Goal: Task Accomplishment & Management: Manage account settings

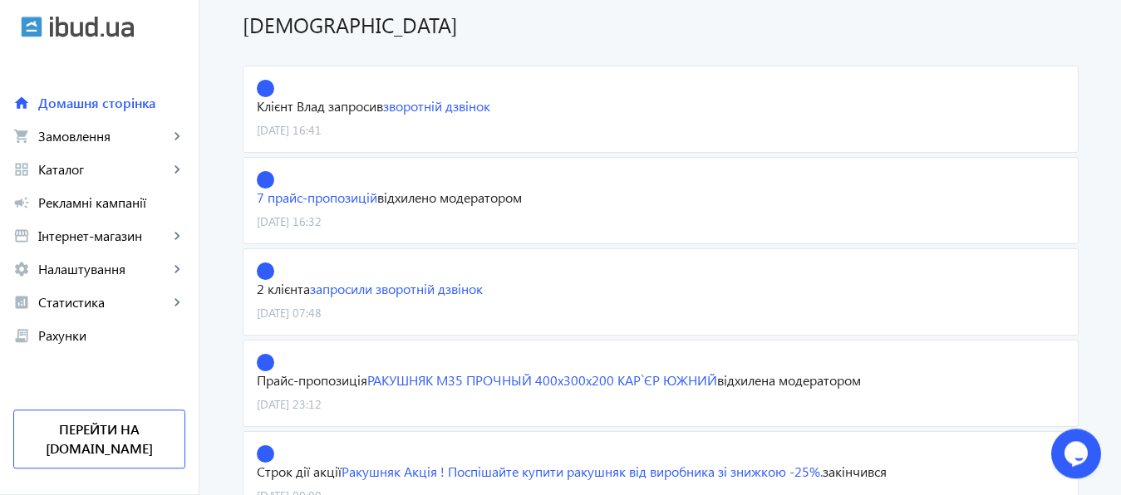
scroll to position [378, 0]
click at [332, 201] on link "7 прайс-пропозицій" at bounding box center [317, 195] width 121 height 17
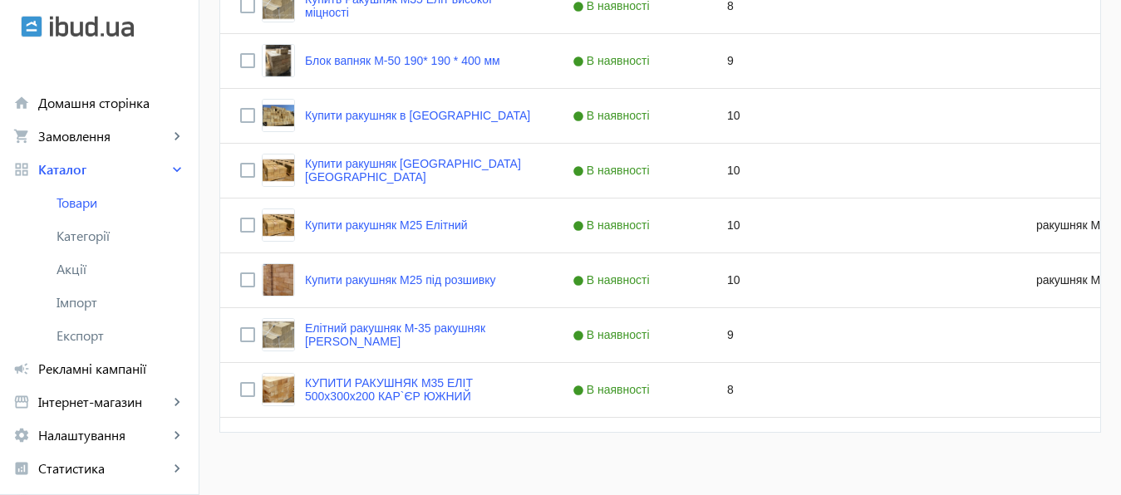
scroll to position [677, 0]
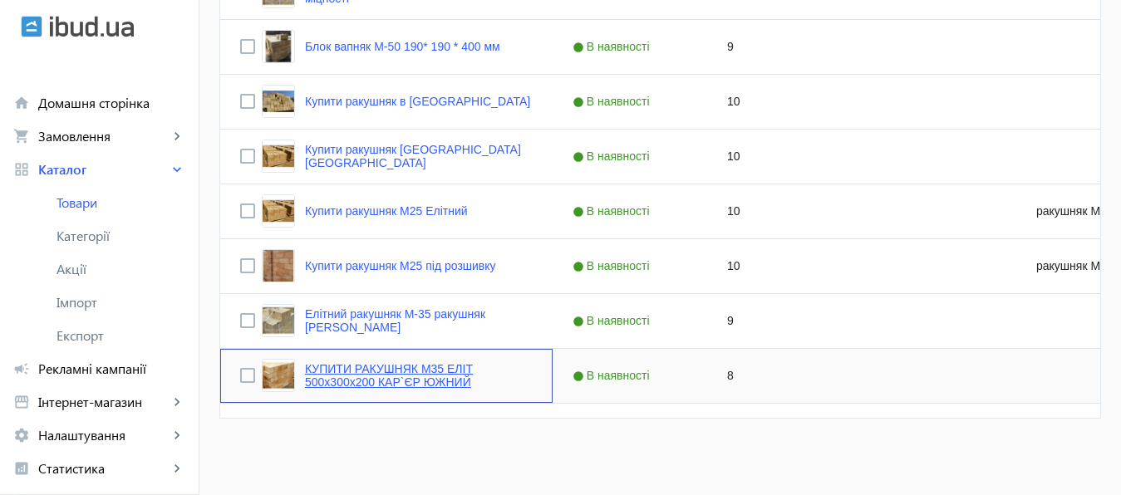
click at [389, 367] on link "КУПИТИ РАКУШНЯК М35 ЕЛІТ 500х300х200 КАР`ЄР ЮЖНИЙ" at bounding box center [419, 375] width 228 height 27
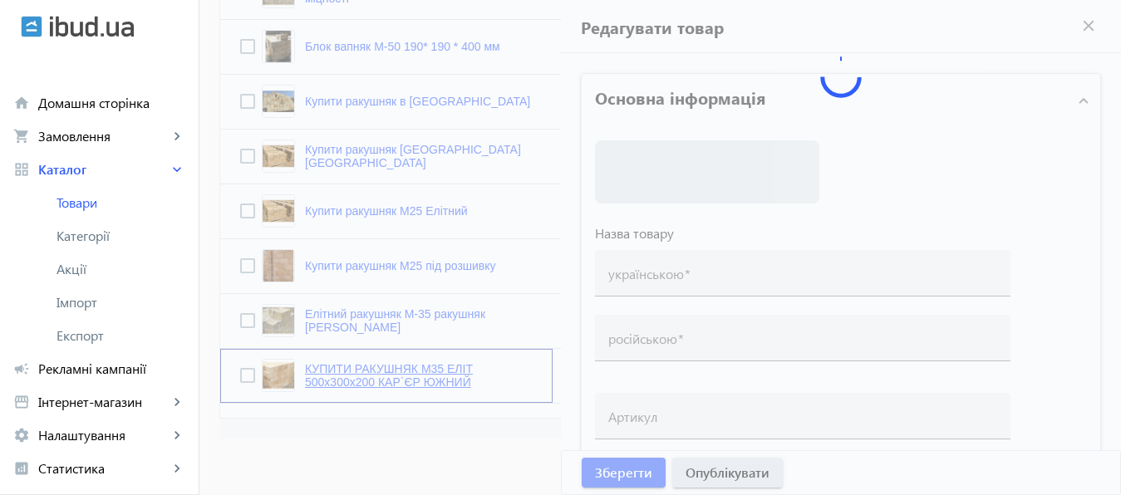
type input "КУПИТИ РАКУШНЯК М35 ЕЛІТ 500х300х200 КАР`ЄР ЮЖНИЙ"
type input "КУПИТЬ РАКУШНЯК М35 ЭЛИТ 500х300х200 КАРЬЕР ЮЖНЫЙ"
checkbox input "true"
type input "8"
type input "1000"
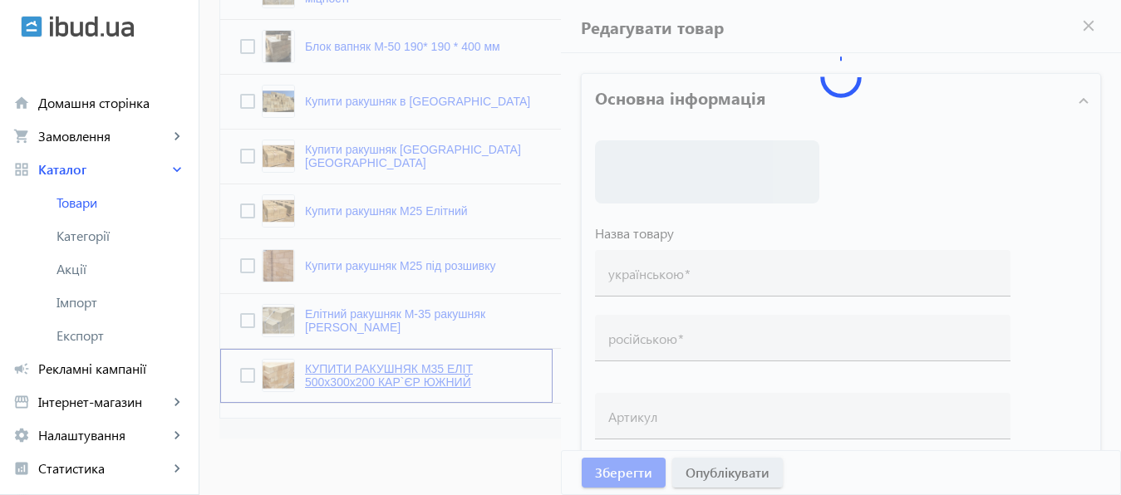
type input "1500"
type input "КУПИТИ РАКУШНЯК ВІННИЦЯ ТА ВІННИЦЬКА ОБЛАСТЬ, ракушняк від виробника, камінь ра…"
type input "КУПИТЬ РАКУШНЯК ВИННИЦА И ВИННИЦКАЯ ОБЛАСТЬ, ракушняк от производителя, камень …"
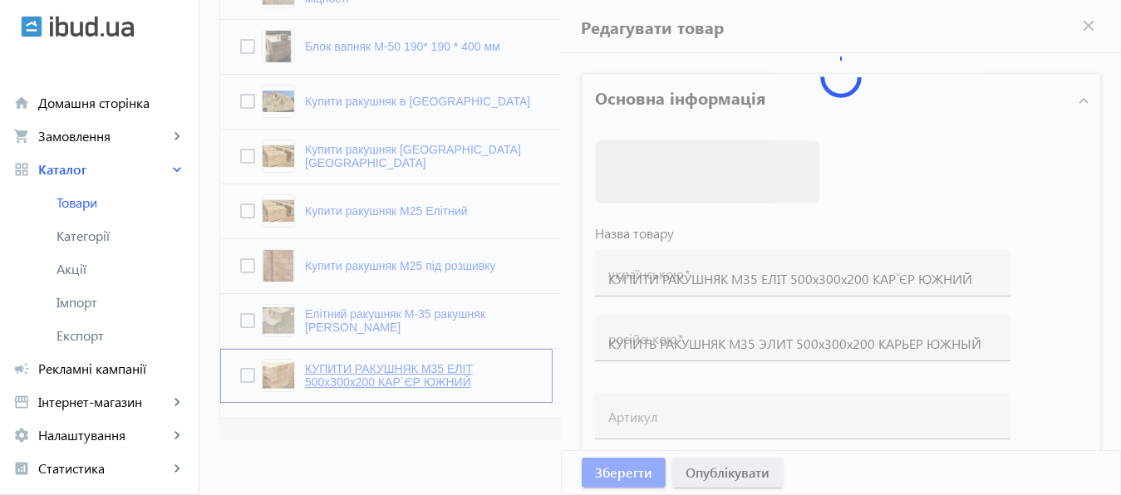
type textarea "— КУПИТИ РАКУШНЯК ВІННИЦЯ: продаж, ціна, Марки | Вес | Розмір | Куб — ціна раку…"
type textarea "— КУПИТЬ РАКУШНЯК ВИННИЦА: продажа, цена, Марки | Вес | Размер | Куб цена ракуш…"
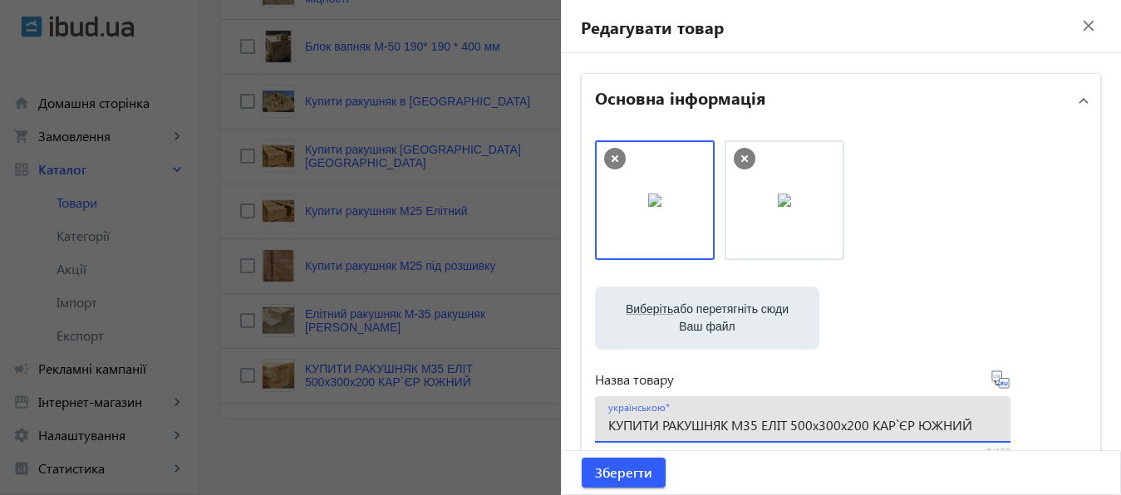
click at [752, 428] on input "КУПИТИ РАКУШНЯК М35 ЕЛІТ 500х300х200 КАР`ЄР ЮЖНИЙ" at bounding box center [802, 424] width 389 height 17
click at [659, 426] on input "КУПИТИ РАКУШНЯК М35 ЕЛІТ 500х300х200 КАР`ЄР ЮЖНИЙ" at bounding box center [802, 424] width 389 height 17
type input "РАКУШНЯК М35 ЕЛІТ 500х300х200 КАР`ЄР ЮЖНИЙ"
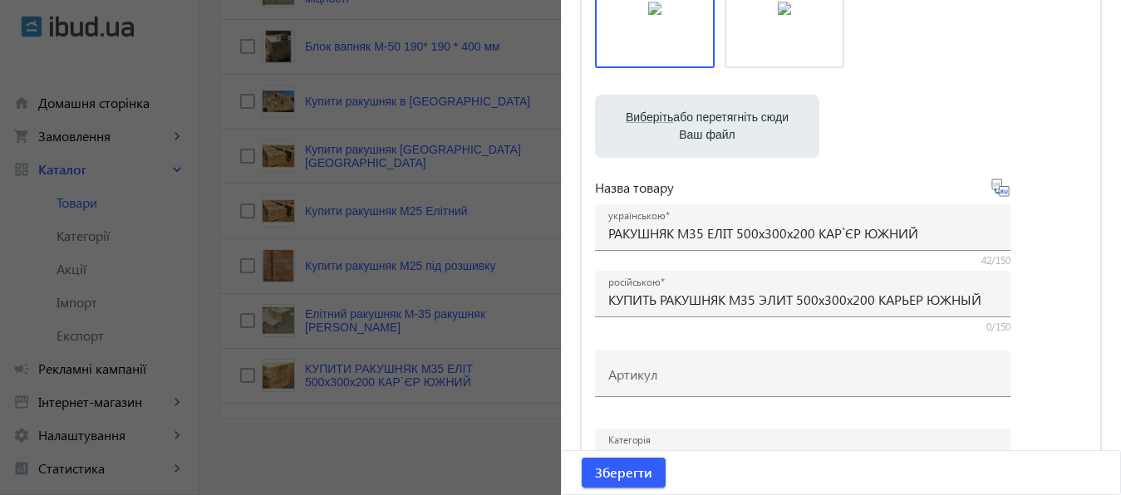
scroll to position [206, 0]
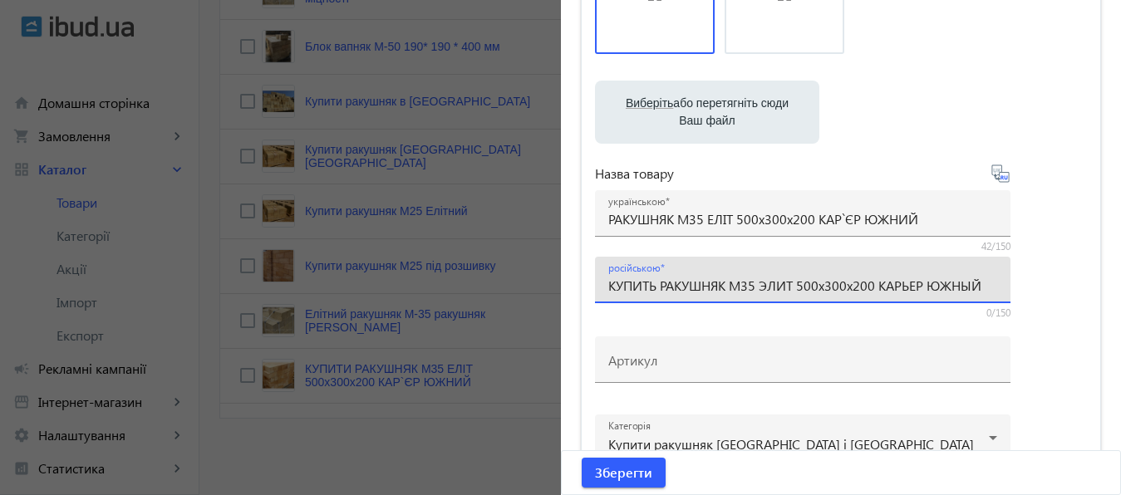
drag, startPoint x: 655, startPoint y: 288, endPoint x: 602, endPoint y: 288, distance: 53.2
click at [608, 288] on input "КУПИТЬ РАКУШНЯК М35 ЭЛИТ 500х300х200 КАРЬЕР ЮЖНЫЙ" at bounding box center [802, 285] width 389 height 17
type input "РАКУШНЯК М35 ЭЛИТ 500х300х200 КАРЬЕР ЮЖНЫЙ"
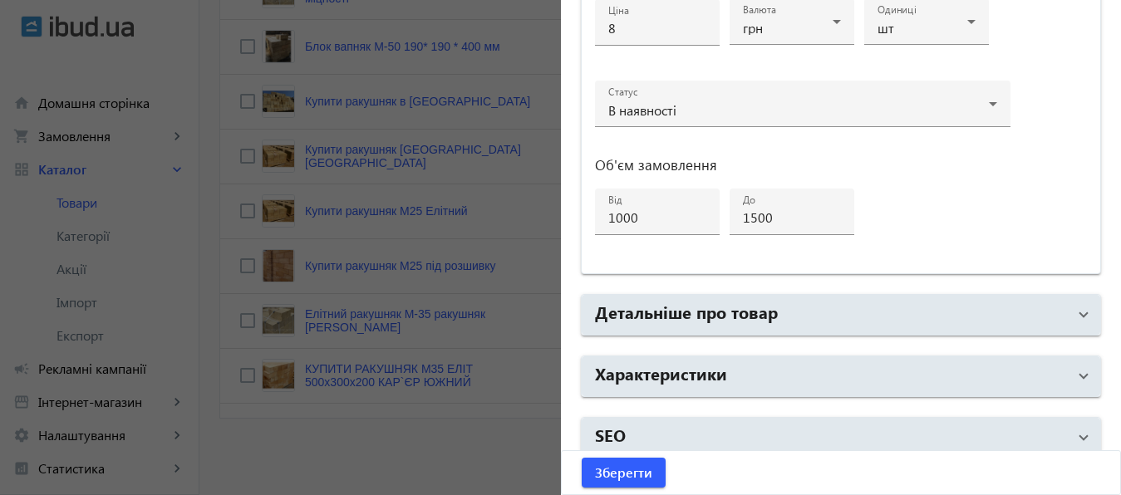
scroll to position [889, 0]
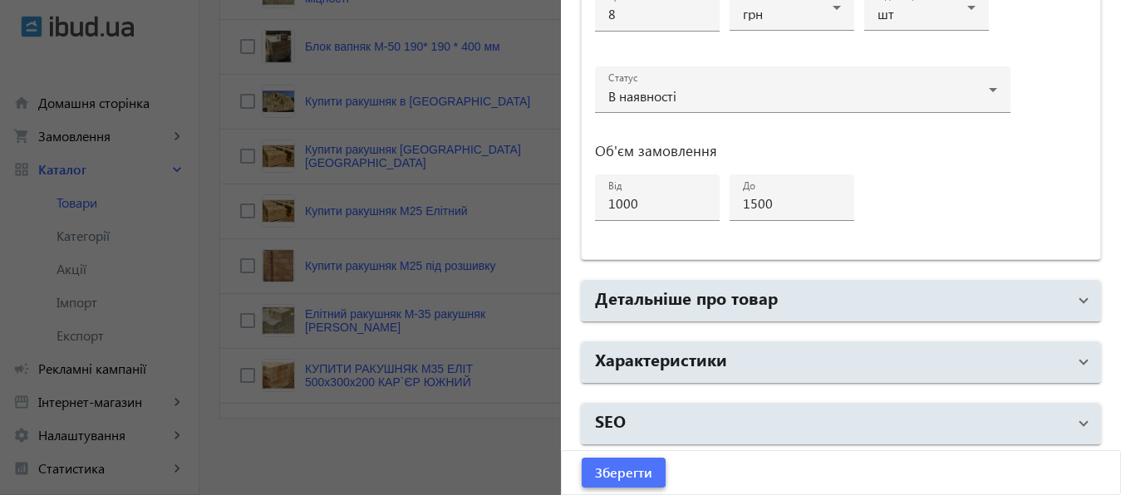
click at [616, 472] on span "Зберегти" at bounding box center [623, 473] width 57 height 18
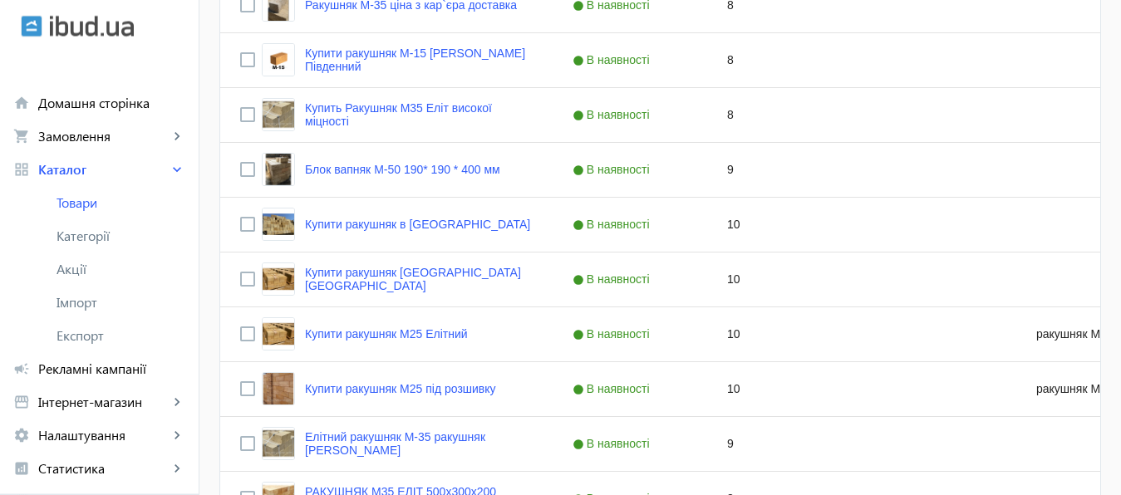
scroll to position [557, 0]
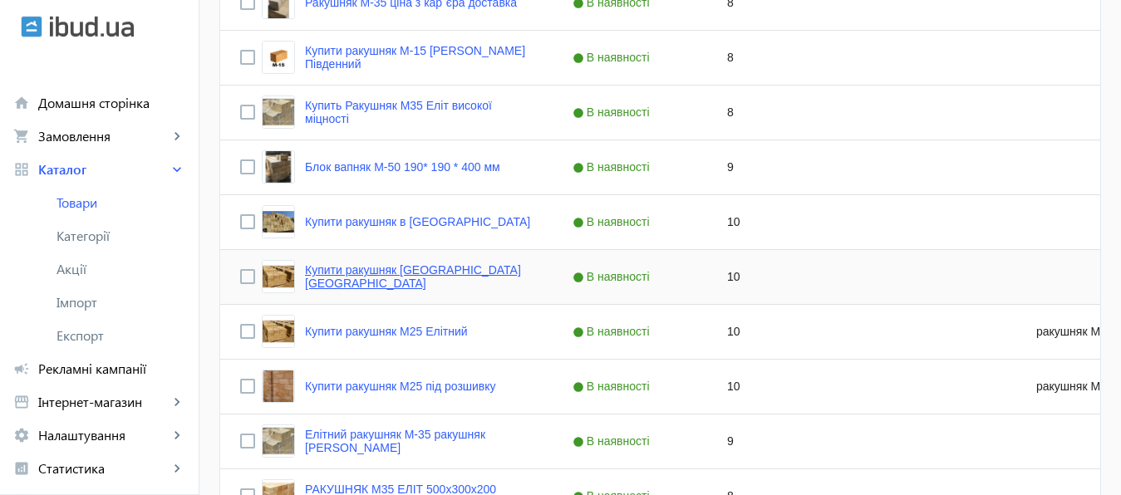
click at [416, 274] on link "Купити ракушняк Одеса Одеська область" at bounding box center [419, 276] width 228 height 27
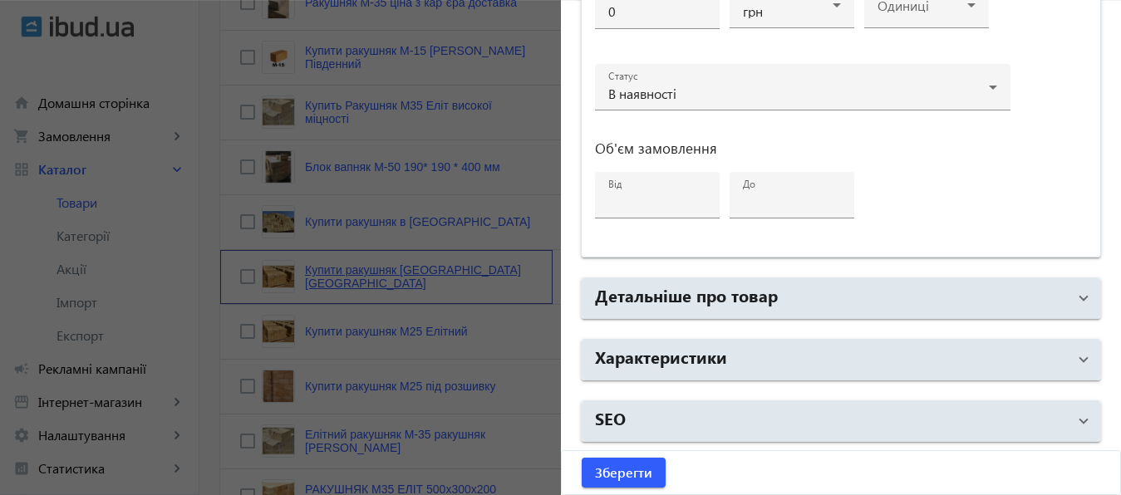
type input "Купити ракушняк Одеса Одеська область"
type input "Купить ракушняк Одесса Одесская область"
checkbox input "true"
type input "10"
type input "1000"
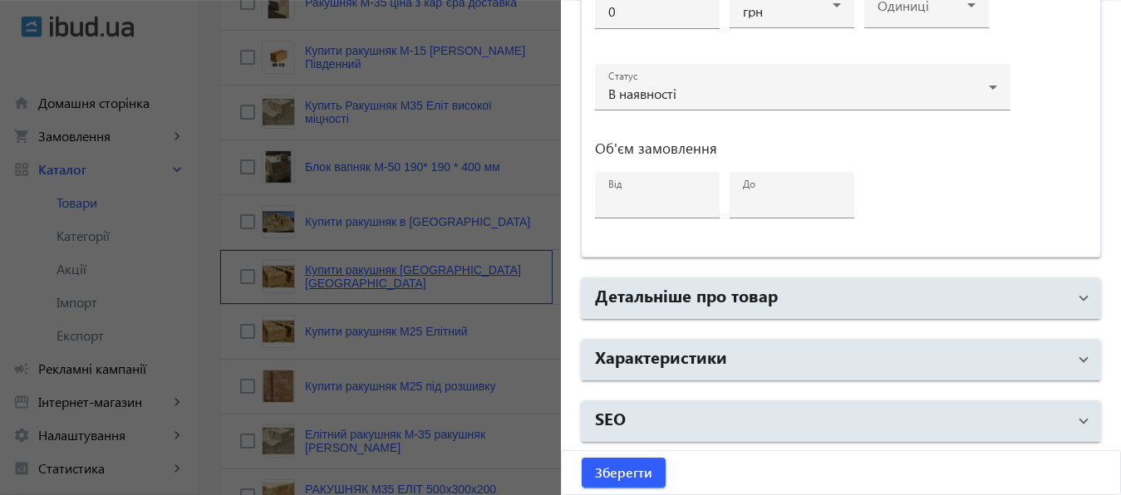
type input "1500"
type input "Ракушняк М35 купити Одеська область — ракушняк М35в Одеській області — ціна рак…"
type input "Ракушняк М35 Одесская область — ракушняк м35 в Одесской области — цена ракушняк…"
type textarea "Блок ракушняк М35 — Одеська область, ракушняк в Одеську область, ракушняк М35 —…"
type textarea "Блок ракушняк М35 — Одесская область, ракушняк в Одесскую область, ракушняк М35…"
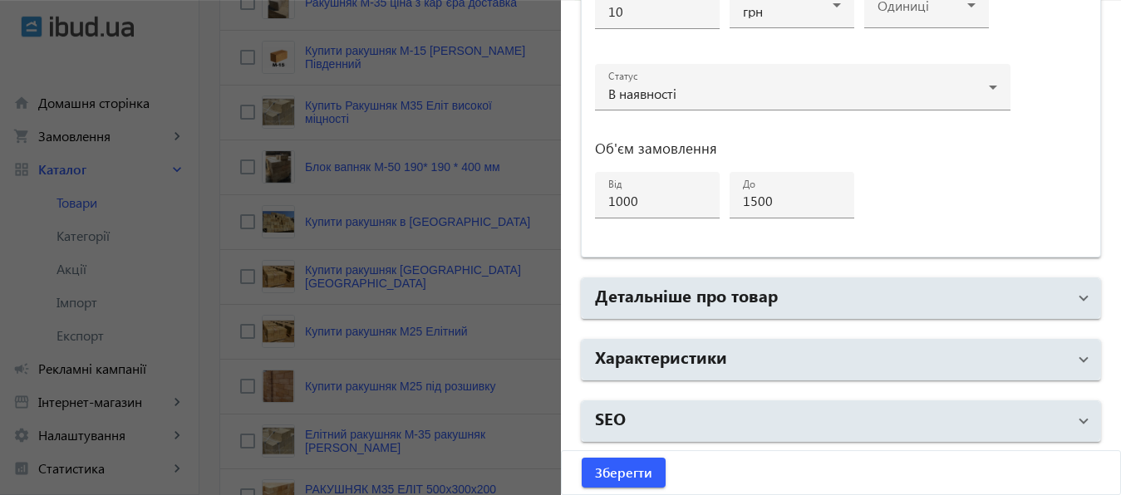
type input "Ракушняк Одеса Одеська область"
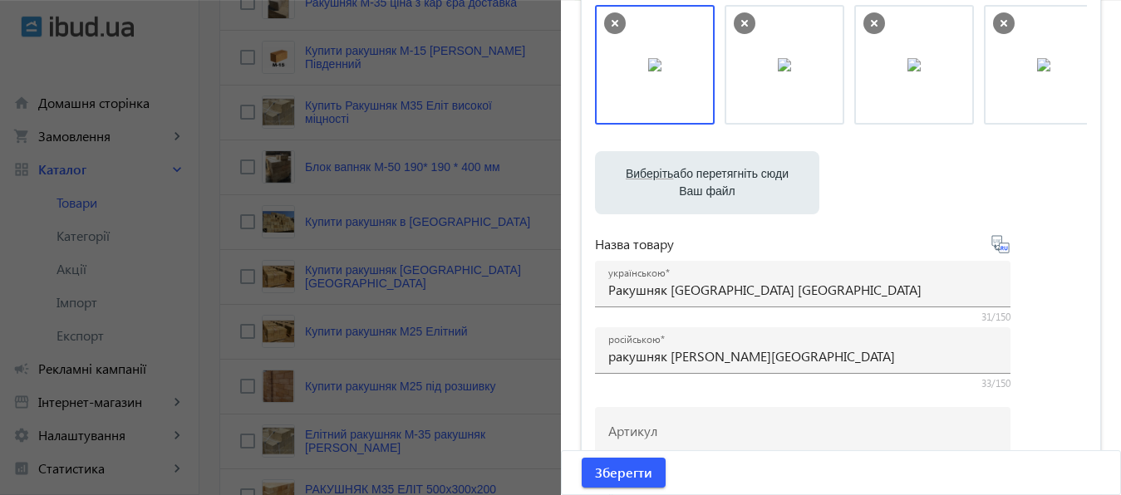
scroll to position [150, 0]
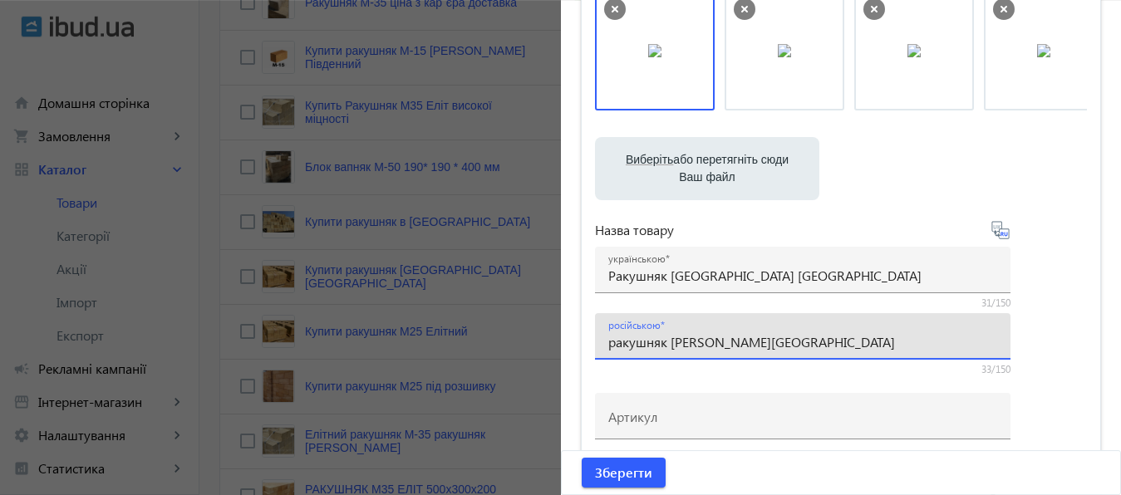
click at [608, 345] on input "ракушняк Одесса Одесская область" at bounding box center [802, 341] width 389 height 17
type input "Ракушняк Одесса Одесская область"
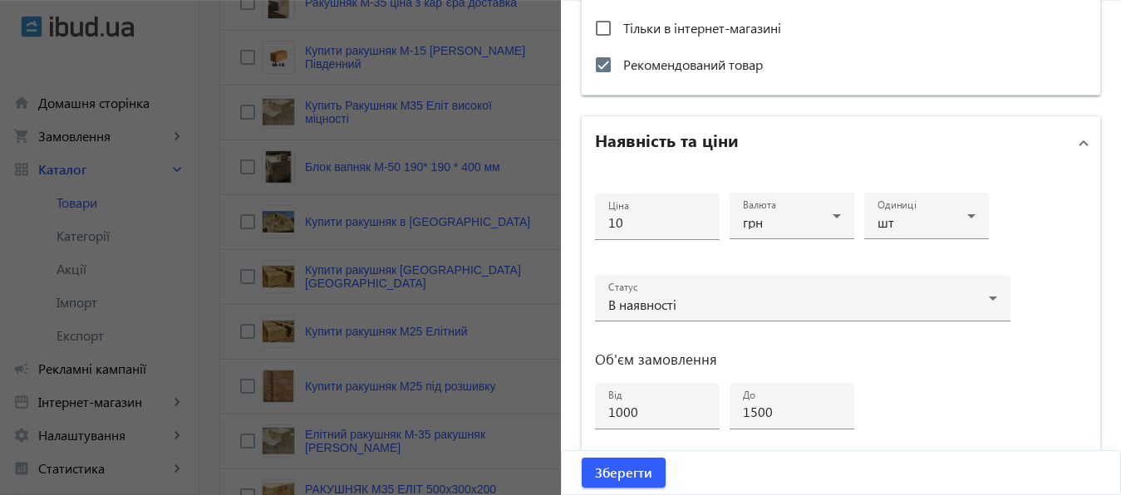
scroll to position [809, 0]
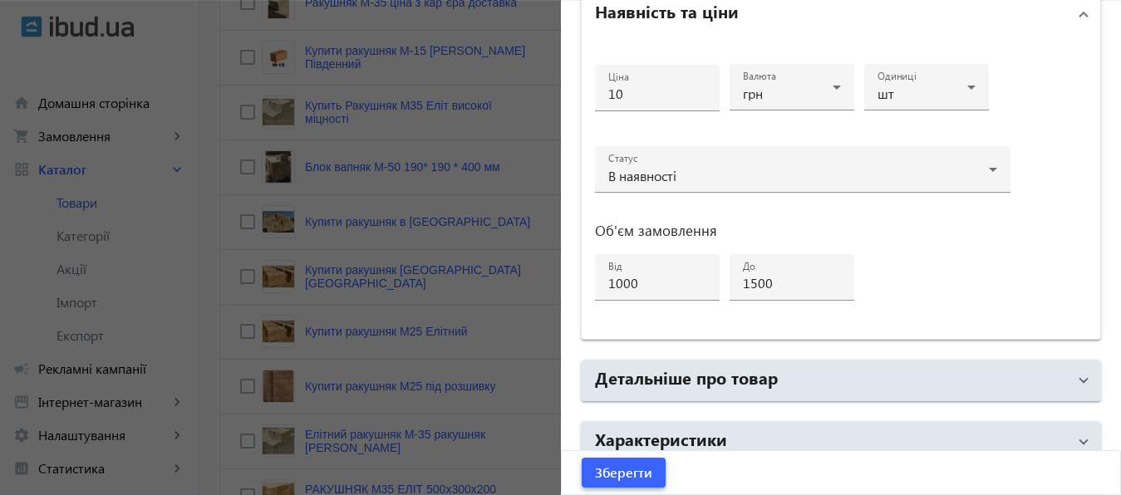
click at [627, 477] on span "Зберегти" at bounding box center [623, 473] width 57 height 18
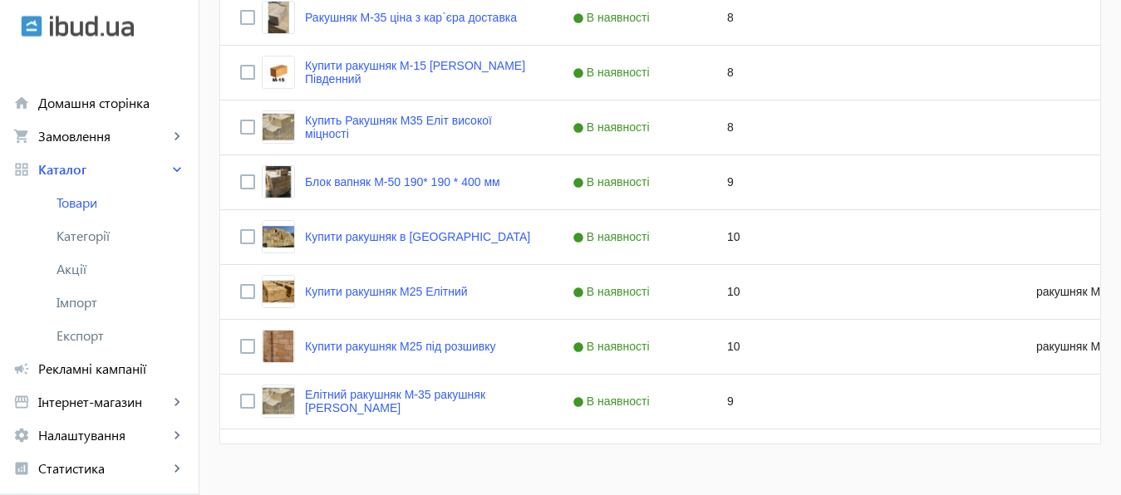
scroll to position [568, 0]
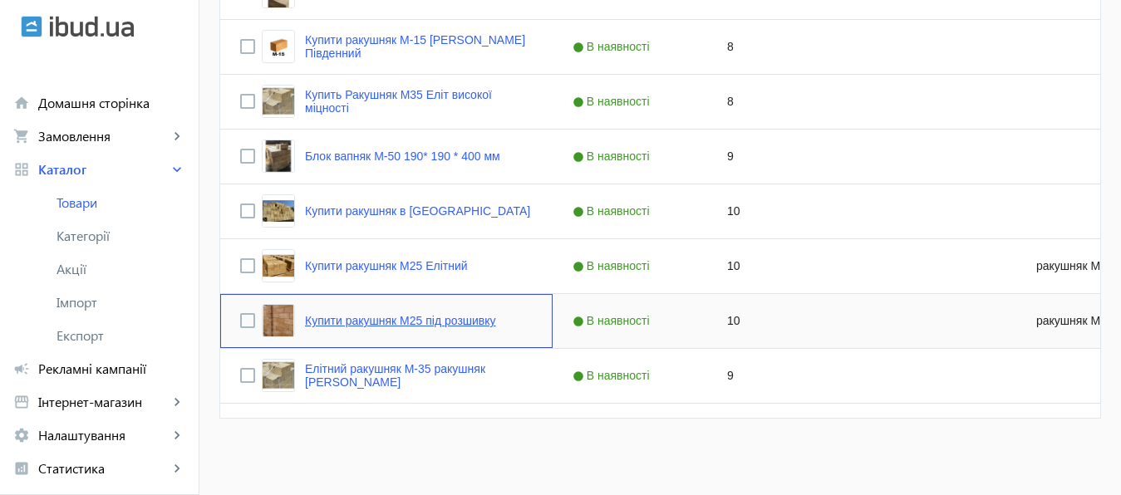
click at [440, 322] on link "Купити ракушняк М25 під розшивку" at bounding box center [400, 320] width 191 height 13
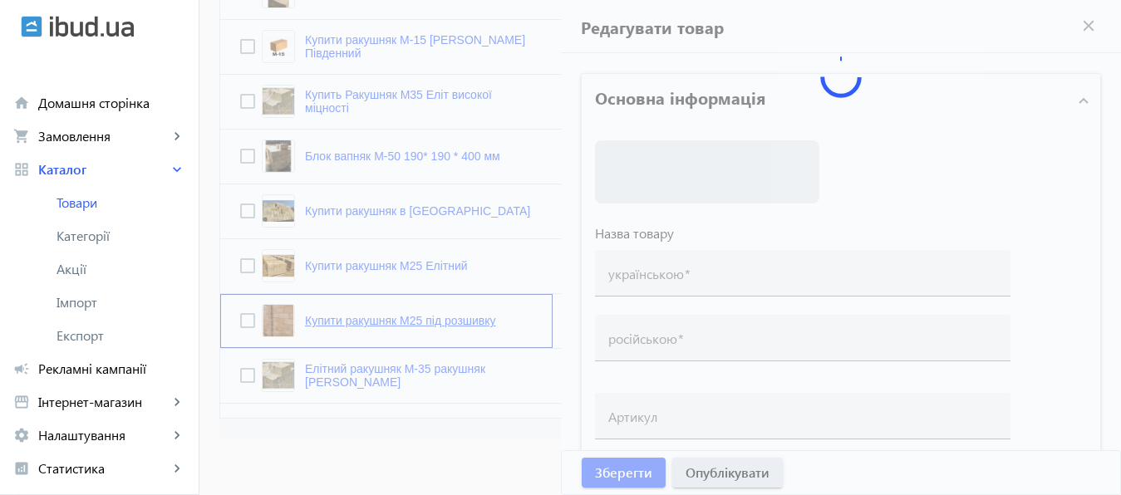
type input "Купити ракушняк М25 під розшивку"
type input "Купить ракушняк М25 под расшивку"
type input "ракушняк М25 под расшивку"
checkbox input "true"
type input "10"
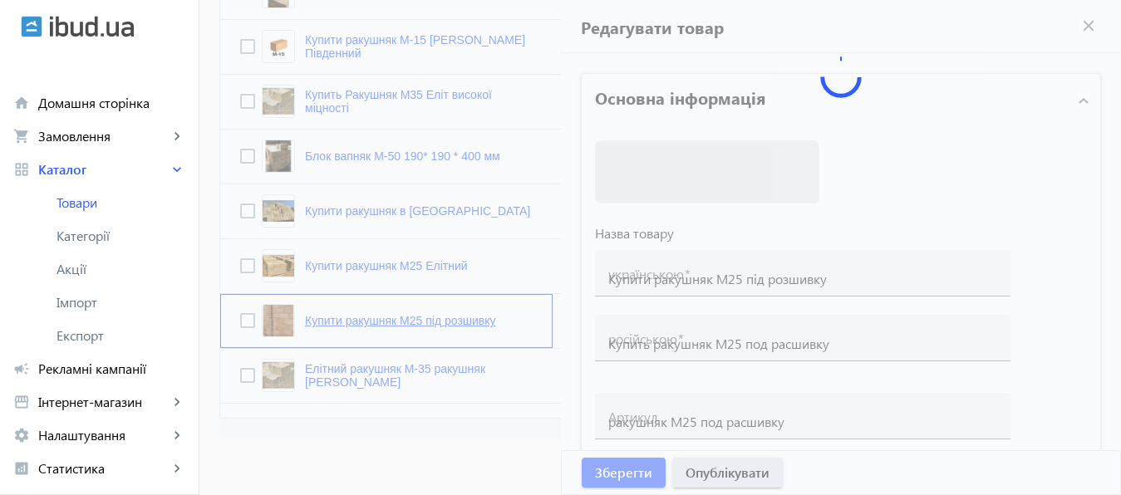
type input "1000"
type input "2000"
type input "Ракушняк М25 під розшивку (ракушняк М25 облицювальний), ракушняк М25 Еліт ціна …"
type input "Ракушняк М25 под расшивку (ракушняк М25 облицовочный),ракушняк М25 Элит цена Од…"
type textarea "Ракушняк М25 Одеса, ціна ракушняк М25 Одеса, продаж ракушняка М25 в Одесі, раку…"
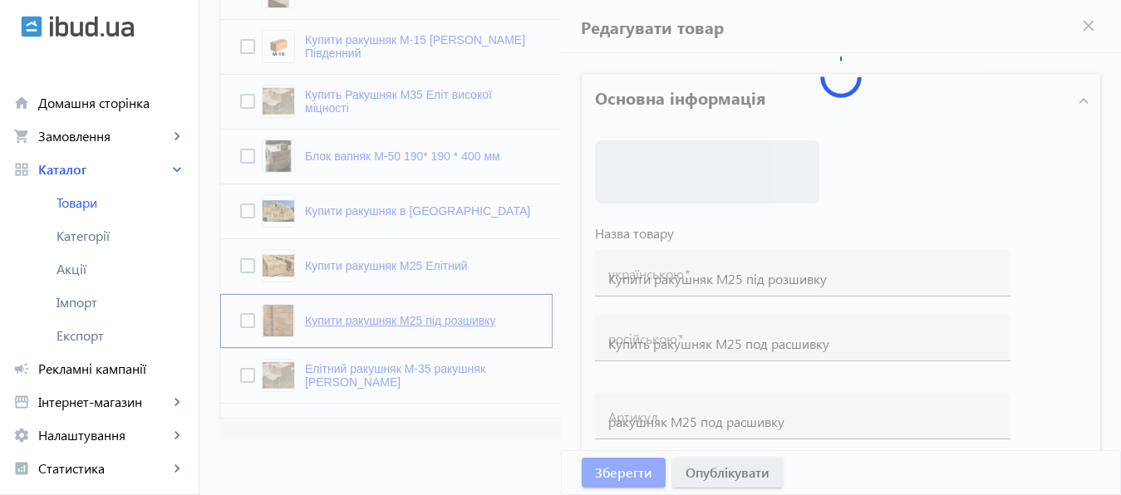
type textarea "Ракушняк М25 Одесса, цена ракушняк М25 Одесса, продажа ракушняка М25 в Одессе, …"
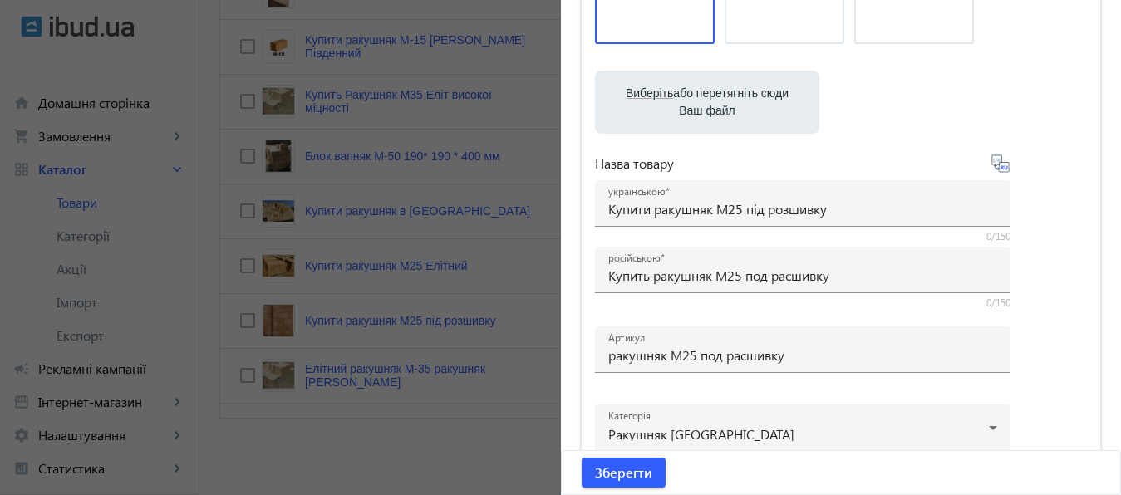
scroll to position [225, 0]
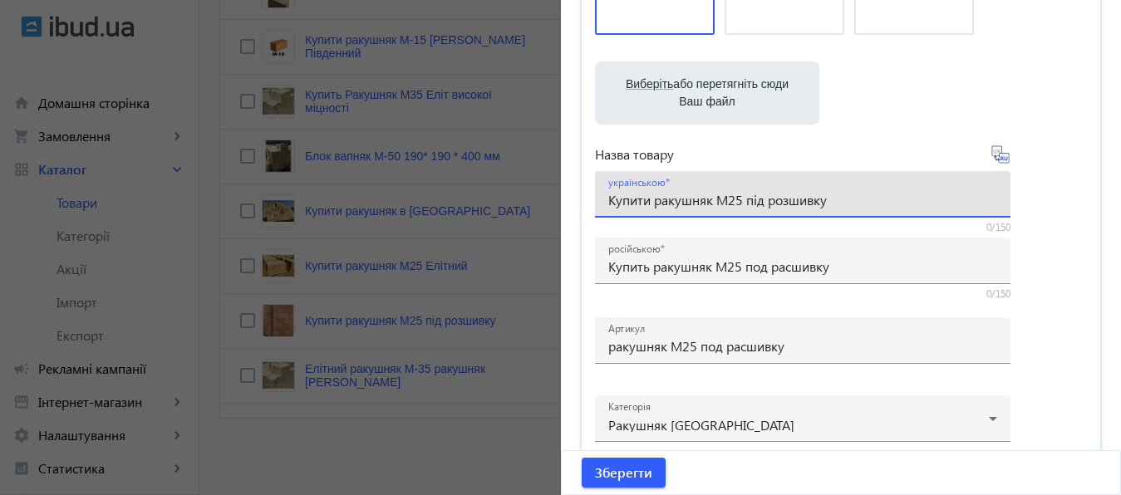
click at [657, 203] on input "Купити ракушняк М25 під розшивку" at bounding box center [802, 199] width 389 height 17
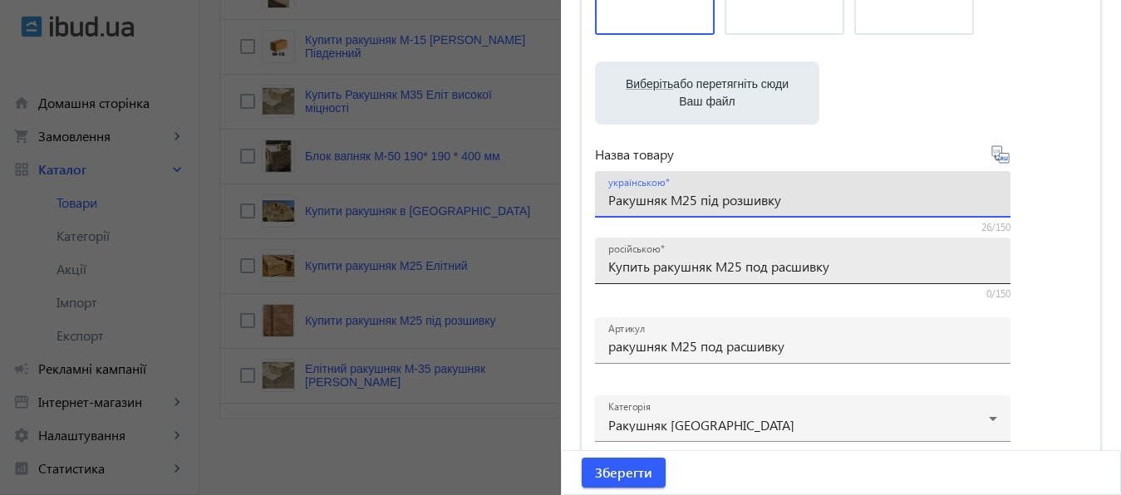
type input "Ракушняк М25 під розшивку"
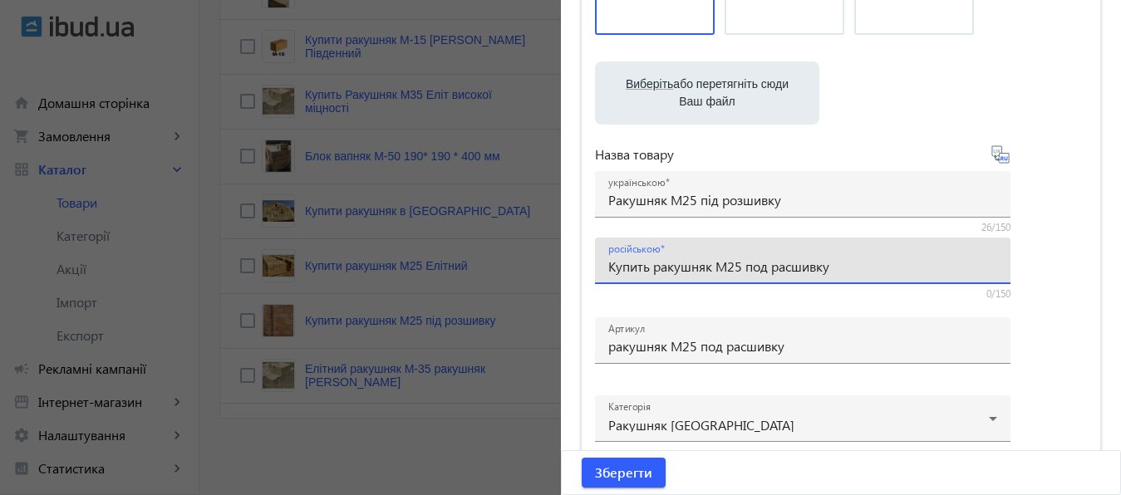
click at [653, 268] on input "Купить ракушняк М25 под расшивку" at bounding box center [802, 266] width 389 height 17
type input "Ракушняк М25 под расшивку"
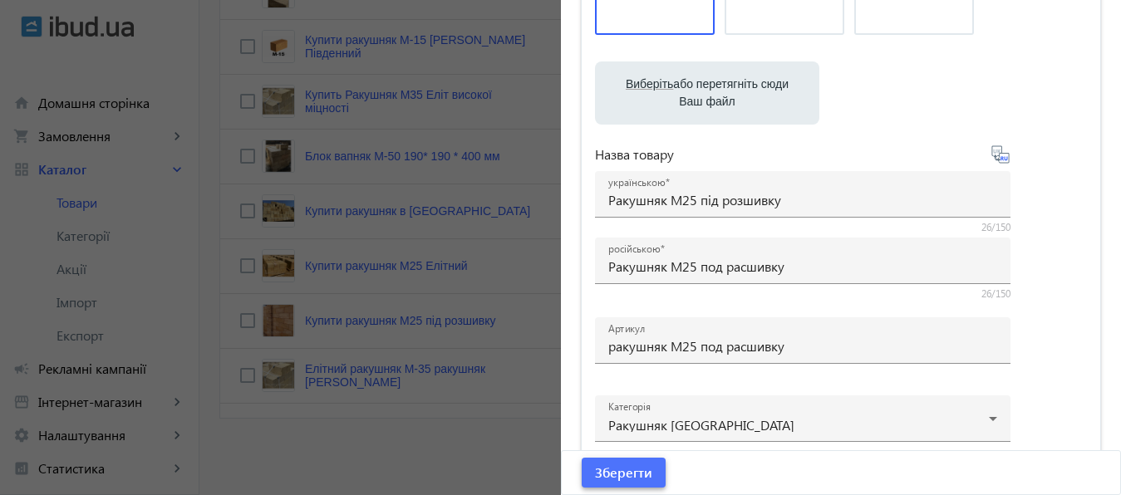
click at [625, 474] on span "Зберегти" at bounding box center [623, 473] width 57 height 18
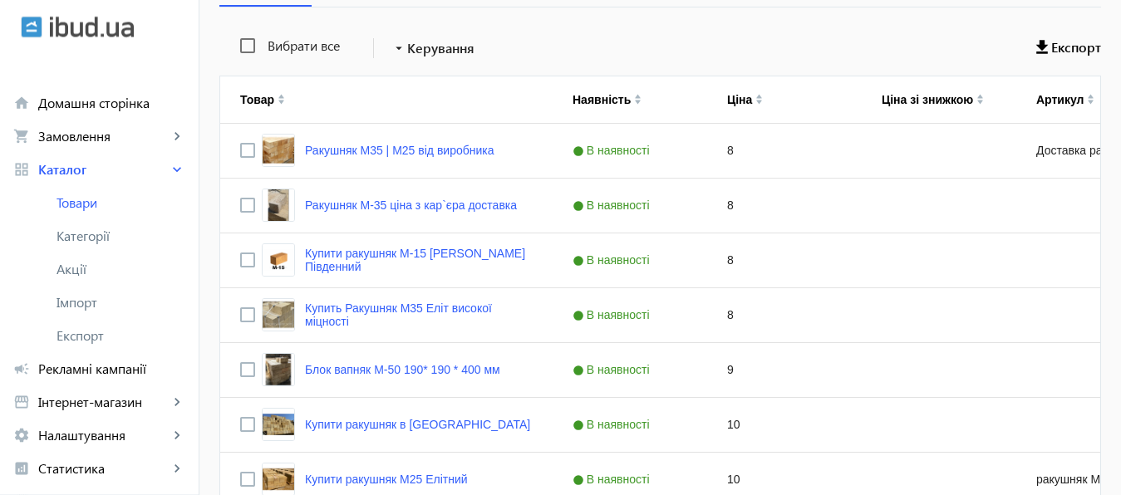
scroll to position [356, 0]
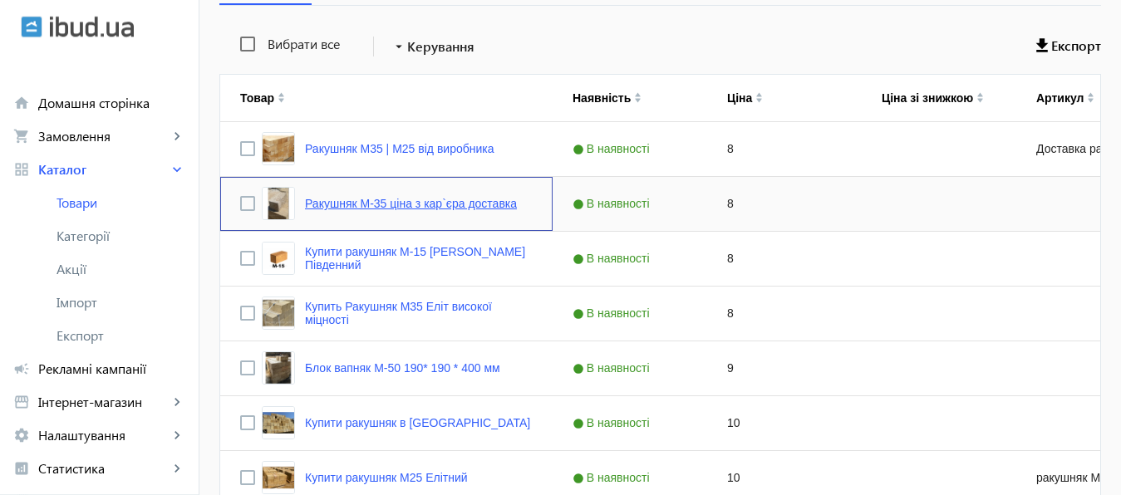
click at [379, 202] on link "Ракушняк М-35 ціна з кар`єра доставка" at bounding box center [411, 203] width 212 height 13
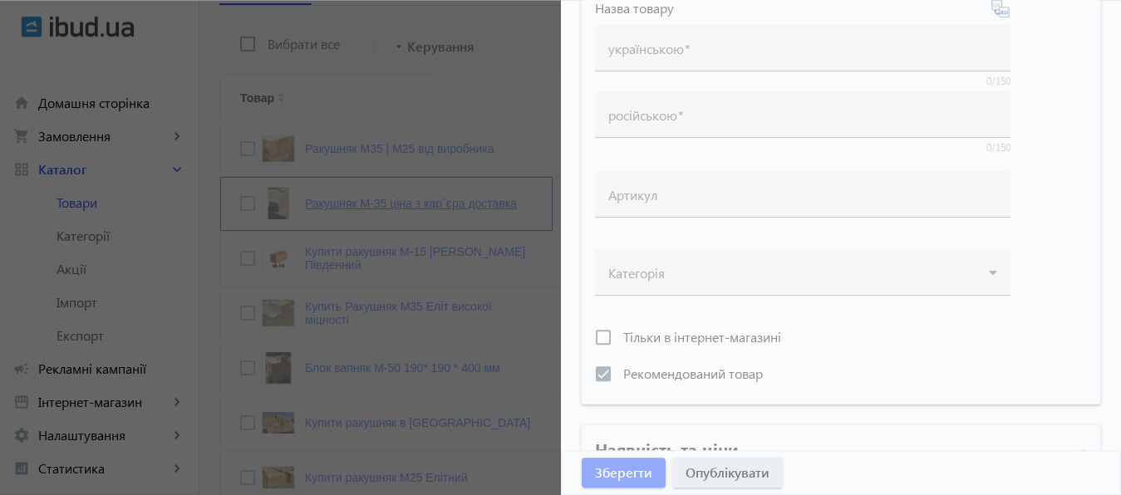
type input "Ракушняк М-35 ціна з кар`єра доставка"
type input "Ракушняк М-35 цена с карьера доставка"
checkbox input "true"
type input "8"
type input "1000"
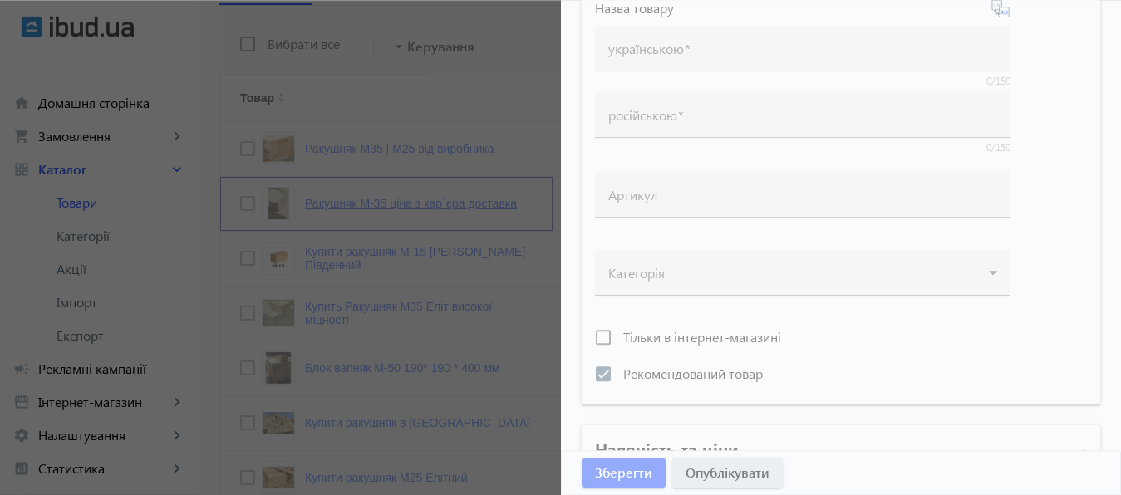
type input "2000"
type input "Ракушняк М35, камінь ракушняк М35 Одеса [Ракушняк Кар`єр Південний]"
type input "Ракушняк М35, камень ракушняк М35 Одесса [Ракушняк Карьер Южный]"
type textarea "Камінь ракушняк М35 від виробника, ракушняк блоки М35, ракушняк ціна Київ, дост…"
type textarea "Камень ракушняк М35 от производителя, ракушняк блоки М35, ракушняк цена Киев, д…"
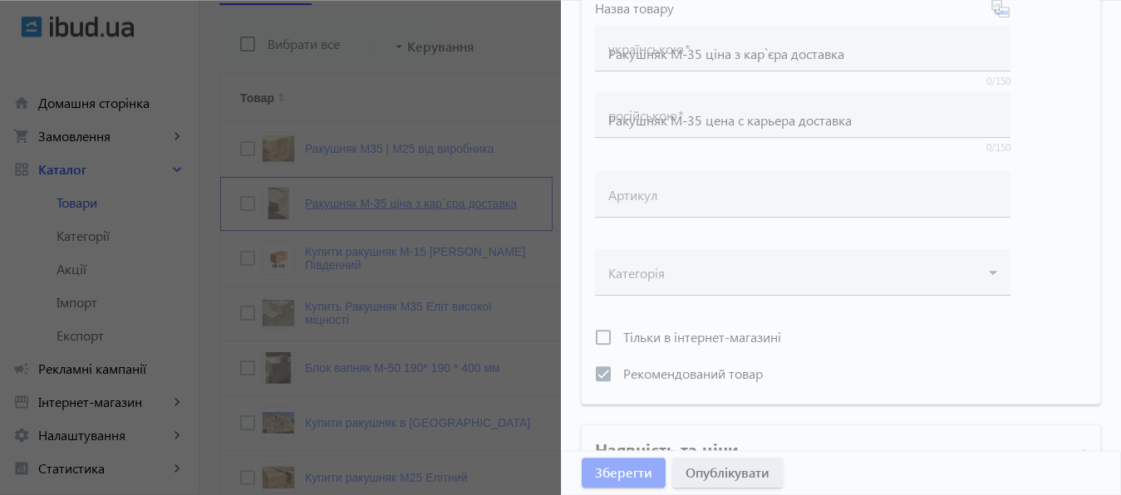
type input "Кар`єр ракушняка, ракушняк одеський кар`єр, Ракушняк Одеса, Миколаїв, Київ, дос…"
type input "Карьер ракушечника, ракушняк одесский карьер, Ракушняк Одесса, Николаев, Киев, …"
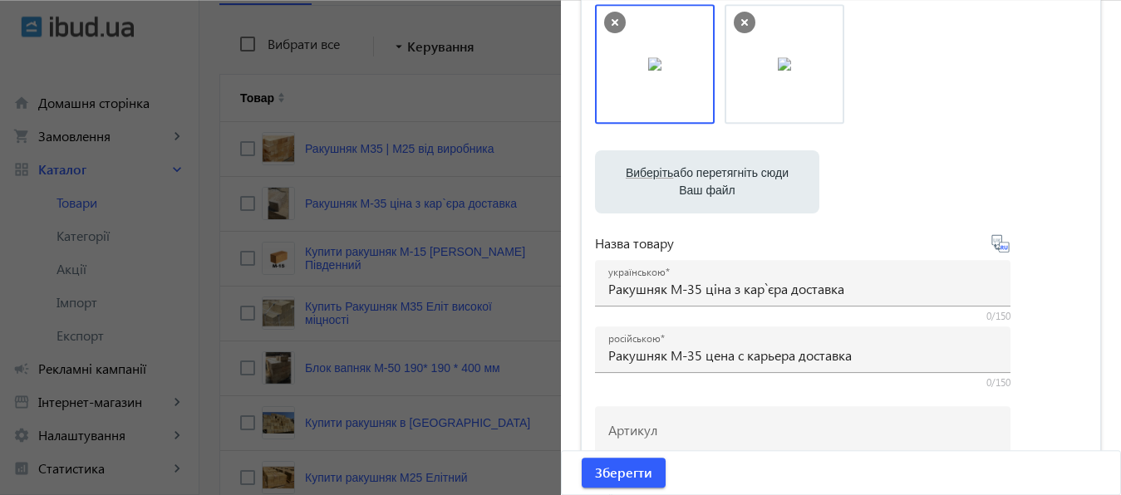
scroll to position [179, 0]
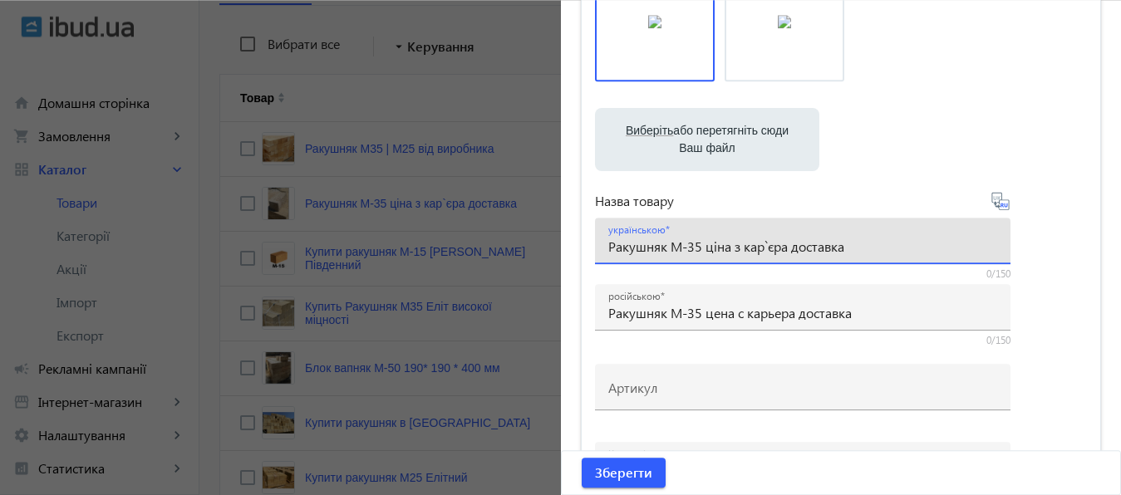
drag, startPoint x: 700, startPoint y: 247, endPoint x: 859, endPoint y: 248, distance: 158.7
click at [859, 248] on input "Ракушняк М-35 ціна з кар`єра доставка" at bounding box center [802, 246] width 389 height 17
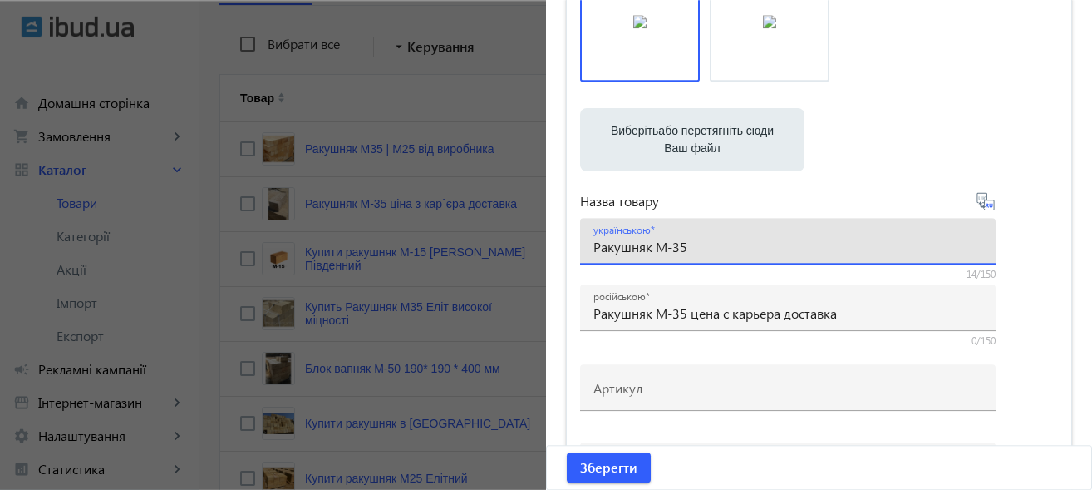
type input "Ракушняк М-35"
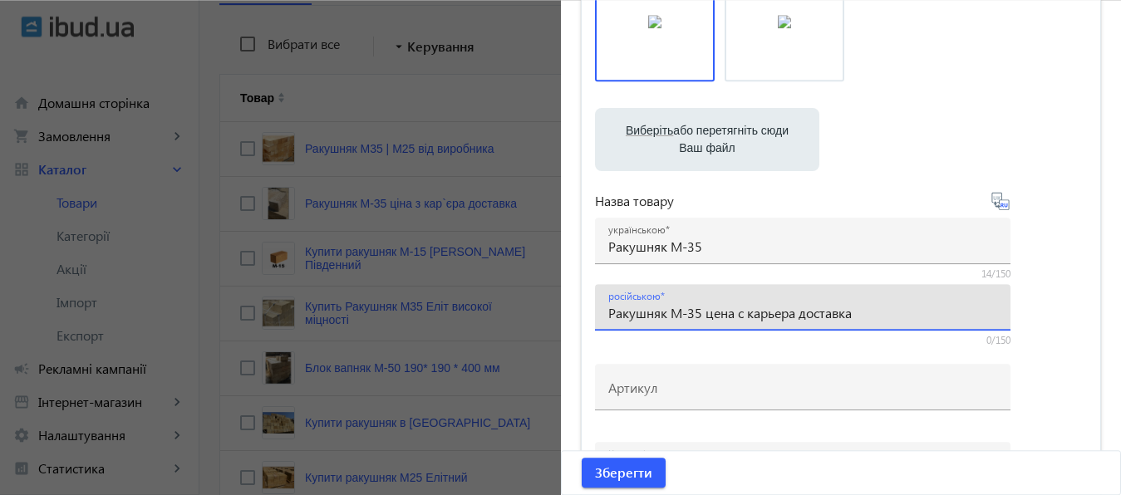
drag, startPoint x: 699, startPoint y: 313, endPoint x: 865, endPoint y: 304, distance: 166.5
click at [865, 304] on input "Ракушняк М-35 цена с карьера доставка" at bounding box center [802, 312] width 389 height 17
paste input "шлифованный"
type input "Ракушняк М-35 шлифованный"
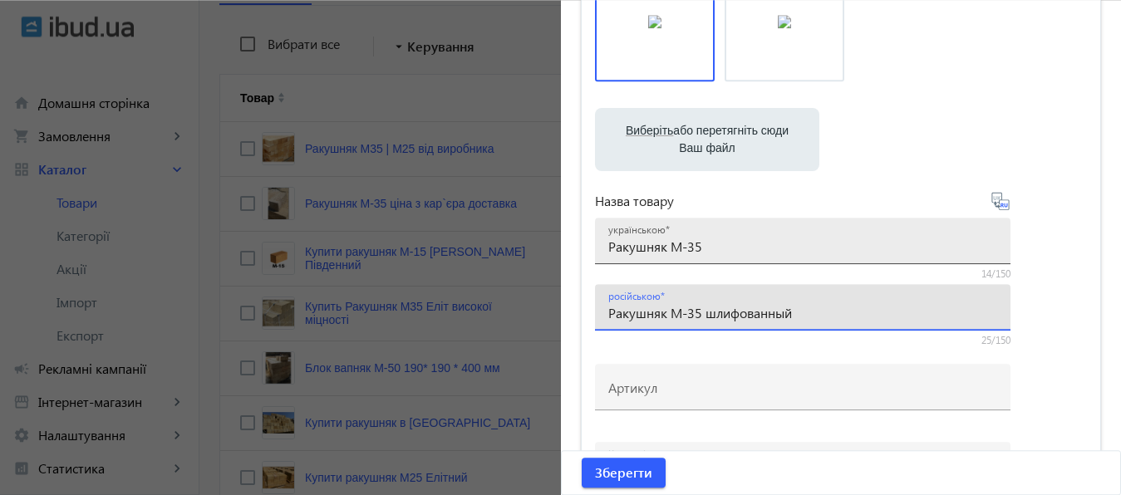
click at [784, 241] on input "Ракушняк М-35" at bounding box center [802, 246] width 389 height 17
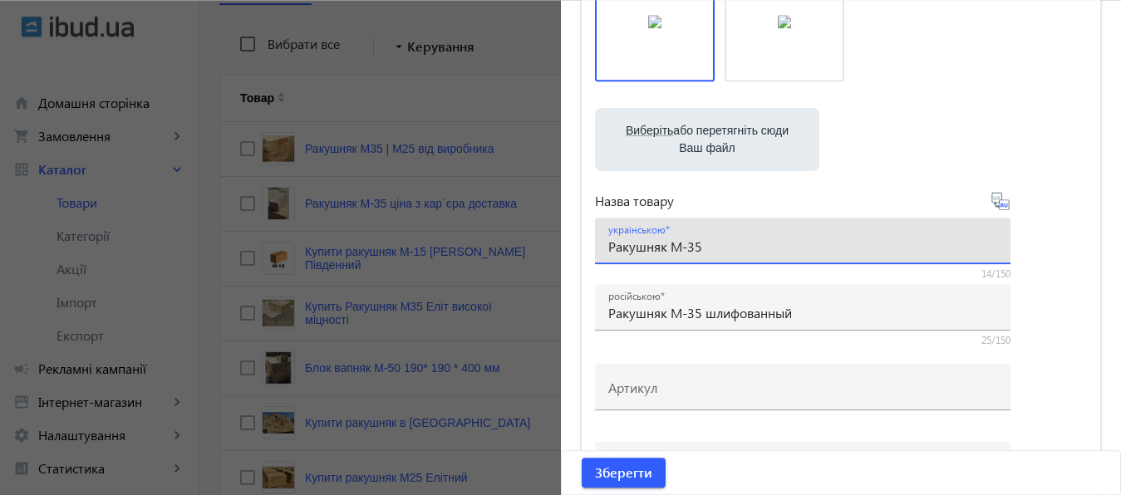
paste input "шліфований"
type input "Ракушняк М-35 шліфований"
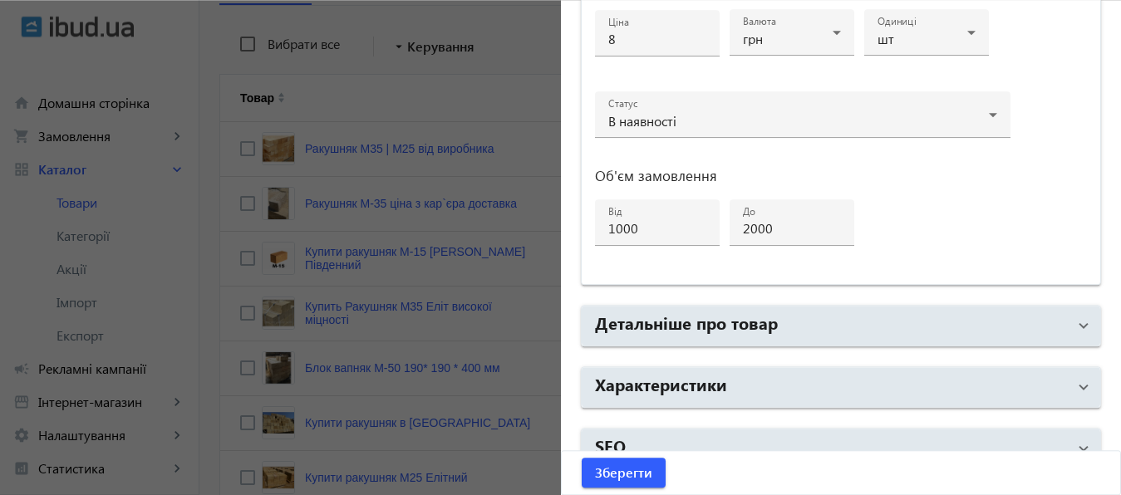
scroll to position [889, 0]
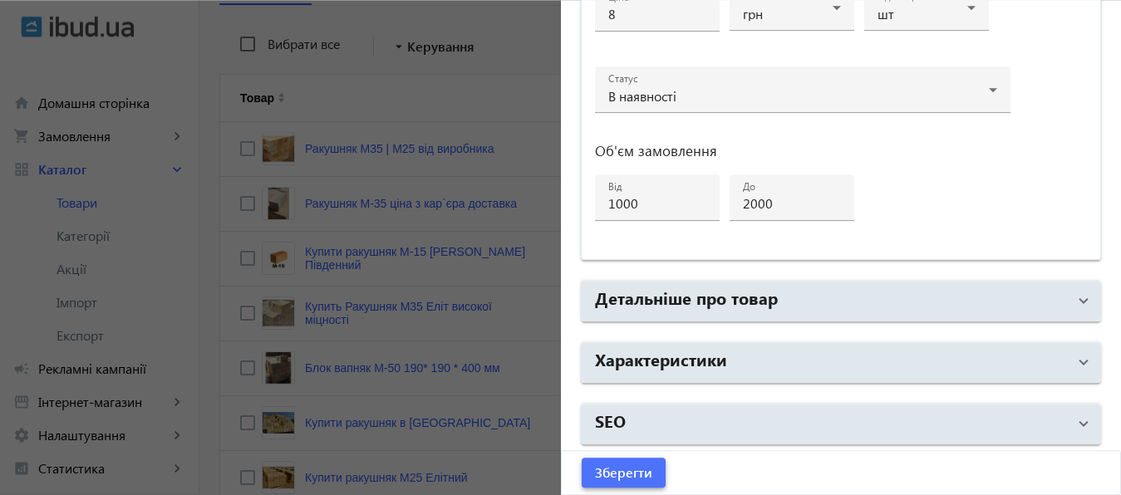
click at [612, 472] on span "Зберегти" at bounding box center [623, 473] width 57 height 18
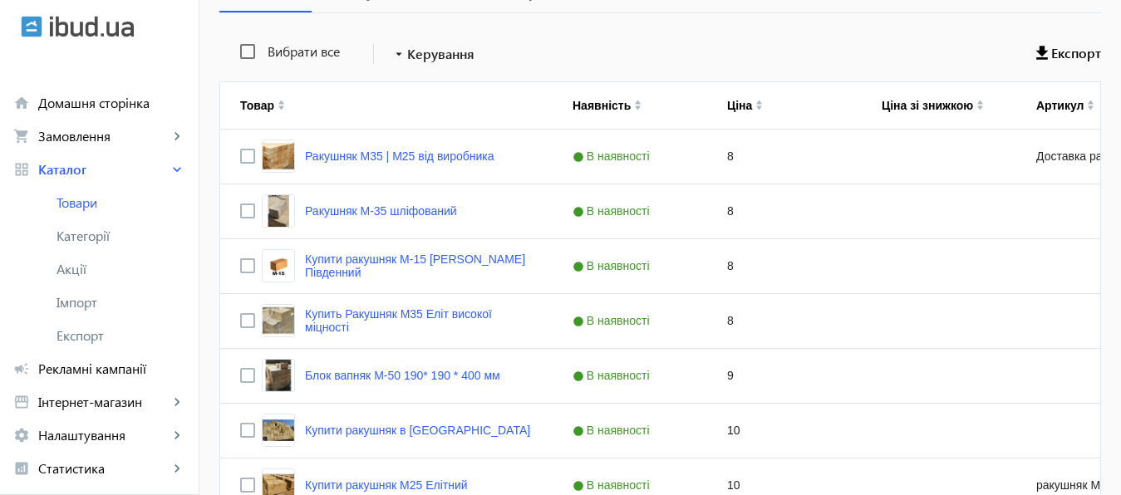
scroll to position [276, 0]
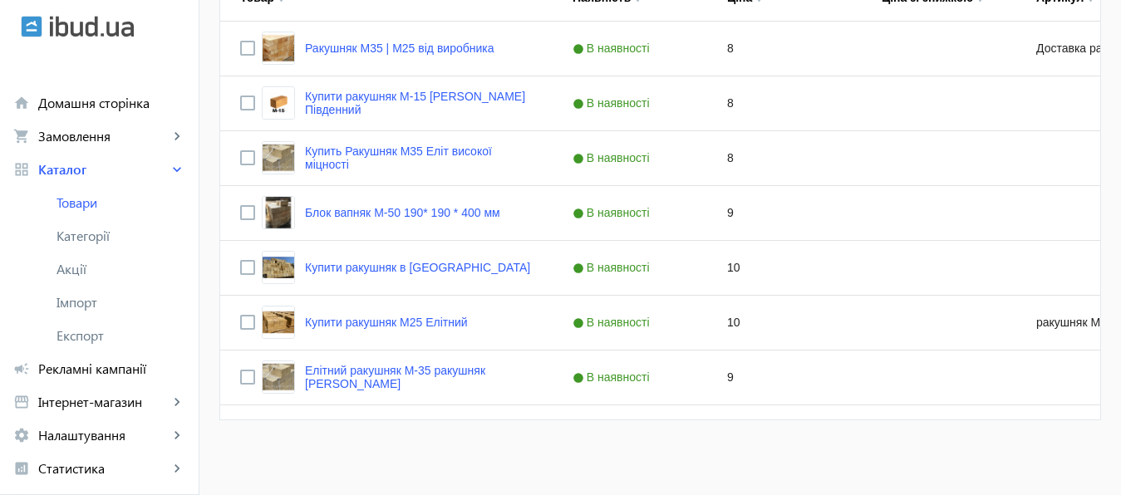
scroll to position [458, 0]
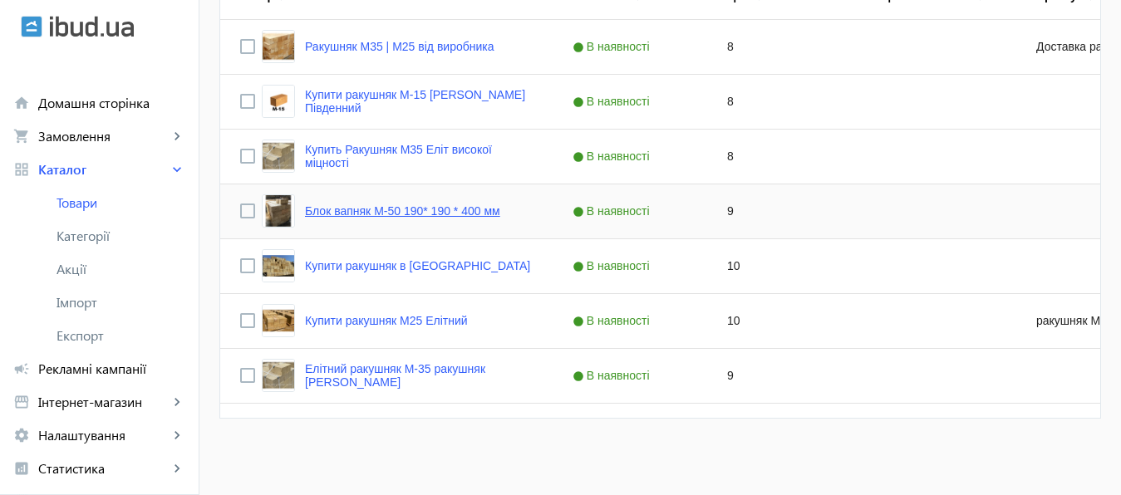
click at [401, 209] on link "Блок вапняк М-50 190* 190 * 400 мм" at bounding box center [402, 210] width 195 height 13
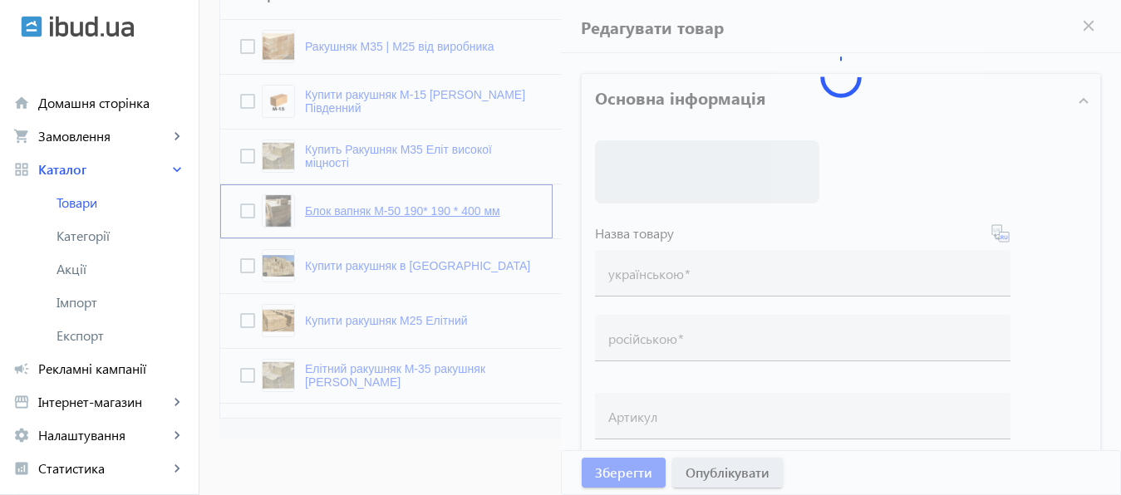
type input "Блок вапняк М-50 190* 190 * 400 мм"
type input "Блок известняк М-50 190 * 190 * 400 мм"
checkbox input "true"
type input "9"
type input "1000"
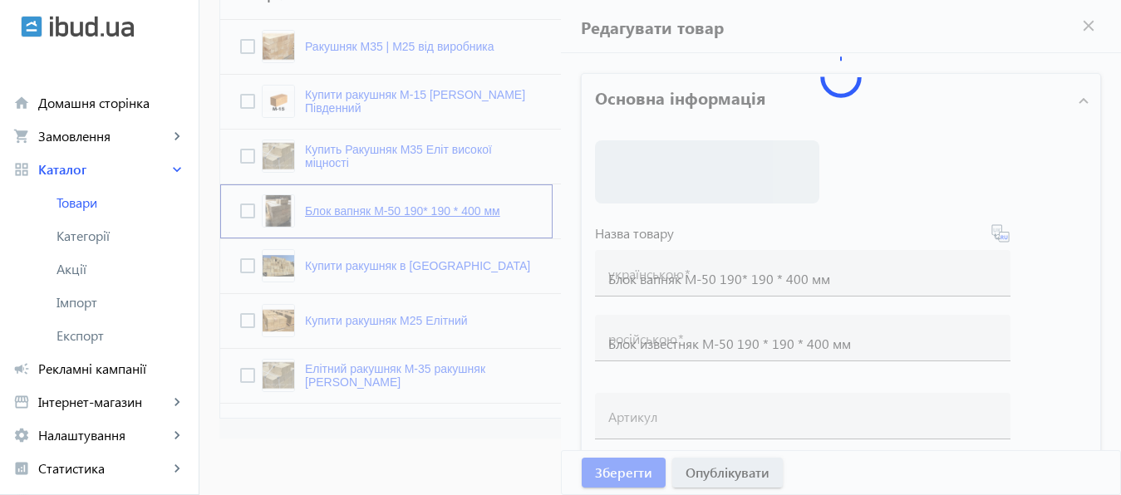
type input "2000"
type input "Блок вапняк М45【Кар`єр вапняку】 купити вапняковий Блок, камінь вапняк з кар`єру…"
type input "Купить Блок известняк М45【 Карьер известняка 】известяковый Блок, камень известн…"
type textarea "Купить блок известняк М45, Карьер известняка известяковый Блок, камень известня…"
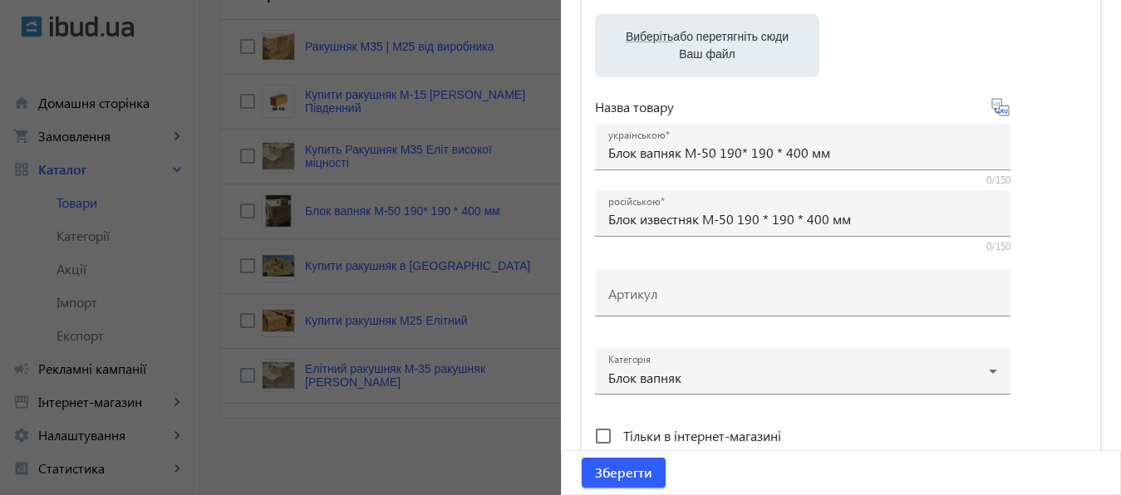
scroll to position [280, 0]
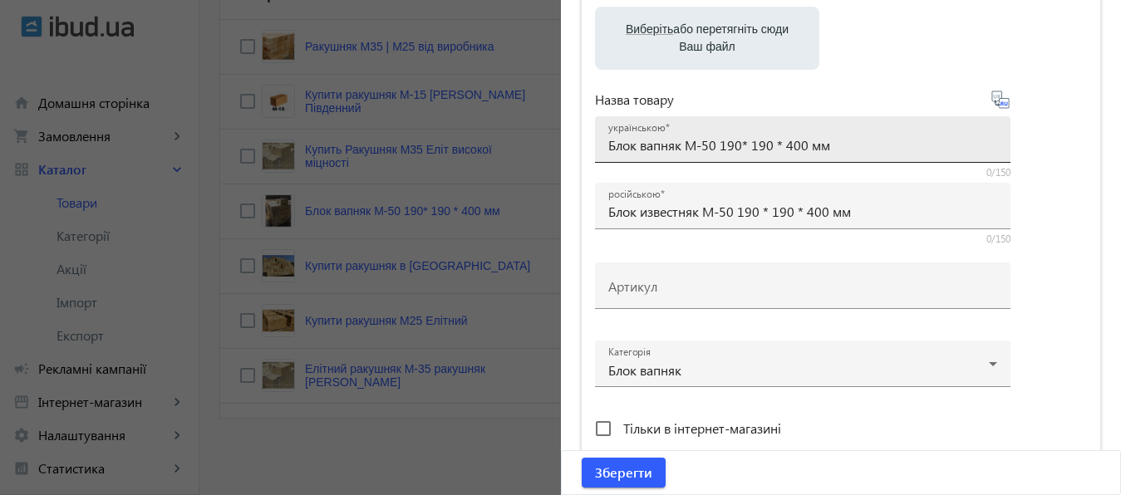
click at [721, 146] on input "Блок вапняк М-50 190* 190 * 400 мм" at bounding box center [802, 144] width 389 height 17
click at [745, 146] on input "Блок вапняк М-50 390* 190 * 400 мм" at bounding box center [802, 144] width 389 height 17
click at [779, 147] on input "Блок вапняк М-50 390х190 * 400 мм" at bounding box center [802, 144] width 389 height 17
paste input "шліфований"
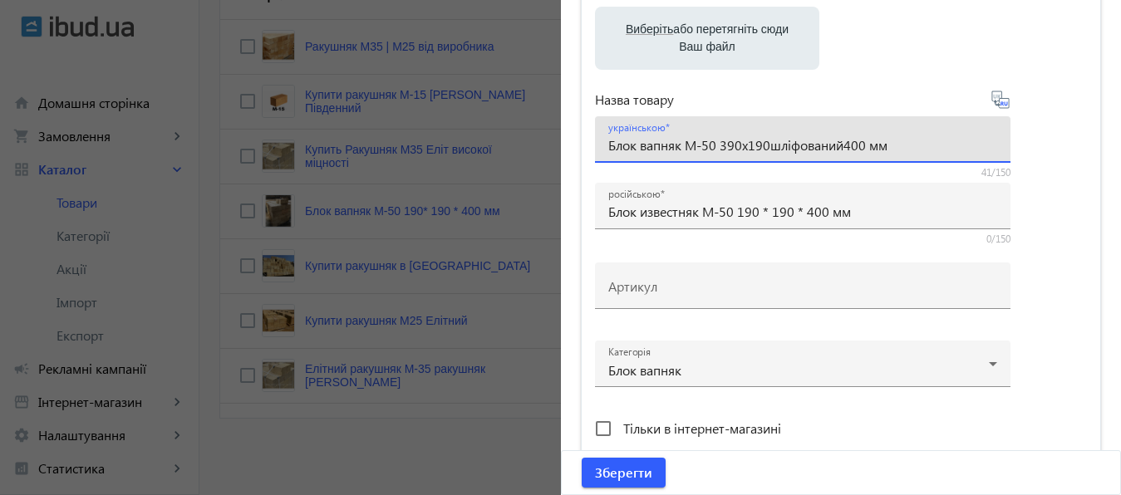
drag, startPoint x: 767, startPoint y: 146, endPoint x: 899, endPoint y: 135, distance: 132.7
click at [899, 136] on input "Блок вапняк М-50 390х190шліфований400 мм" at bounding box center [802, 144] width 389 height 17
drag, startPoint x: 717, startPoint y: 148, endPoint x: 808, endPoint y: 143, distance: 90.7
click at [808, 143] on input "Блок вапняк М-50 390х190х190" at bounding box center [802, 144] width 389 height 17
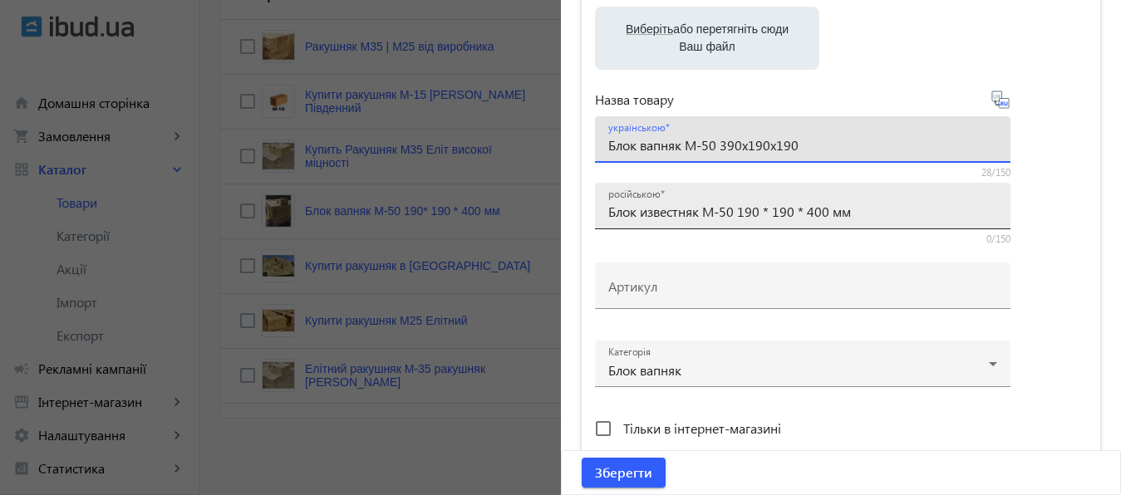
type input "Блок вапняк М-50 390х190х190"
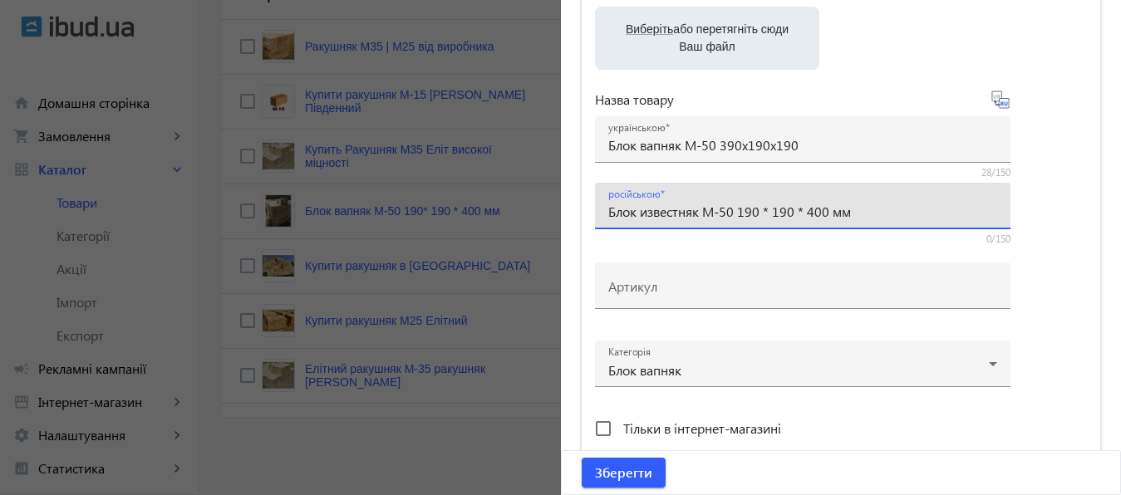
drag, startPoint x: 735, startPoint y: 213, endPoint x: 873, endPoint y: 209, distance: 138.8
click at [873, 209] on input "Блок известняк М-50 190 * 190 * 400 мм" at bounding box center [802, 211] width 389 height 17
paste input "390х190х190"
type input "Блок известняк М-50 390х190х190"
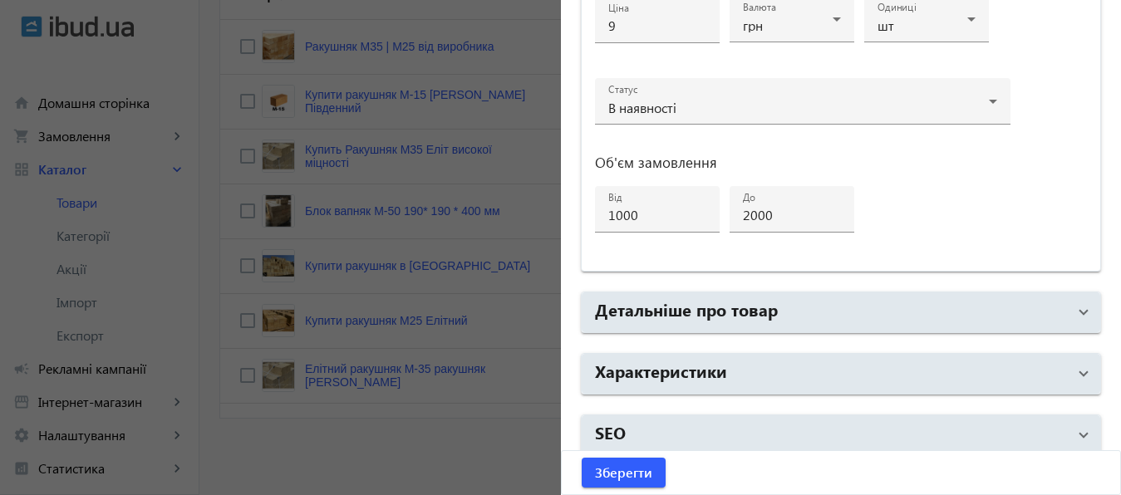
scroll to position [889, 0]
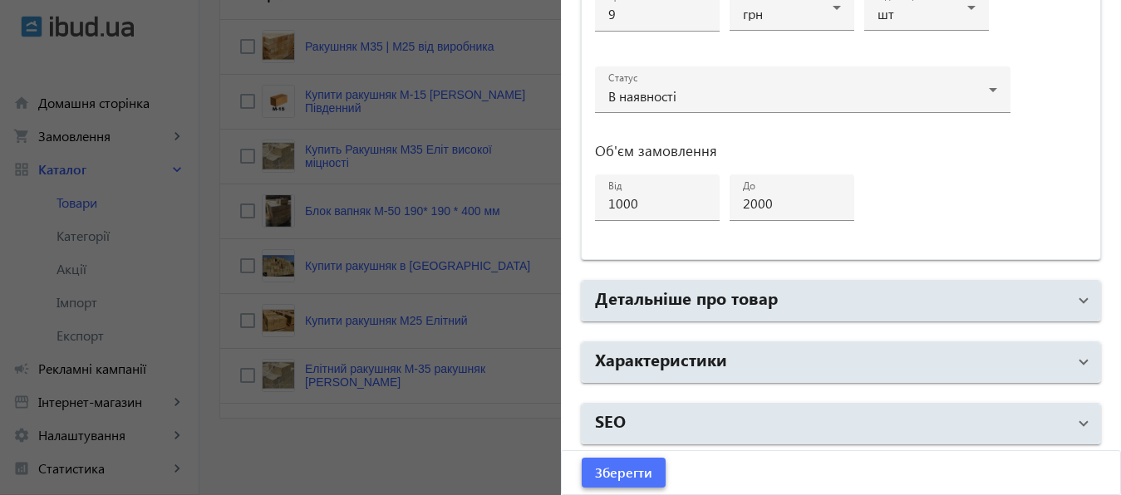
click at [624, 475] on span "Зберегти" at bounding box center [623, 473] width 57 height 18
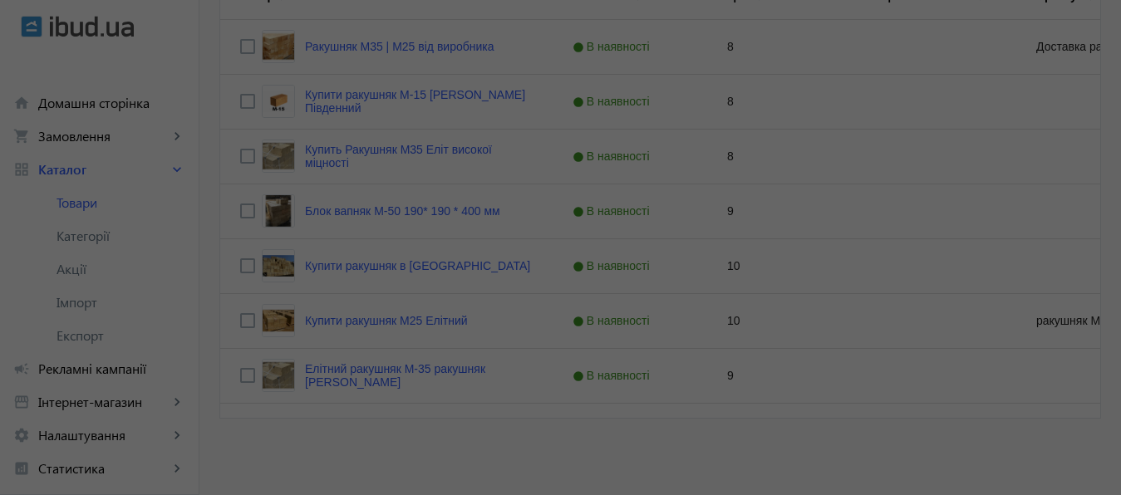
scroll to position [0, 0]
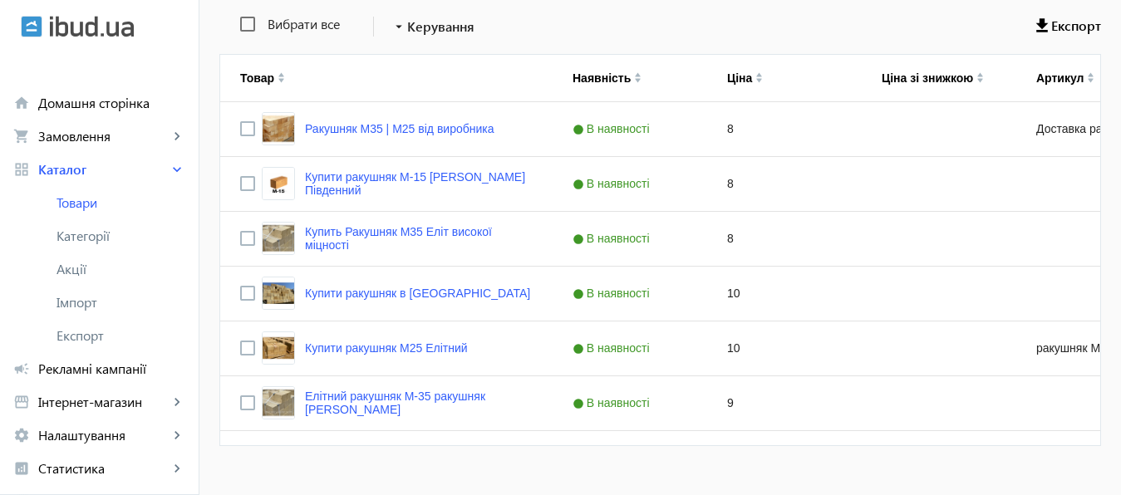
scroll to position [403, 0]
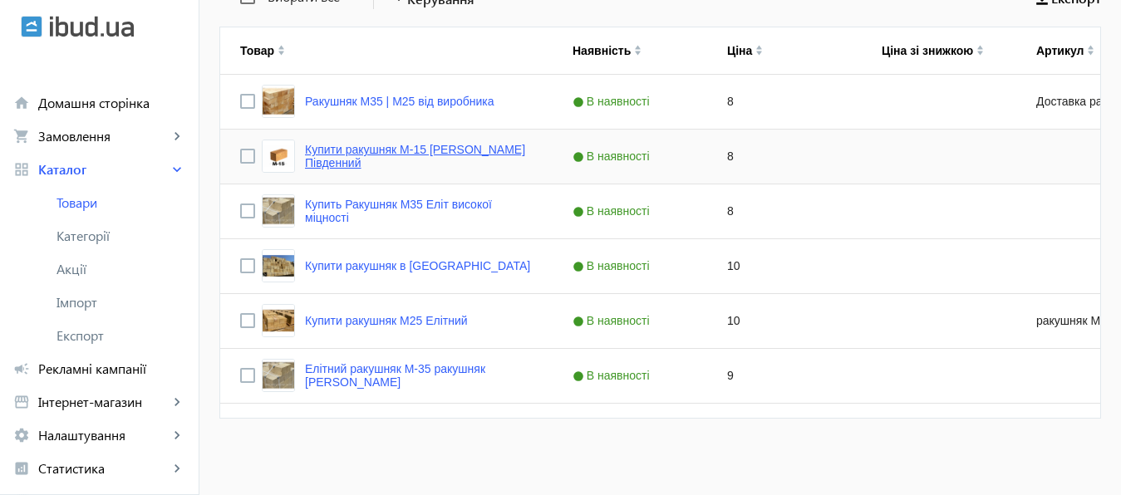
click at [409, 147] on link "Купити ракушняк М-15 Кар`єр ракушняка Південний" at bounding box center [419, 156] width 228 height 27
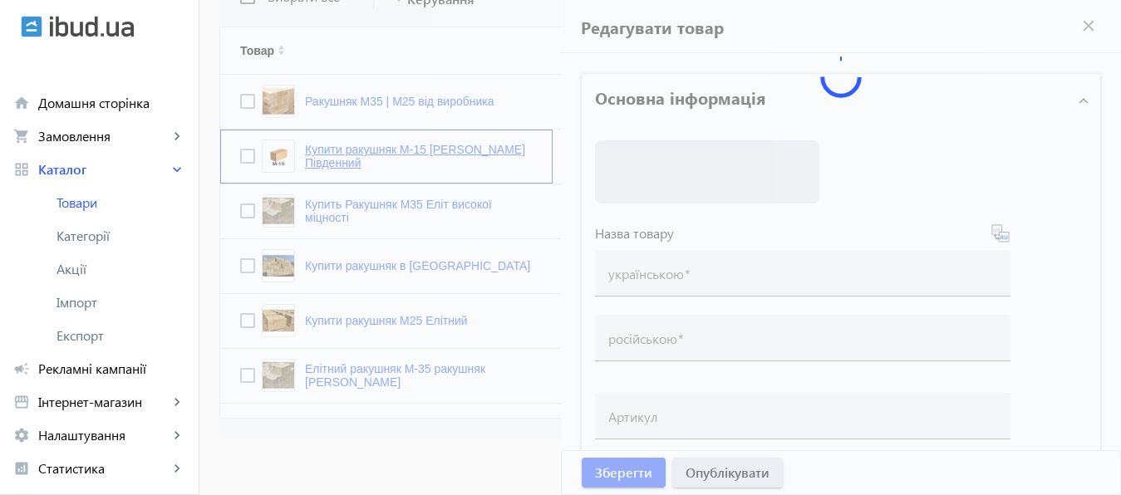
type input "Купити ракушняк М-15 Кар`єр ракушняка Південний"
type input "Купить ракушняк М-15 Карьер ракушняка Южный"
checkbox input "true"
type input "8"
type input "1000"
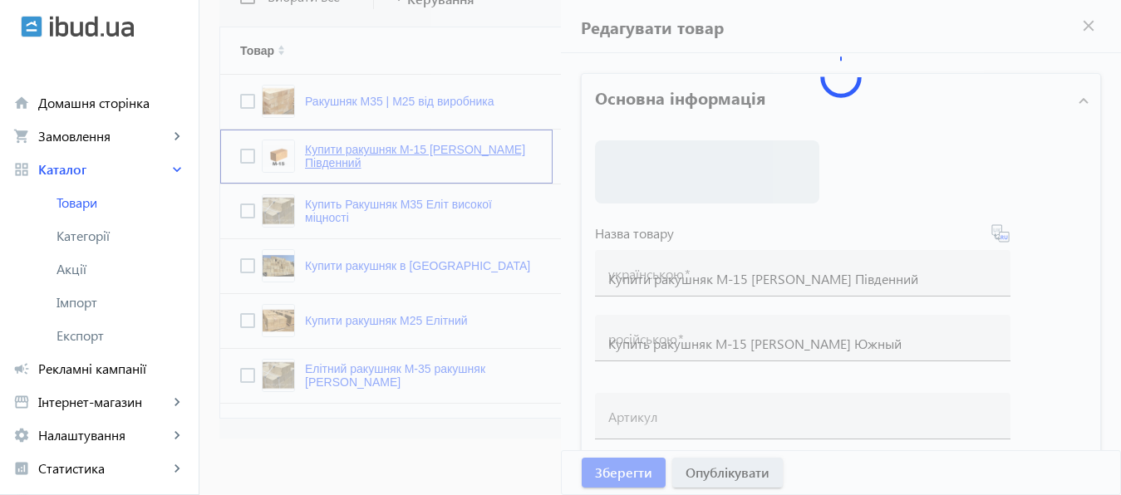
type input "100000"
type input "Ракушняк М-15, камінь ракушняк [Кар`єр Южный]"
type input "Ракушняк М-15, камень ракушняк одесский карьер [Карьер Южный]"
type textarea "Ракушняк М15 від виробника, Блок ракушняка М-15, ракушняк ціна Київ, доставка р…"
type textarea "Ракушняк М15 от производителя, Блок ракушняка М-15, ракушняк цена Украина, дост…"
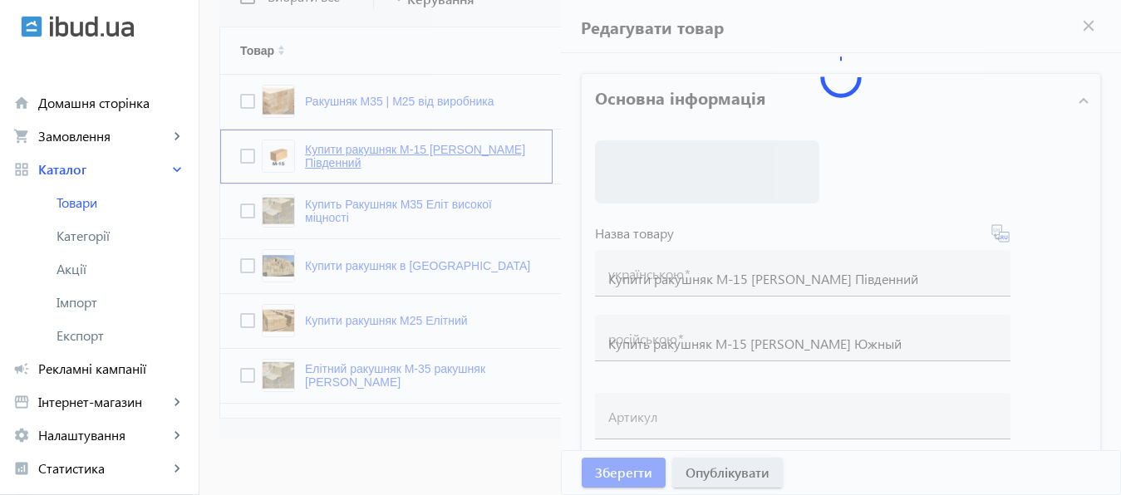
type input "Ракушняк Одеса, ракушняк Миколаїв, ракушняк купити Київ, доставка ракушняка по …"
type input "Ракушняк М15 Одесса, ракушняк Николаев, ракушняк купить Киев, доставка ракушняк…"
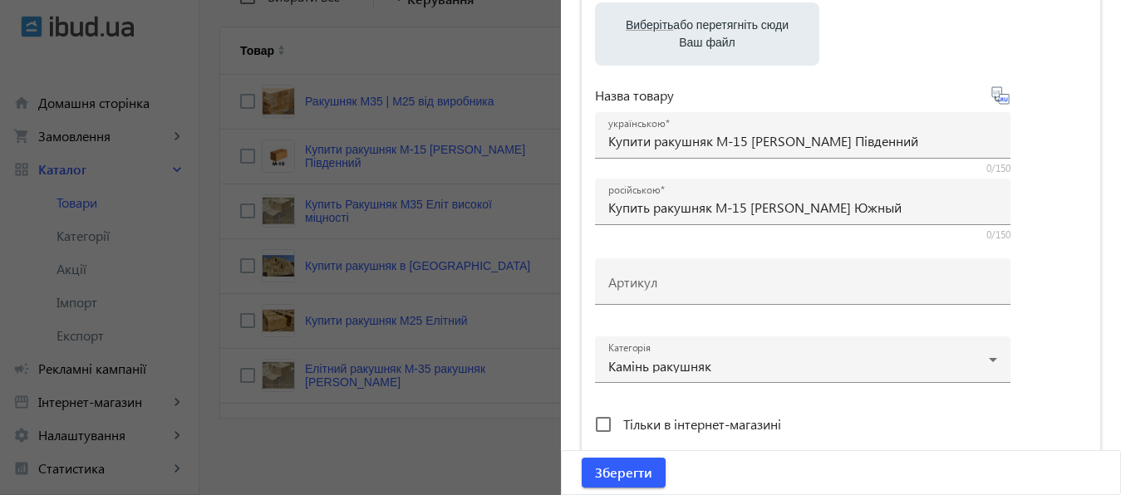
scroll to position [287, 0]
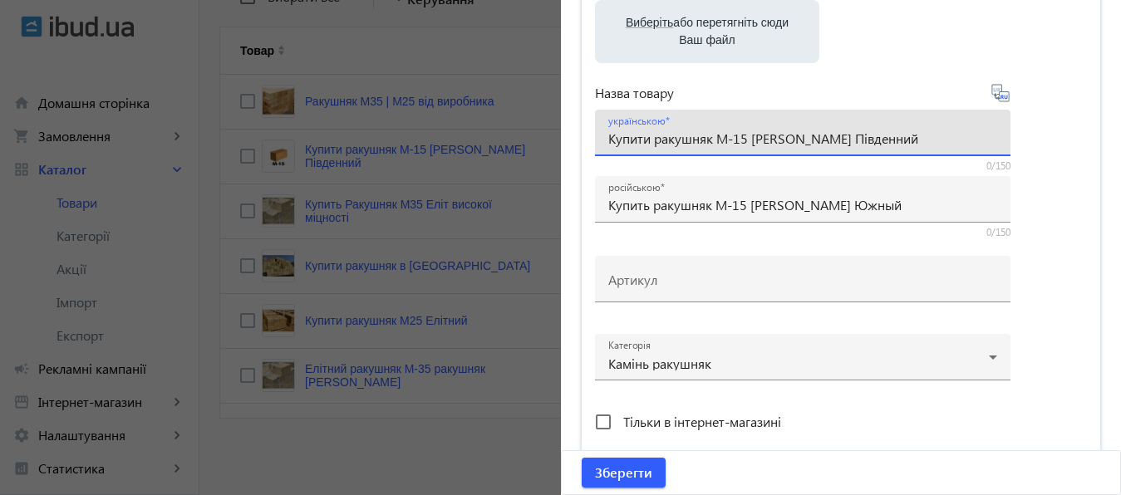
click at [653, 142] on input "Купити ракушняк М-15 Кар`єр ракушняка Південний" at bounding box center [802, 138] width 389 height 17
drag, startPoint x: 741, startPoint y: 140, endPoint x: 809, endPoint y: 143, distance: 68.2
click at [809, 143] on input "Ракушняк М-15 Кар`єр ракушняка Південний" at bounding box center [802, 138] width 389 height 17
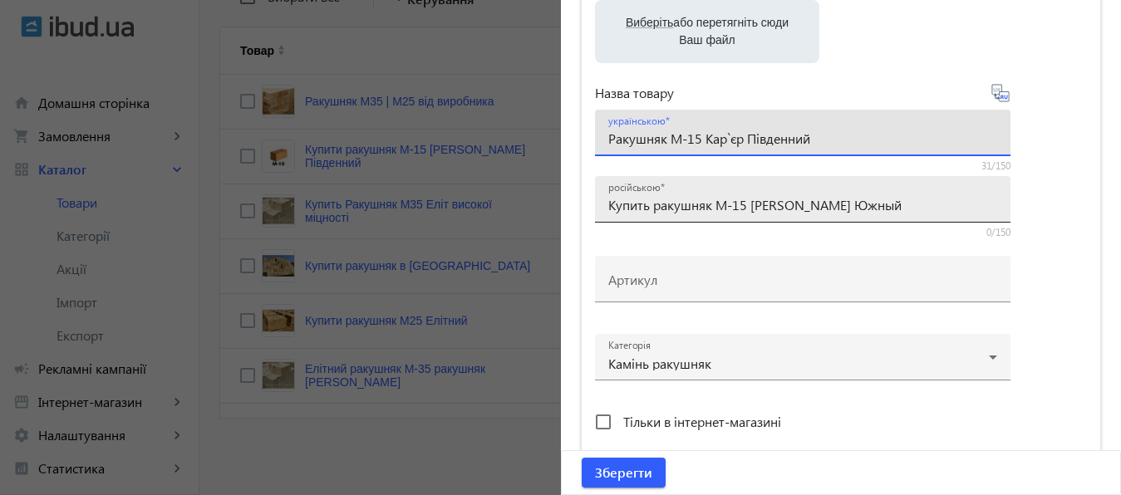
type input "Ракушняк М-15 Кар`єр Південний"
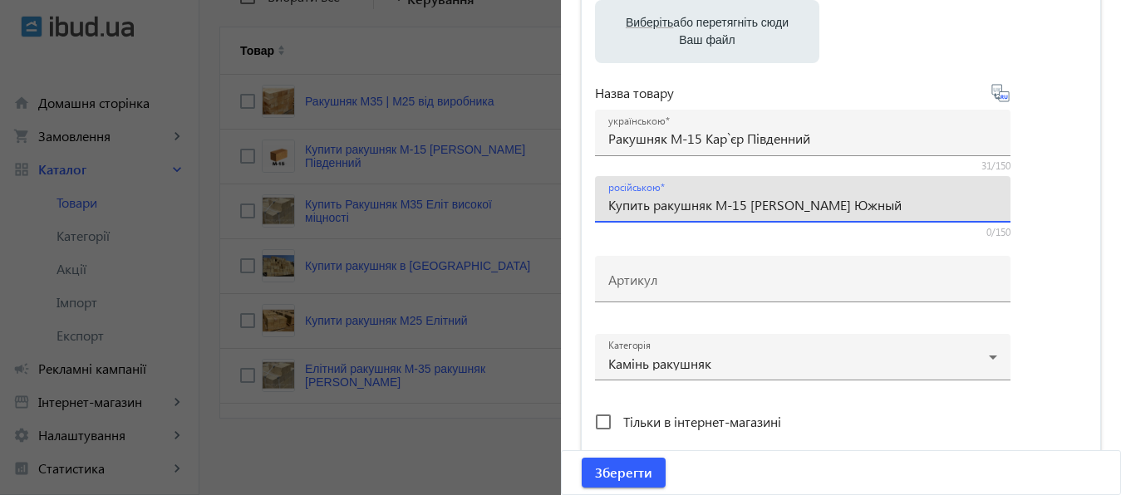
drag, startPoint x: 650, startPoint y: 207, endPoint x: 590, endPoint y: 208, distance: 59.8
click at [608, 208] on input "Купить ракушняк М-15 Карьер ракушняка Южный" at bounding box center [802, 204] width 389 height 17
drag, startPoint x: 746, startPoint y: 205, endPoint x: 819, endPoint y: 213, distance: 72.7
click at [819, 213] on input "Ракушняк М-15 Карьер ракушняка Южный" at bounding box center [802, 204] width 389 height 17
type input "Ракушняк М-15 Карьер Южный"
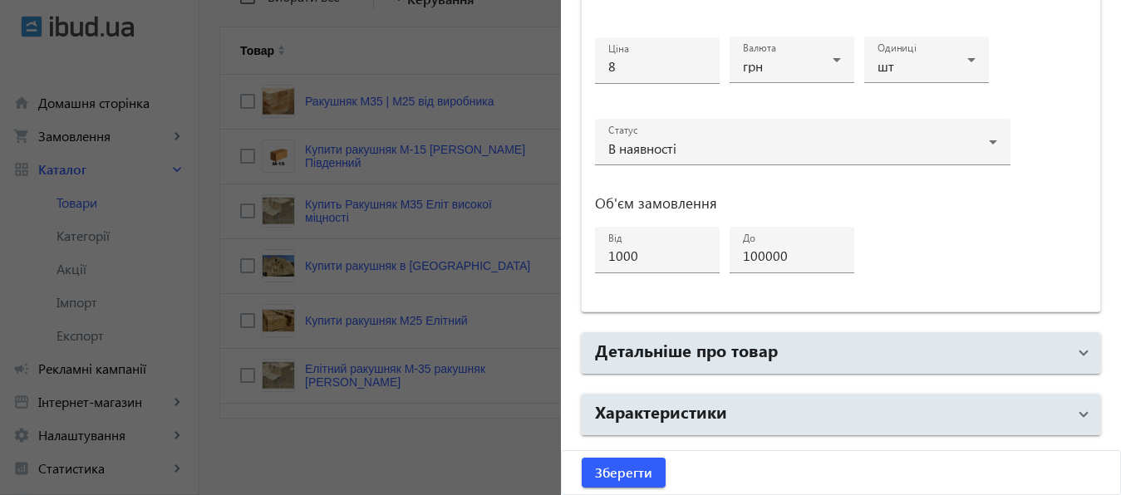
scroll to position [889, 0]
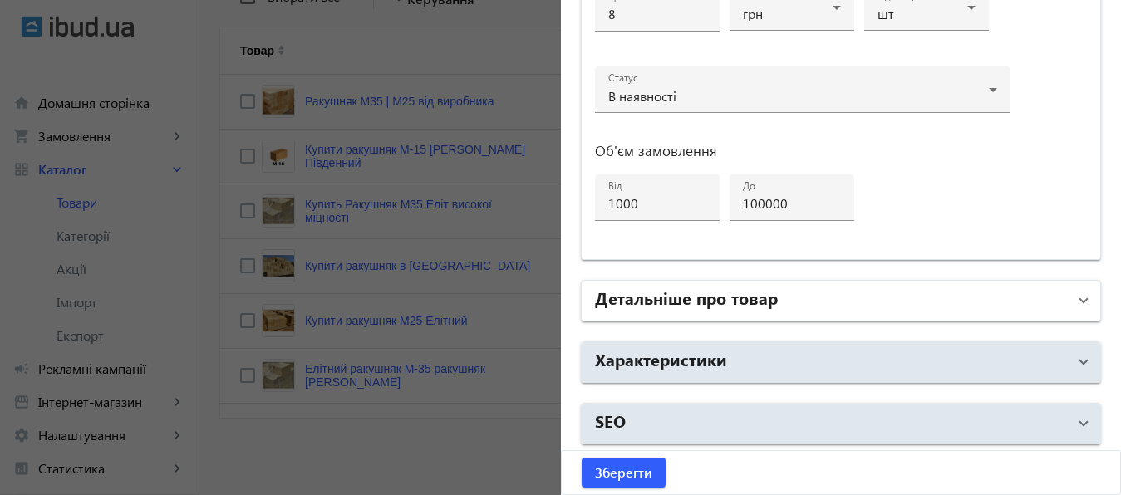
click at [890, 295] on mat-panel-title "Детальніше про товар" at bounding box center [831, 301] width 473 height 30
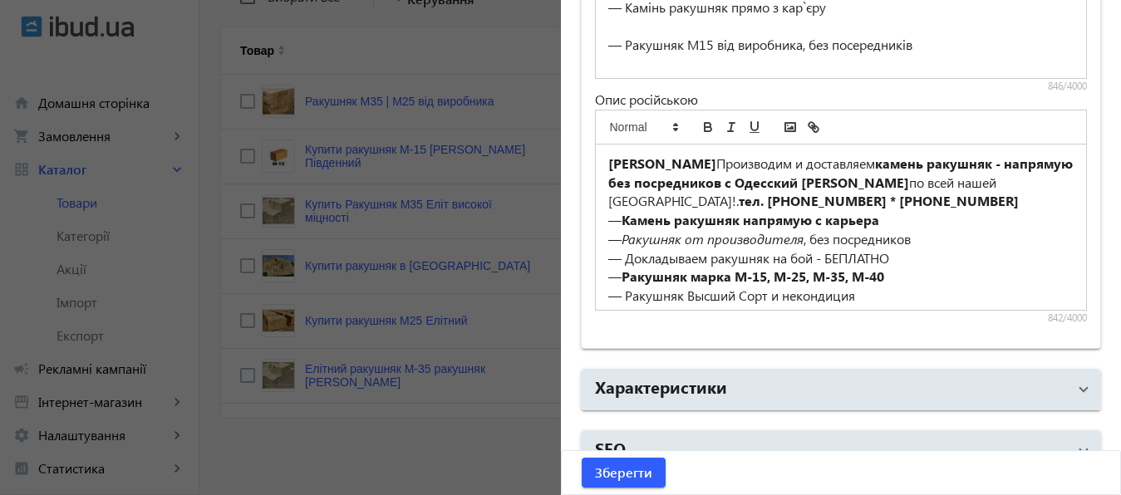
scroll to position [1442, 0]
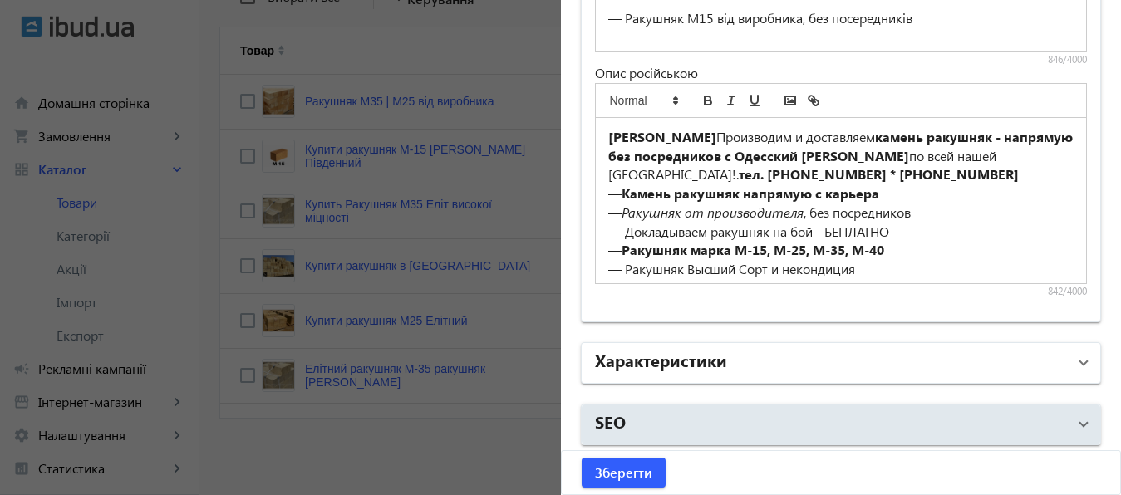
click at [704, 358] on h2 "Характеристики" at bounding box center [661, 359] width 132 height 23
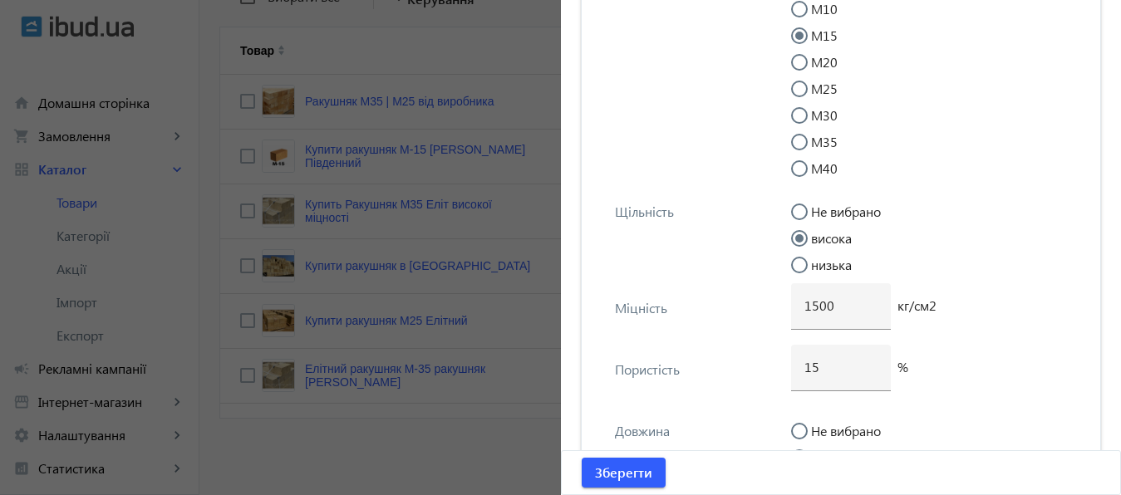
scroll to position [2509, 0]
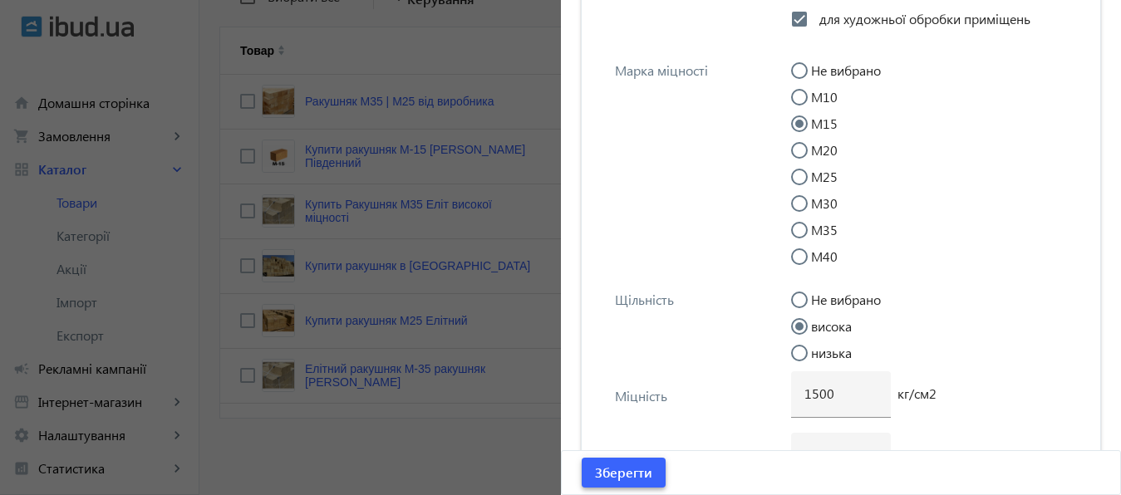
click at [619, 475] on span "Зберегти" at bounding box center [623, 473] width 57 height 18
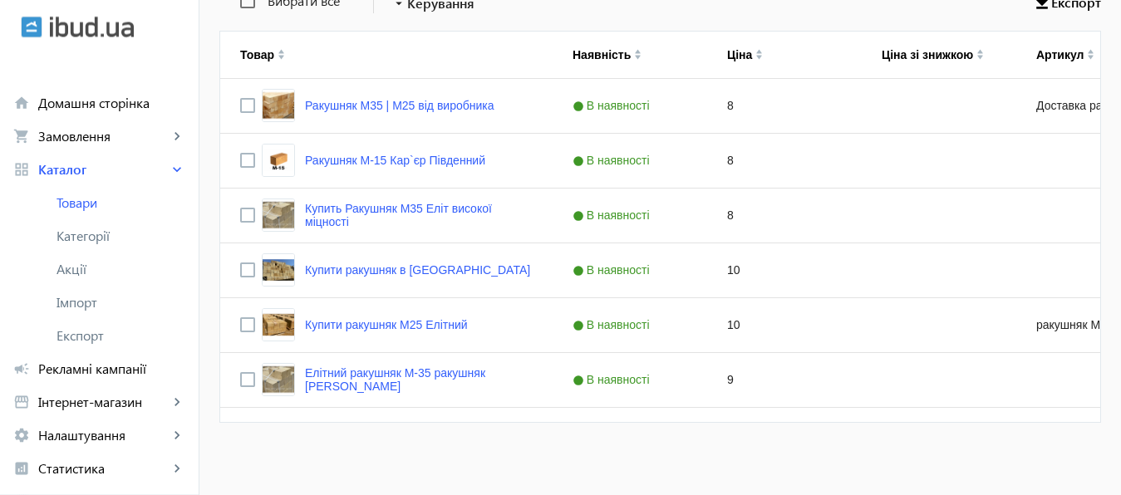
scroll to position [403, 0]
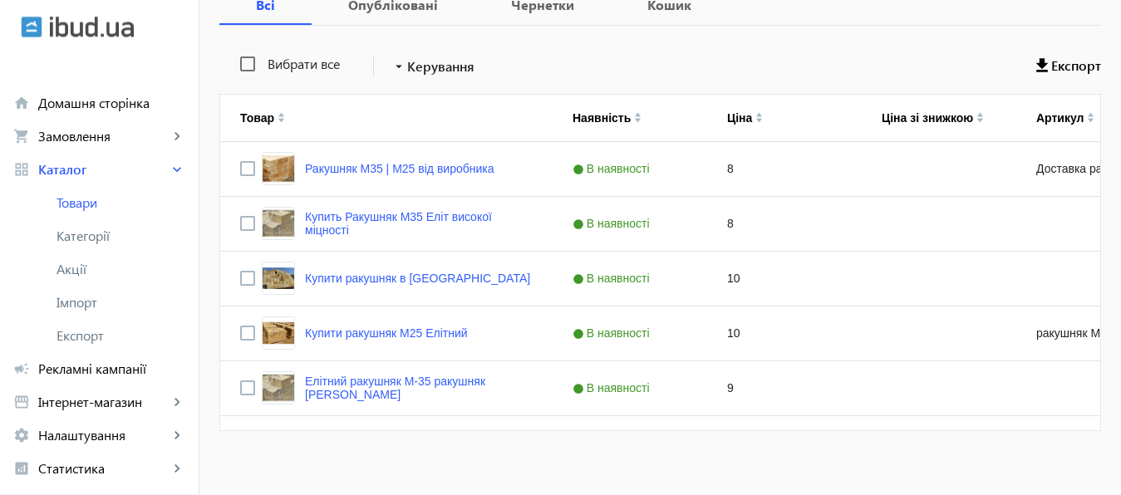
scroll to position [348, 0]
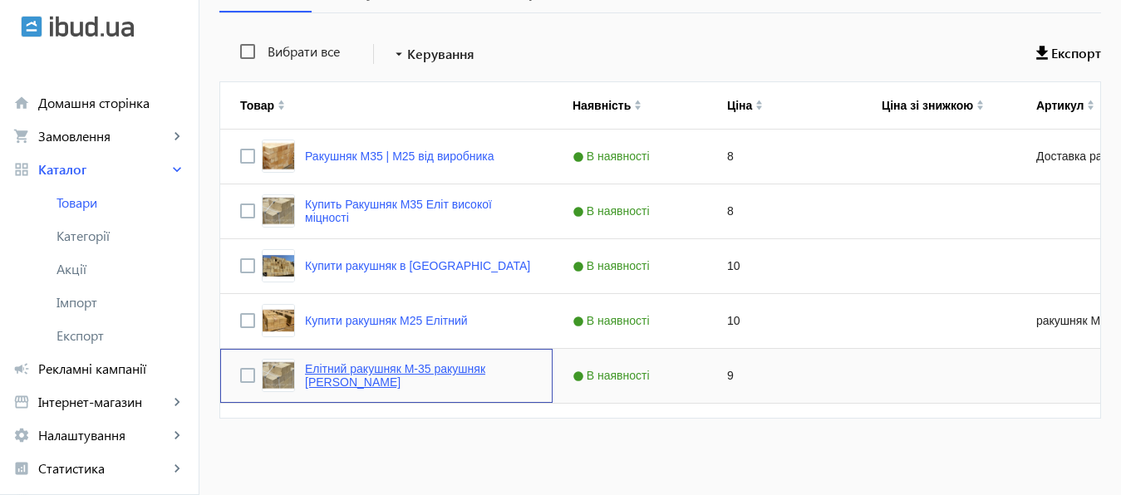
click at [413, 372] on link "Елітний ракушняк М-35 ракушняк [PERSON_NAME]" at bounding box center [419, 375] width 228 height 27
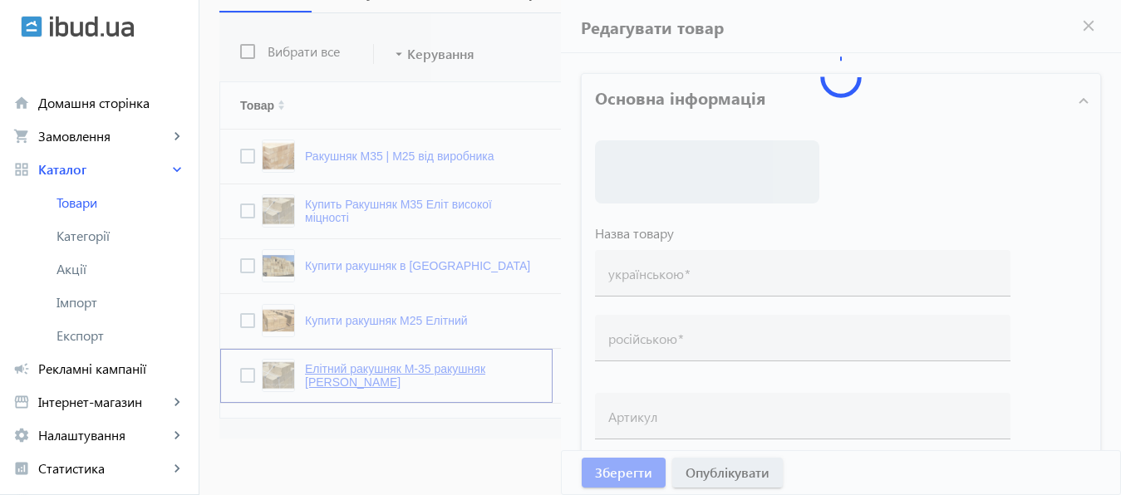
type input "Елітний ракушняк М-35 ракушняк [PERSON_NAME]"
type input "Элитный ракушняк М-35 ракушняк [PERSON_NAME]"
checkbox input "true"
type input "9"
type input "1000"
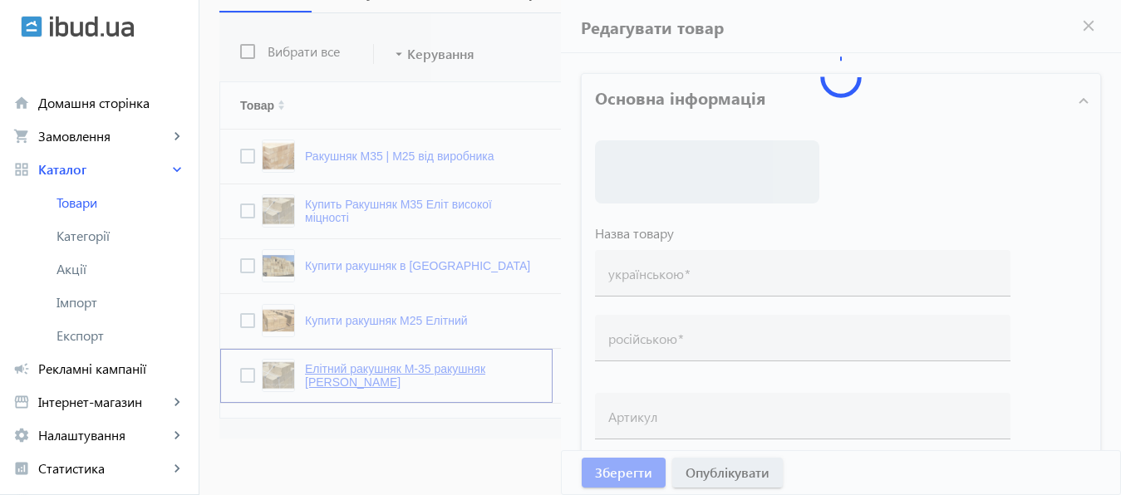
type input "1500"
type input "Ракушняк М35 камінь ракушняк одеський кар'єр южний купити [GEOGRAPHIC_DATA] — р…"
type input "Ракушняк М35 камень ракушняк [GEOGRAPHIC_DATA] — ракушняк м35 в [GEOGRAPHIC_DAT…"
type textarea "Блок ракушняк М35 — [GEOGRAPHIC_DATA], ракушняк в [GEOGRAPHIC_DATA], ракушняк М…"
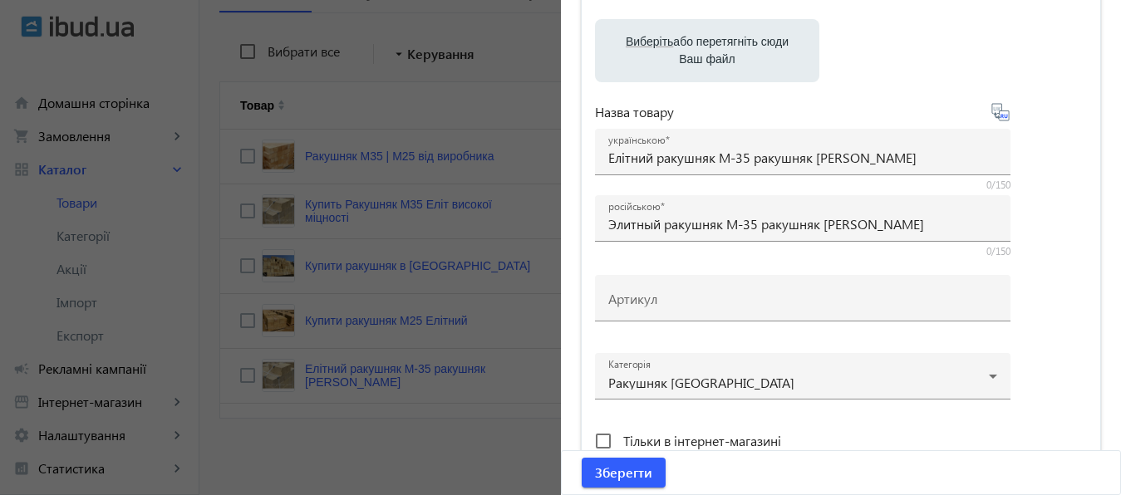
scroll to position [268, 0]
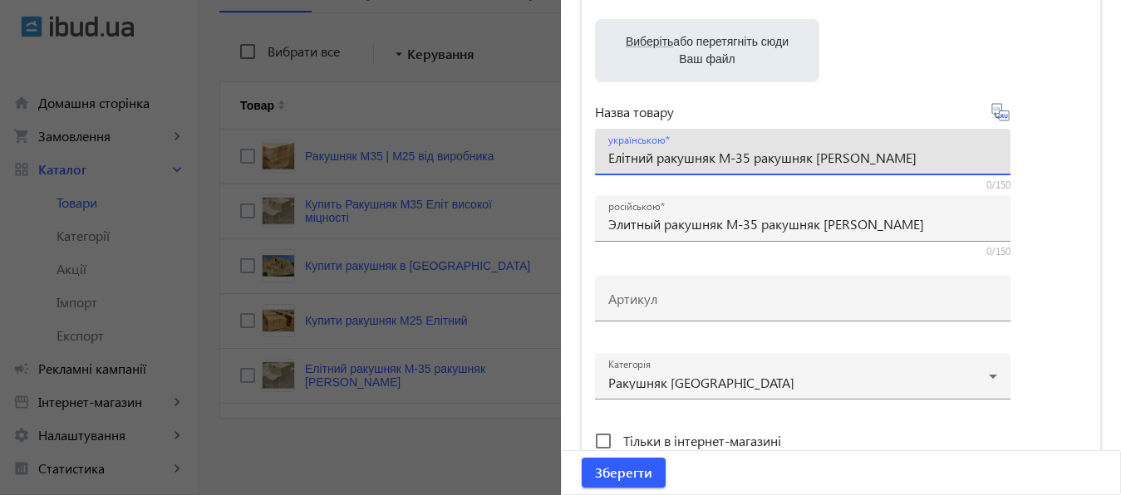
drag, startPoint x: 748, startPoint y: 160, endPoint x: 811, endPoint y: 163, distance: 63.2
click at [811, 163] on input "Елітний ракушняк М-35 ракушняк [PERSON_NAME]" at bounding box center [802, 157] width 389 height 17
click at [733, 160] on input "Елітний ракушняк М-35 [PERSON_NAME]" at bounding box center [802, 157] width 389 height 17
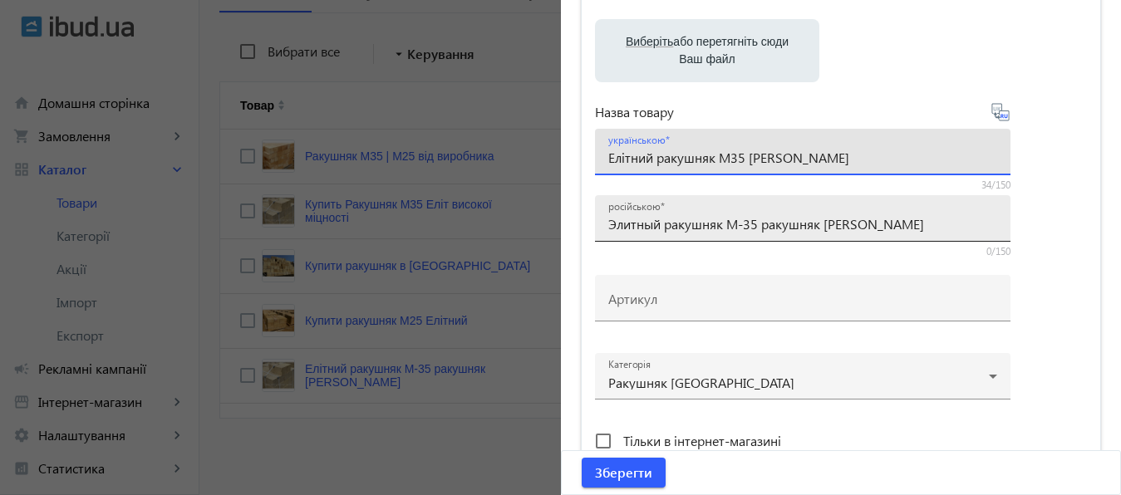
type input "Елітний ракушняк М35 [PERSON_NAME]"
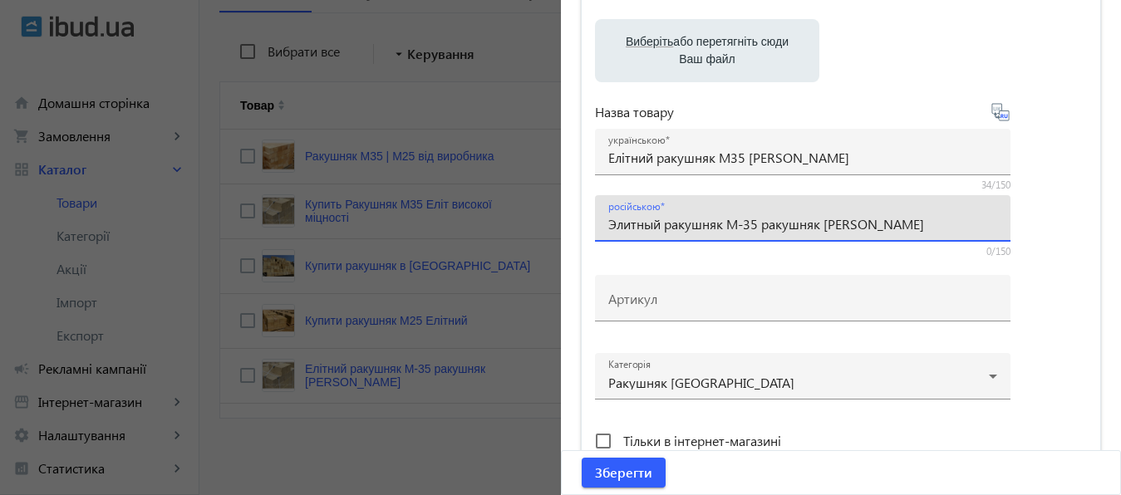
click at [740, 224] on input "Элитный ракушняк М-35 ракушняк [PERSON_NAME]" at bounding box center [802, 223] width 389 height 17
drag, startPoint x: 751, startPoint y: 228, endPoint x: 813, endPoint y: 230, distance: 61.6
click at [813, 230] on input "Элитный ракушняк М35 ракушняк [PERSON_NAME]" at bounding box center [802, 223] width 389 height 17
type input "Элитный ракушняк М35 Карьер Южный"
click at [619, 475] on span "Зберегти" at bounding box center [623, 473] width 57 height 18
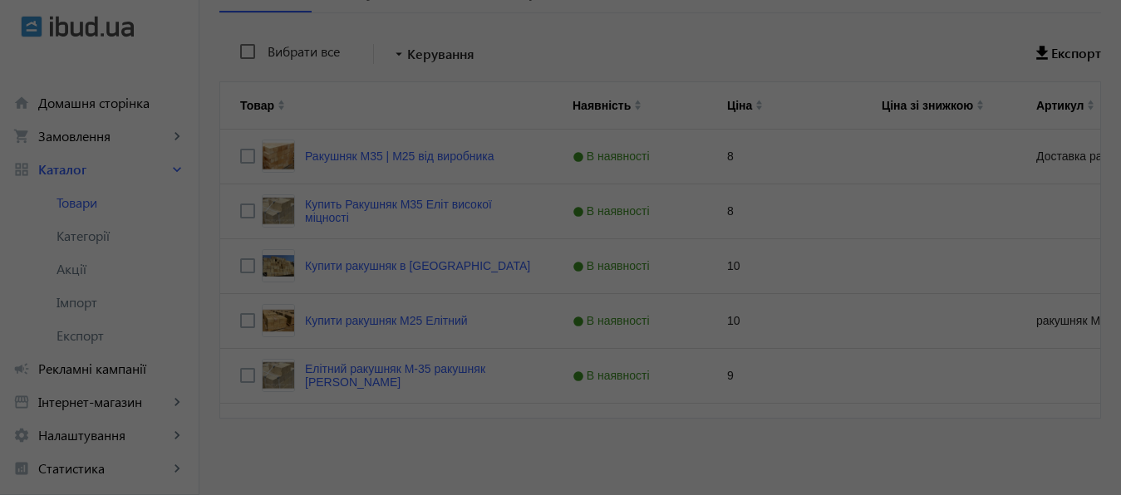
scroll to position [0, 0]
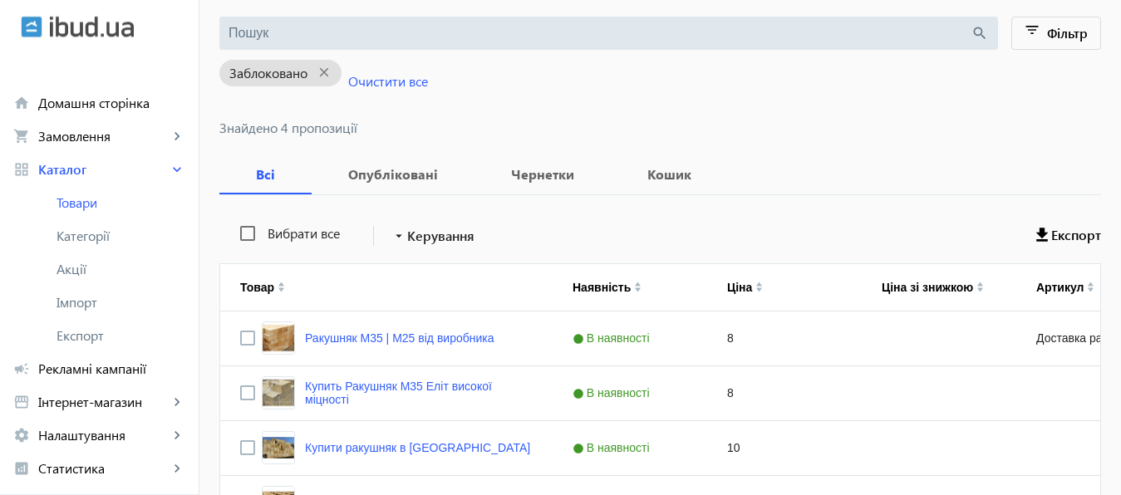
scroll to position [293, 0]
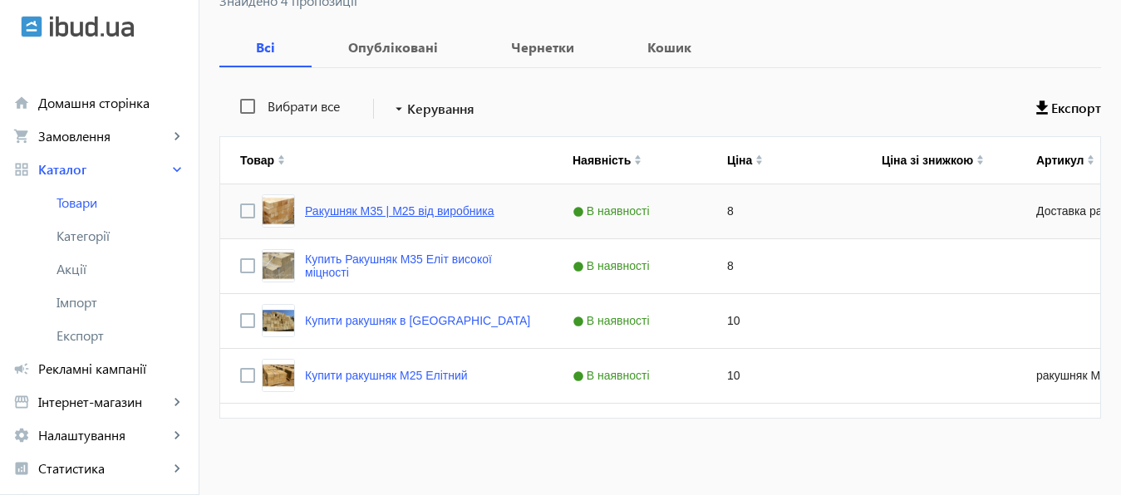
click at [387, 211] on link "Ракушняк М35 | М25 від виробника" at bounding box center [399, 210] width 189 height 13
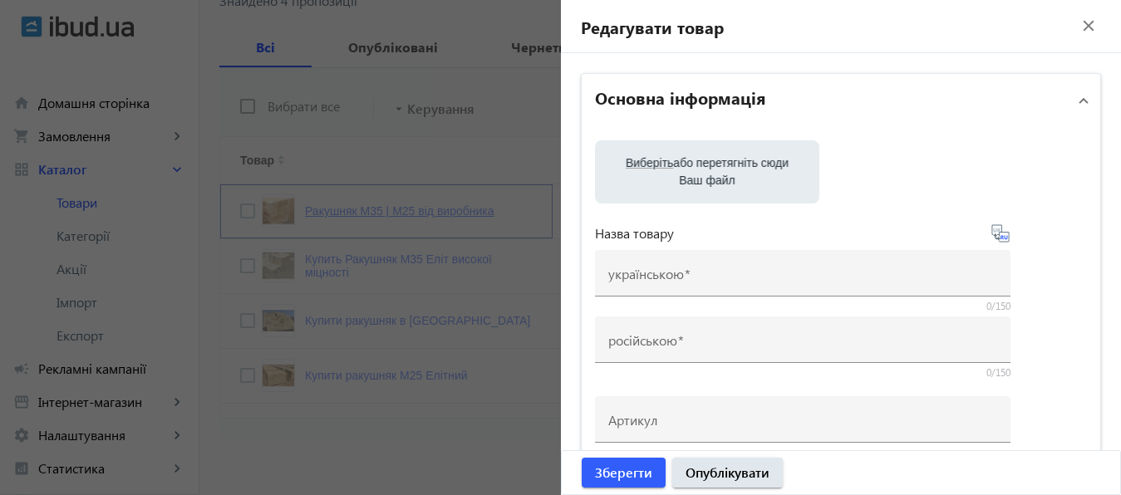
type input "Ракушняк М35 | М25 від виробника"
type input "Ракушняк М35 | М25 от производителя"
type input "Доставка ракушняка по [GEOGRAPHIC_DATA]"
checkbox input "true"
type input "8"
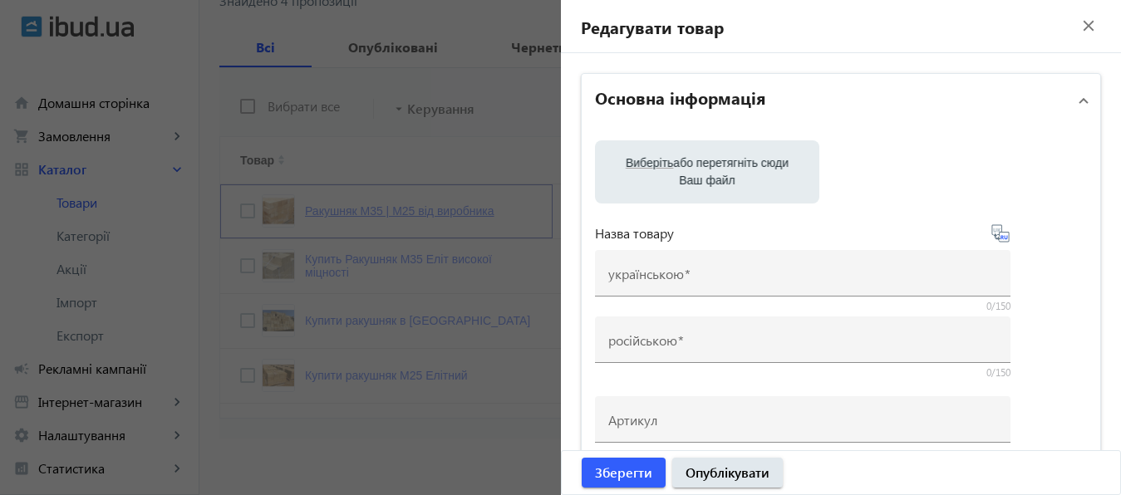
type input "1000"
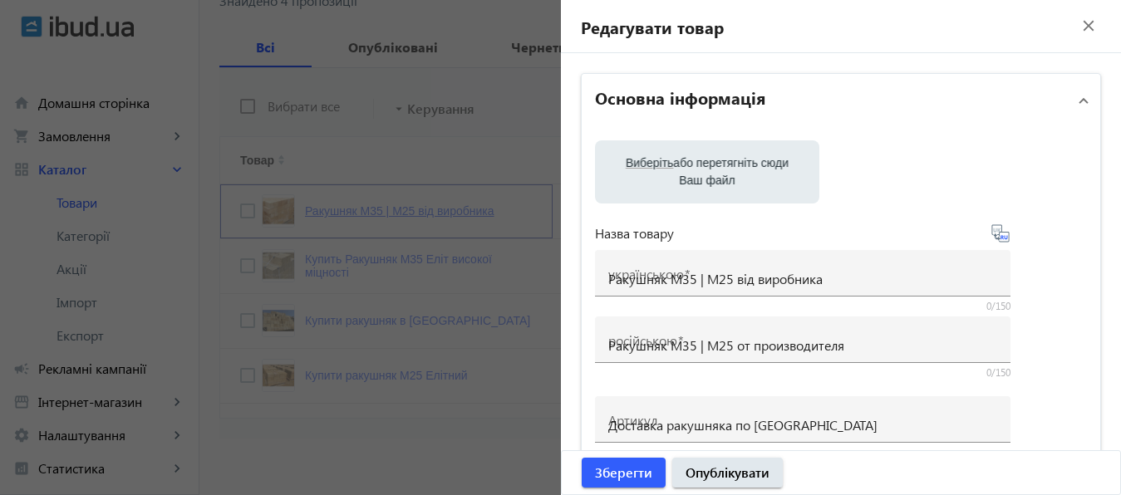
type input "100000"
type input "Ракушняк [GEOGRAPHIC_DATA], доставка ракушняка [GEOGRAPHIC_DATA] [[GEOGRAPHIC_D…"
type textarea "Купити ракушняк М35 [GEOGRAPHIC_DATA], ракушняк ціна [GEOGRAPHIC_DATA], доставк…"
type textarea "Купить ракушняк М35 [GEOGRAPHIC_DATA], ракушняк цена [GEOGRAPHIC_DATA], доставк…"
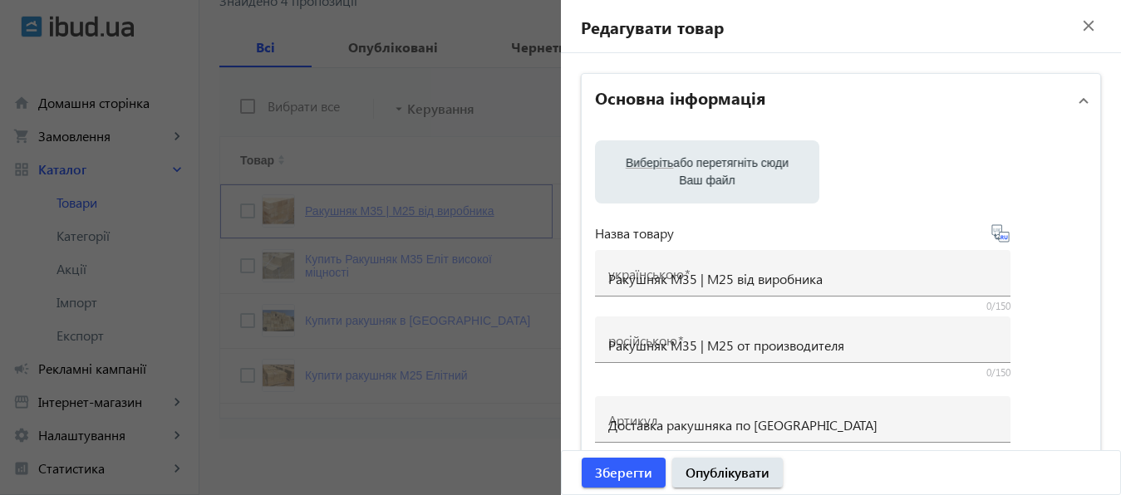
type input "Ракушняк [GEOGRAPHIC_DATA], камінь ракушняк Миколаїв, черепашник-ракушняк купит…"
type input "Ракушняк [GEOGRAPHIC_DATA], камень ракушняк [PERSON_NAME], ракушечник- ракушняк…"
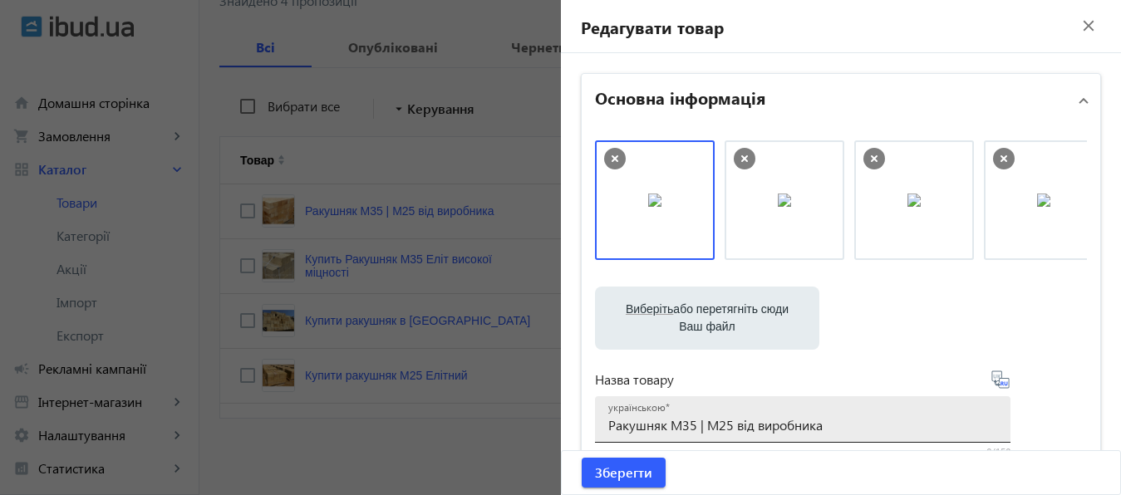
click at [599, 427] on div "українською Ракушняк М35 | М25 від виробника" at bounding box center [803, 419] width 416 height 47
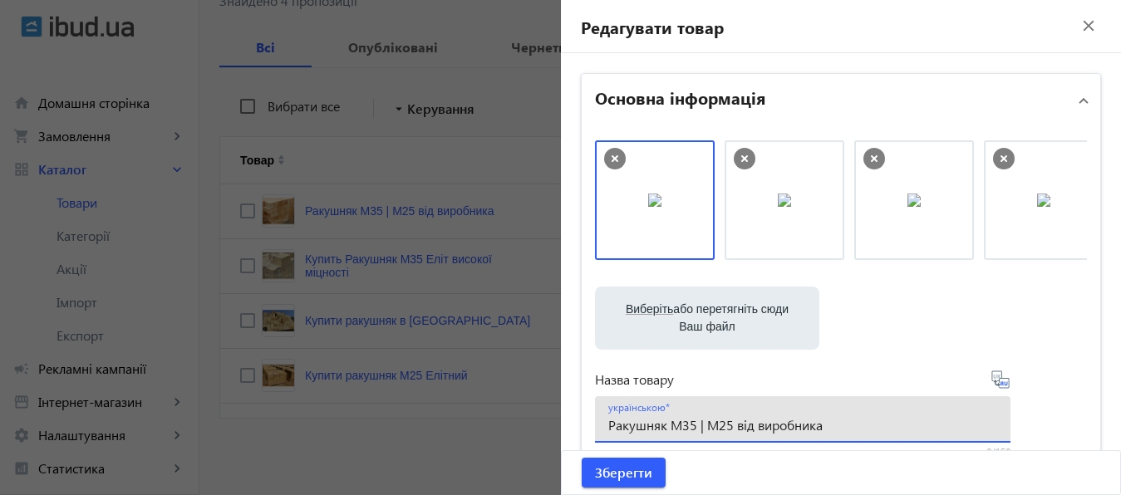
click at [608, 427] on input "Ракушняк М35 | М25 від виробника" at bounding box center [802, 424] width 389 height 17
paste input "Камінь"
drag, startPoint x: 738, startPoint y: 427, endPoint x: 814, endPoint y: 420, distance: 76.8
click at [814, 420] on input "Камінь Ракушняк М35 | М25 від виробника" at bounding box center [802, 424] width 389 height 17
drag, startPoint x: 737, startPoint y: 429, endPoint x: 888, endPoint y: 422, distance: 150.6
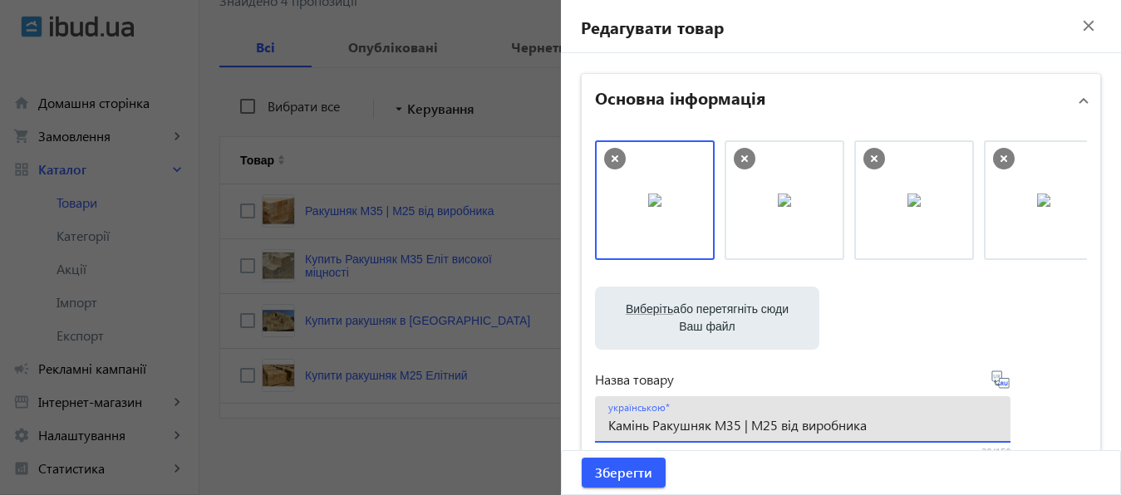
click at [888, 422] on input "Камінь Ракушняк М35 | М25 від виробника" at bounding box center [802, 424] width 389 height 17
type input "Камінь Ракушняк М35"
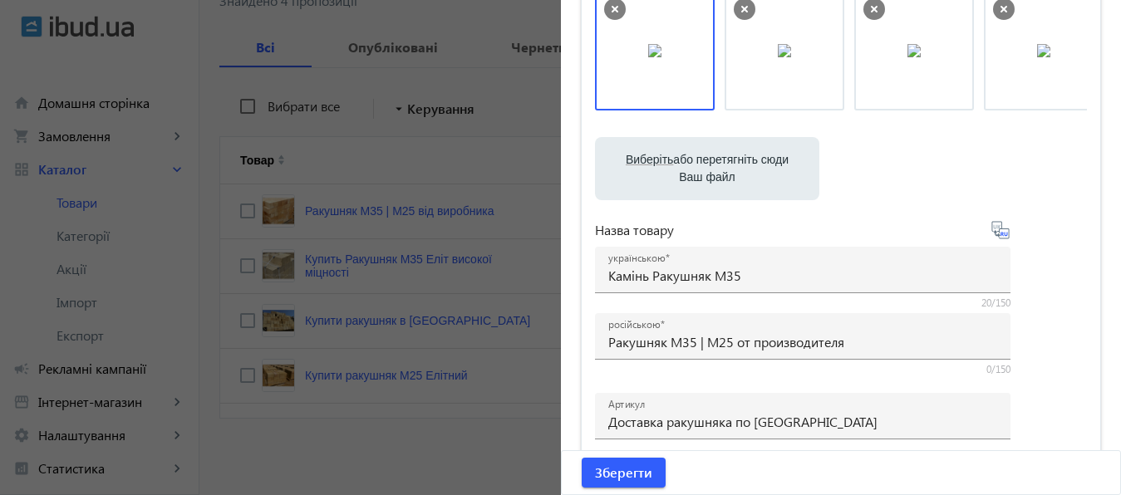
scroll to position [154, 0]
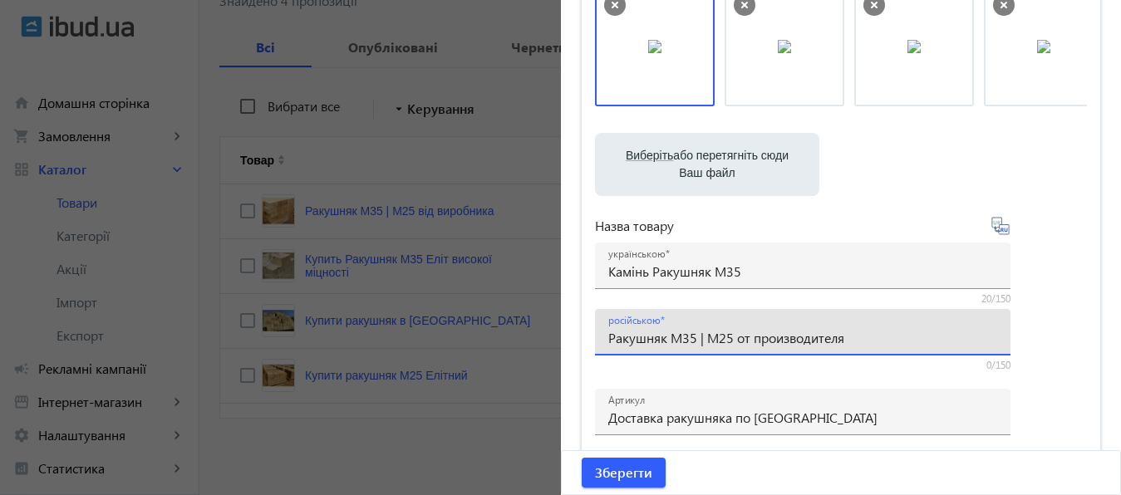
drag, startPoint x: 691, startPoint y: 337, endPoint x: 874, endPoint y: 328, distance: 183.0
click at [874, 329] on input "Ракушняк М35 | М25 от производителя" at bounding box center [802, 337] width 389 height 17
click at [608, 339] on input "Ракушняк М35" at bounding box center [802, 337] width 389 height 17
click at [760, 337] on input "Камень Ракушняк М35" at bounding box center [802, 337] width 389 height 17
type input "Камень Ракушняк М35 новый"
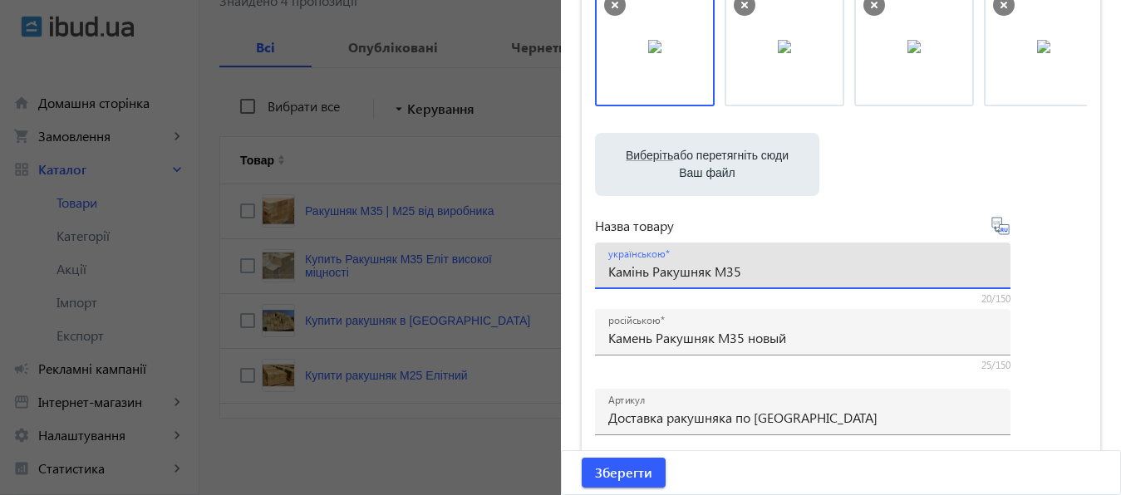
click at [778, 267] on input "Камінь Ракушняк М35" at bounding box center [802, 271] width 389 height 17
paste input "новий"
type input "Камінь Ракушняк М35 новий"
click at [613, 473] on span "Зберегти" at bounding box center [623, 473] width 57 height 18
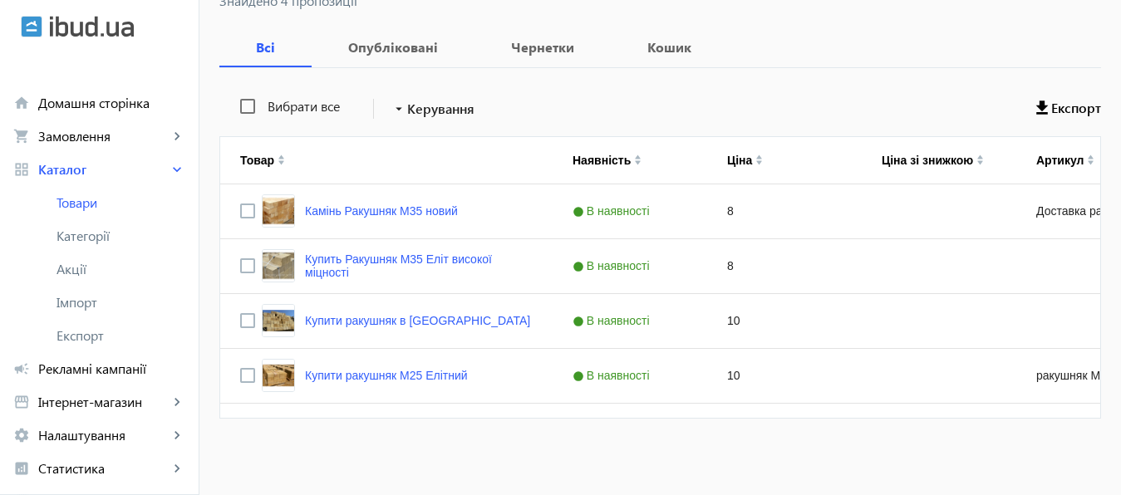
scroll to position [0, 0]
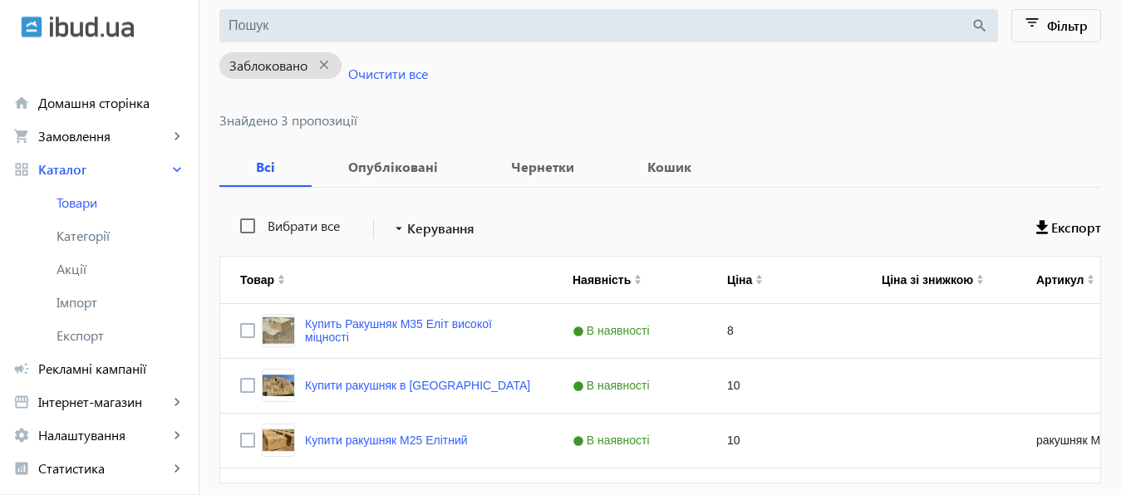
scroll to position [239, 0]
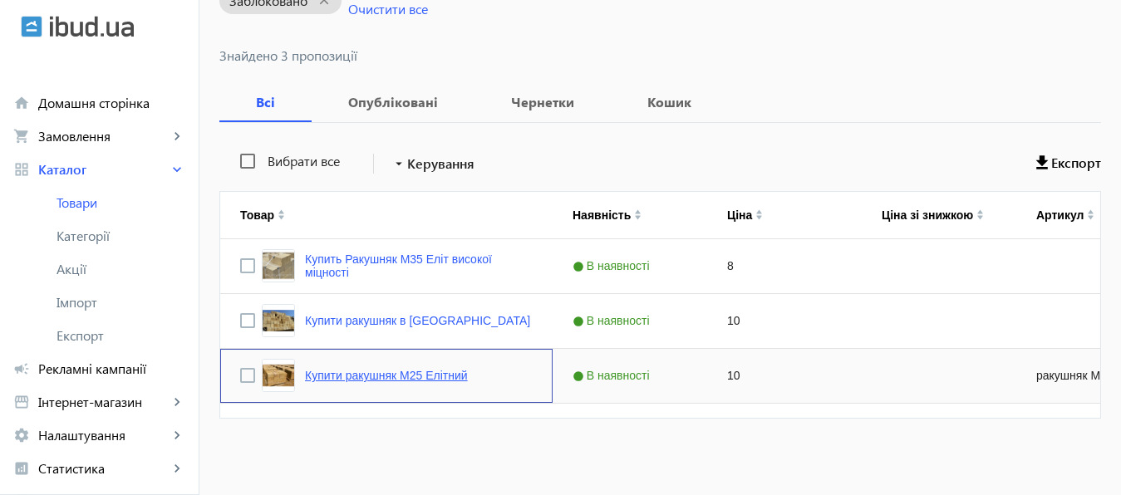
click at [404, 376] on link "Купити ракушняк М25 Елітний" at bounding box center [386, 375] width 163 height 13
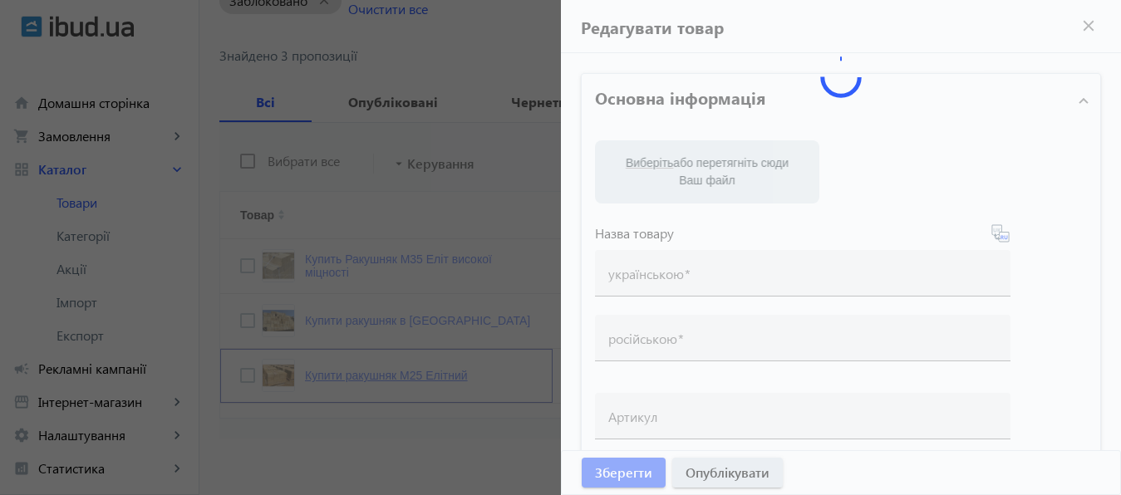
type input "Купити ракушняк М25 Елітний"
type input "Купить ракушняк М25 Элитный"
type input "ракушняк М25 Элитный"
checkbox input "true"
type input "10"
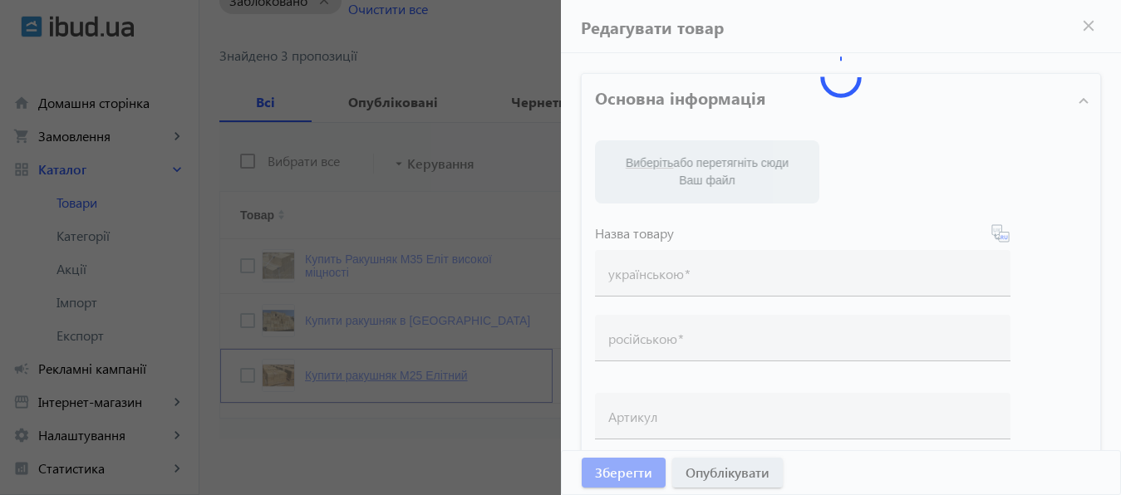
type input "1000"
type input "1500"
type input "Ракушняк М25 Елітний (ракушняк М25 облицювальний), ракушняк М25 під розшивку ці…"
type input "Ракушняк М25 Элитный (ракушняк М25 облицовочный),ракушняк М25 под расшивку цена…"
type textarea "Купити ракушняк М25 Елітний (ціна ракушняк М25 облицювальний), продаж ракушняк …"
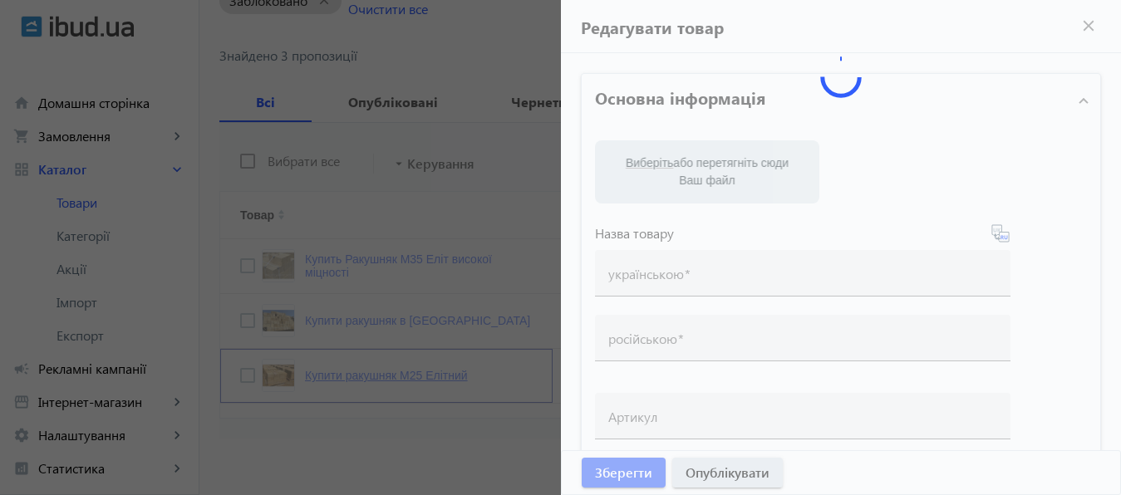
type textarea "Купить ракушняк М25 Элитный (цена ракушняк М25 облицовочный), продажа ракушняк …"
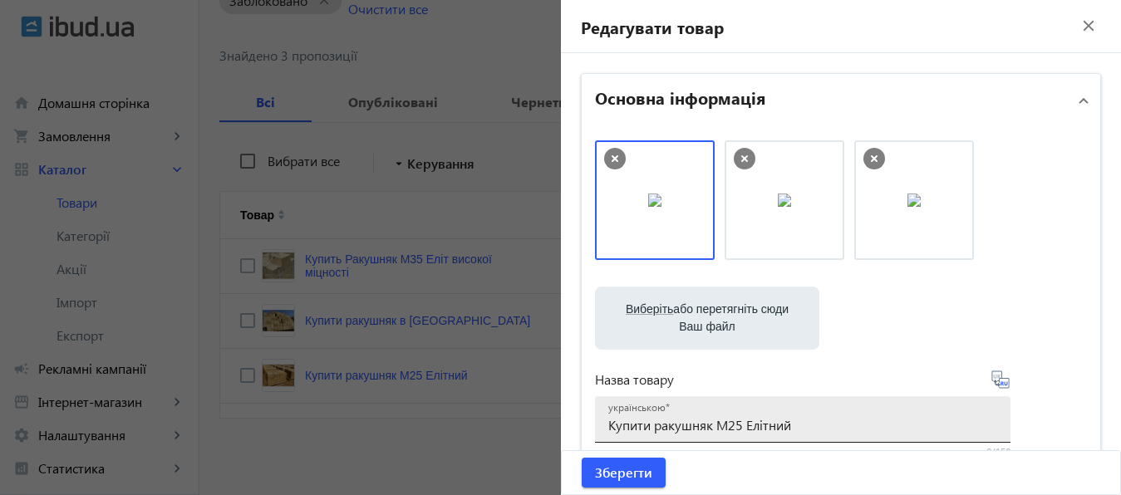
click at [642, 426] on input "Купити ракушняк М25 Елітний" at bounding box center [802, 424] width 389 height 17
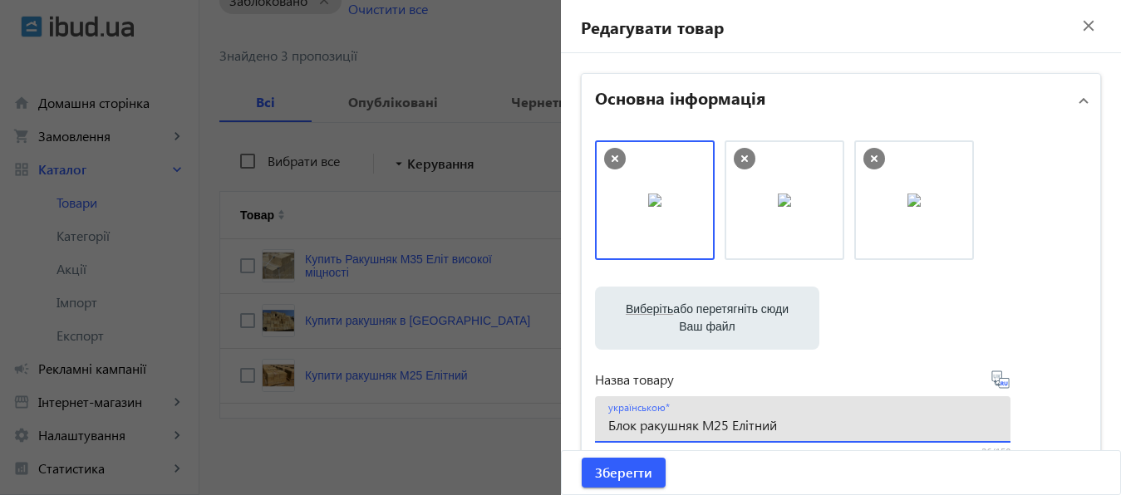
type input "Блок ракушняк М25 Елітний"
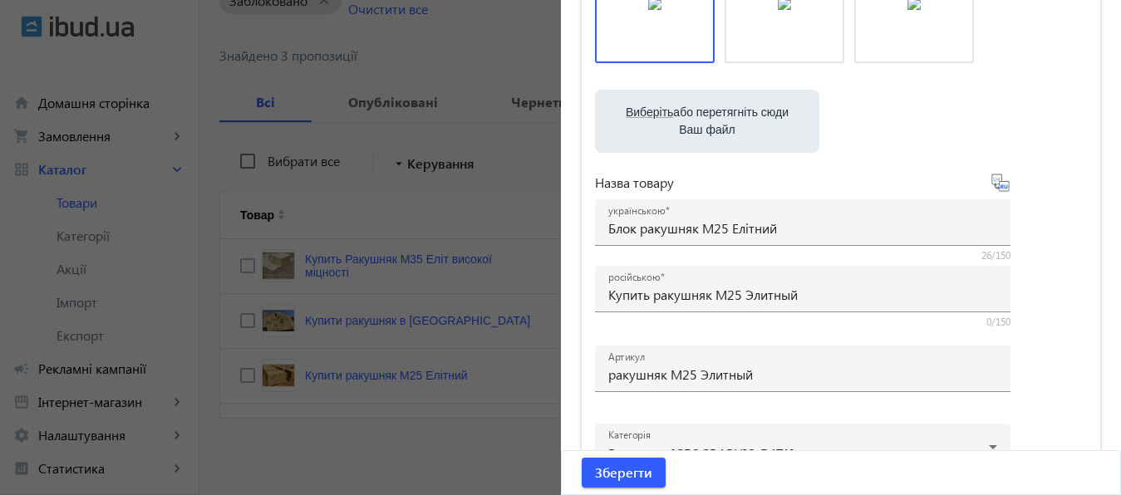
scroll to position [228, 0]
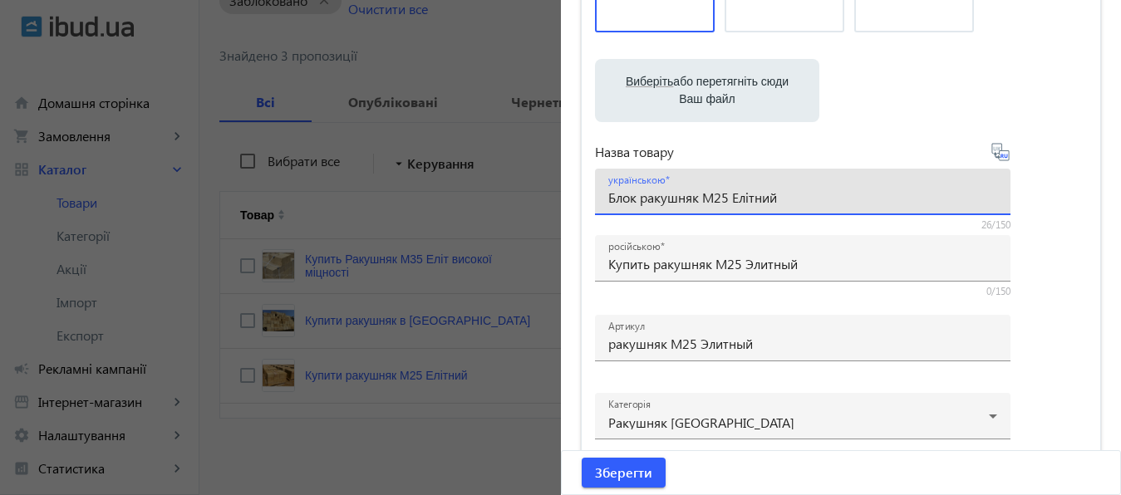
drag, startPoint x: 601, startPoint y: 199, endPoint x: 628, endPoint y: 199, distance: 27.4
click at [628, 199] on input "Блок ракушняк М25 Елітний" at bounding box center [802, 197] width 389 height 17
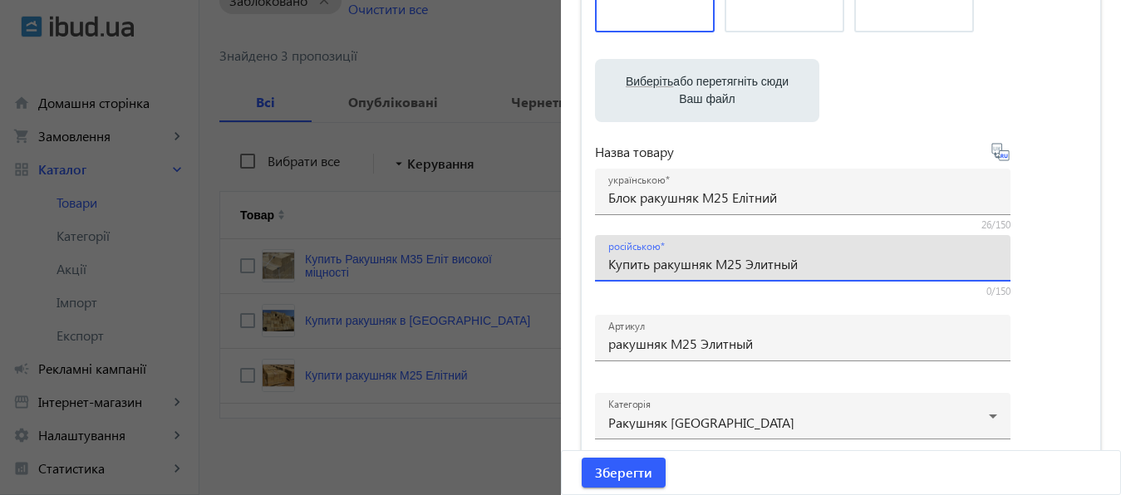
drag, startPoint x: 642, startPoint y: 266, endPoint x: 599, endPoint y: 265, distance: 43.2
click at [608, 265] on input "Купить ракушняк М25 Элитный" at bounding box center [802, 263] width 389 height 17
paste input "Блок"
type input "Блок ракушняк М25 Элитный"
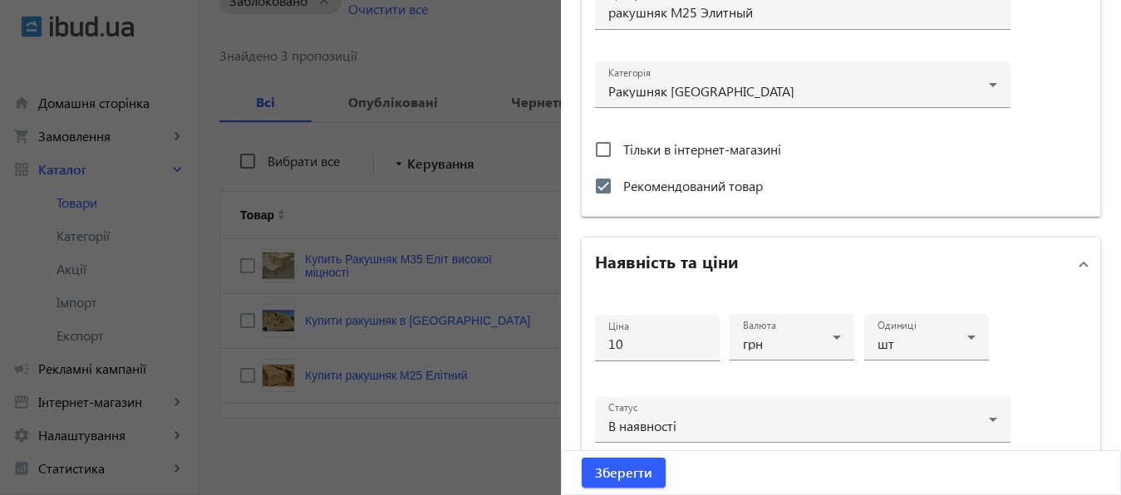
scroll to position [572, 0]
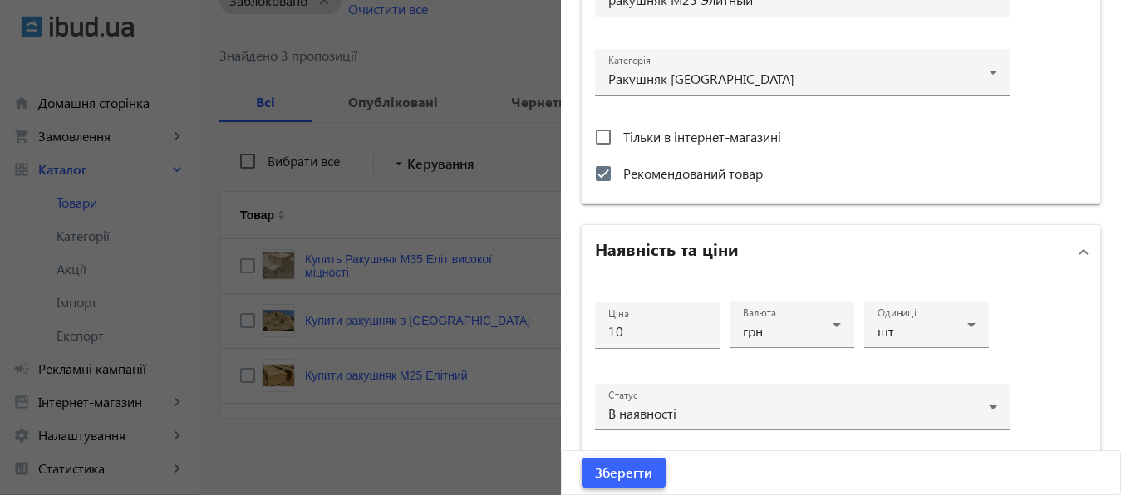
click at [609, 480] on span "Зберегти" at bounding box center [623, 473] width 57 height 18
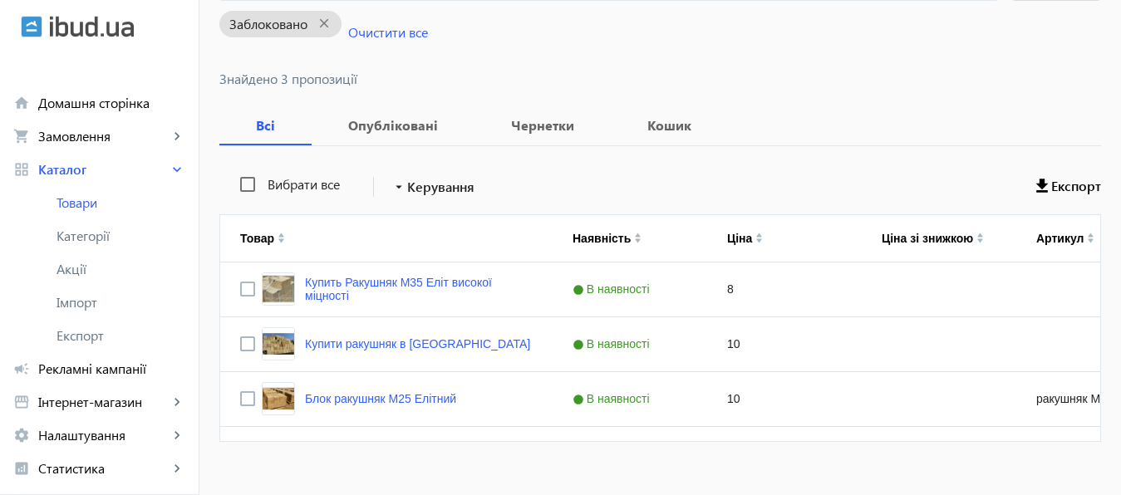
scroll to position [239, 0]
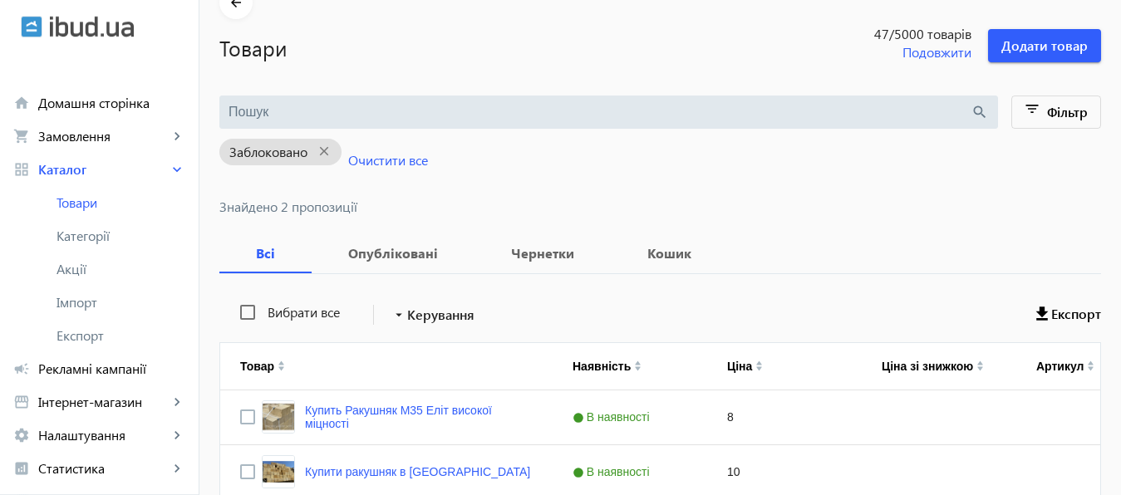
scroll to position [199, 0]
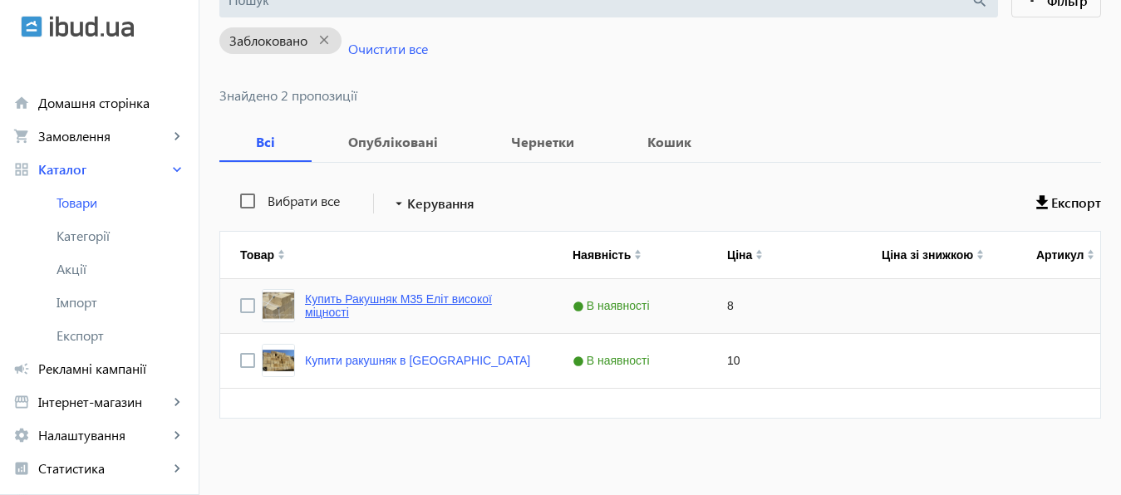
click at [417, 298] on link "Купить Ракушняк М35 Еліт високої міцності" at bounding box center [419, 306] width 228 height 27
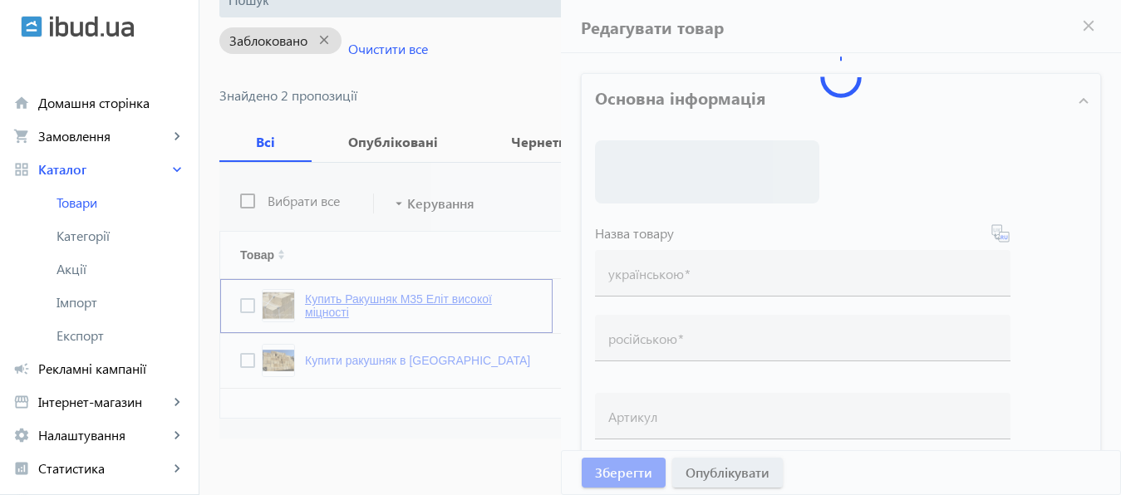
type input "Купить Ракушняк М35 Еліт високої міцності"
type input "Купити Ракушняк М35 Элит высокой прочности"
checkbox input "true"
type input "8"
type input "700"
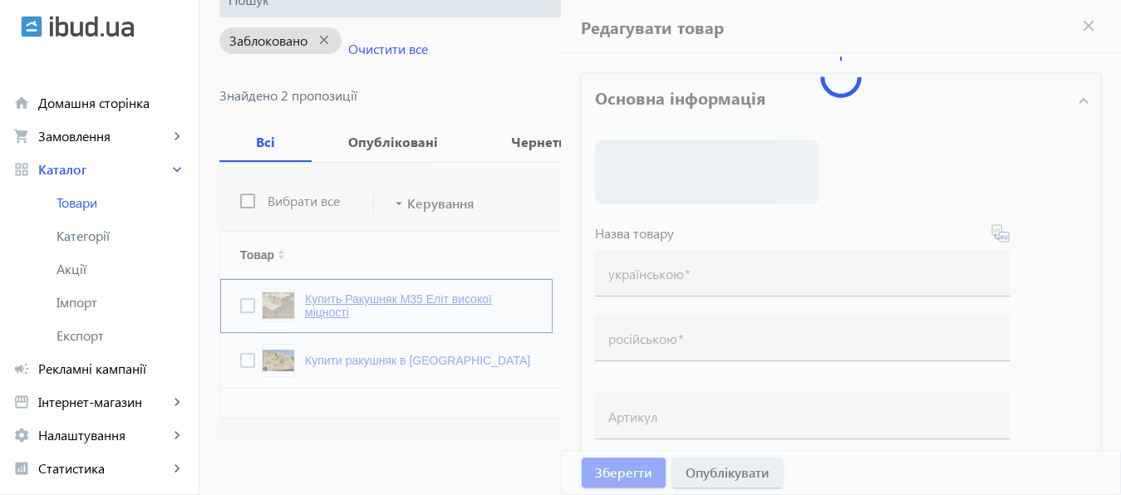
type input "2000"
type input "Купити ракушняк М35, камінь ракушняк М35, ціна ракушняк М35 m35 [Блок ракушняк …"
type input "Купить ракушняк М35, камень ракушняк М35, — цена ракушняк М35 m35 [Блок ракушня…"
type textarea "Купити ракушняк М-35 [GEOGRAPHIC_DATA], ціна ракушняк М35 [GEOGRAPHIC_DATA],кам…"
type textarea "Купить ракушняк М-35 Одесса, цена ракушняк М35 [GEOGRAPHIC_DATA],камень ракушня…"
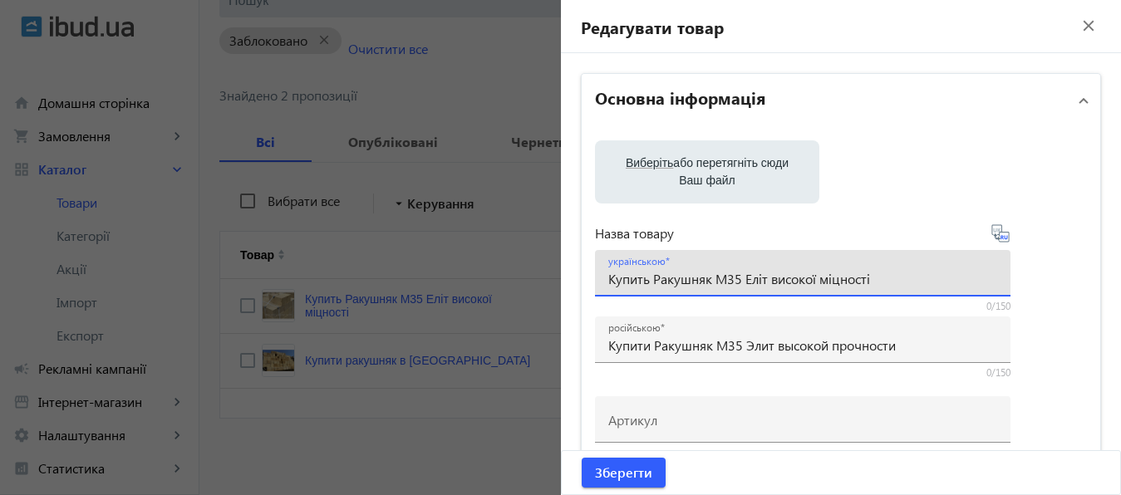
drag, startPoint x: 641, startPoint y: 280, endPoint x: 593, endPoint y: 280, distance: 47.4
click at [608, 280] on input "Купить Ракушняк М35 Еліт високої міцності" at bounding box center [802, 278] width 389 height 17
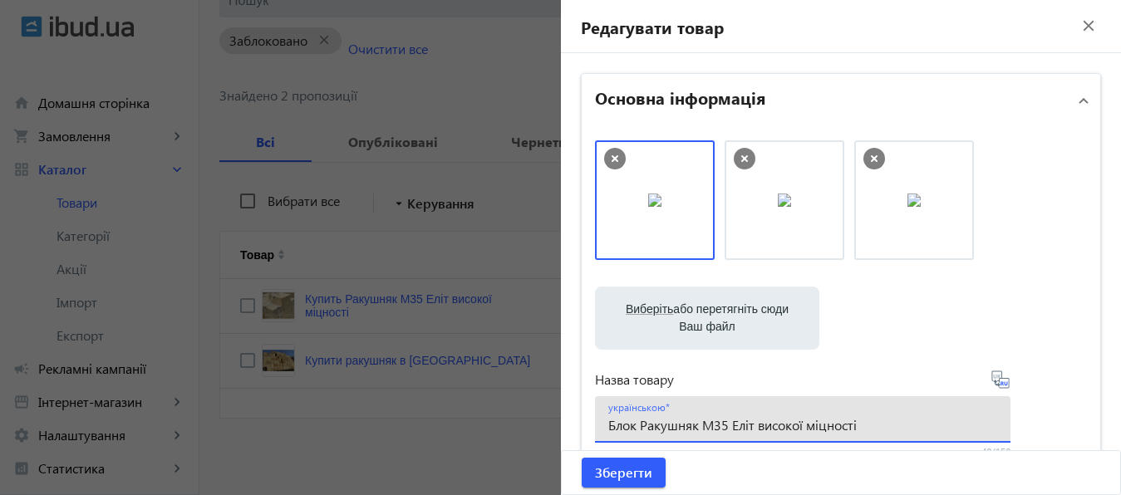
type input "Блок Ракушняк М35 Еліт високої міцності"
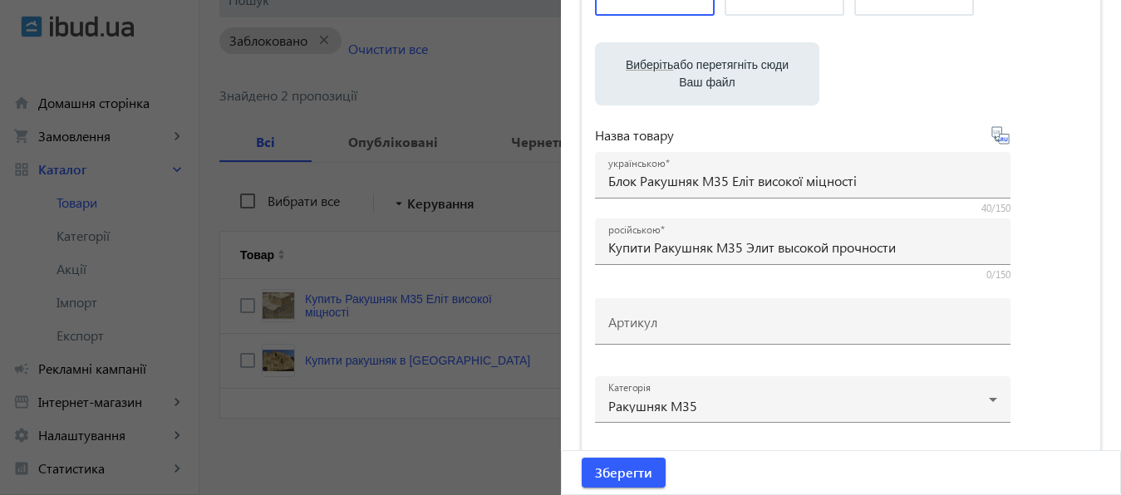
scroll to position [242, 0]
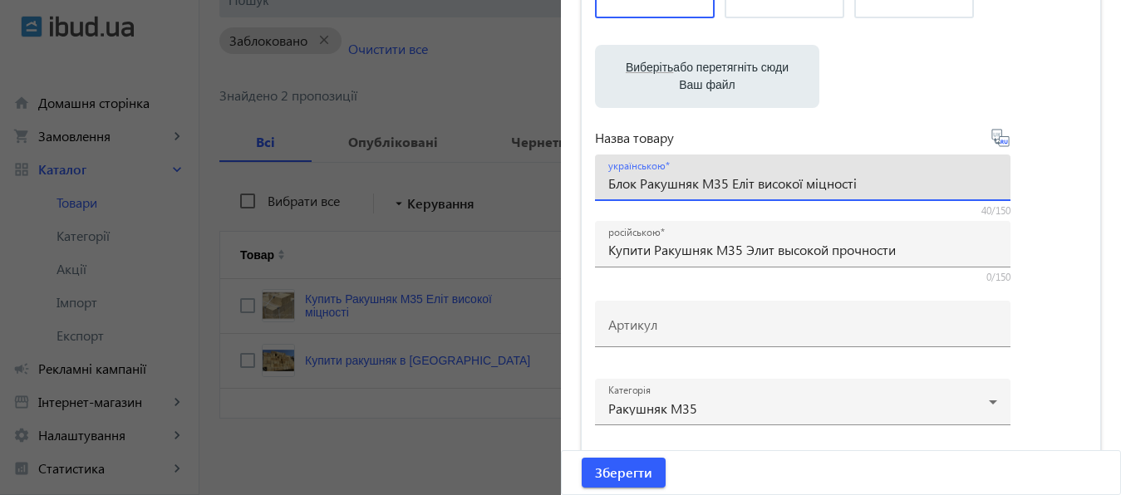
drag, startPoint x: 603, startPoint y: 183, endPoint x: 628, endPoint y: 185, distance: 25.0
click at [628, 185] on input "Блок Ракушняк М35 Еліт високої міцності" at bounding box center [802, 183] width 389 height 17
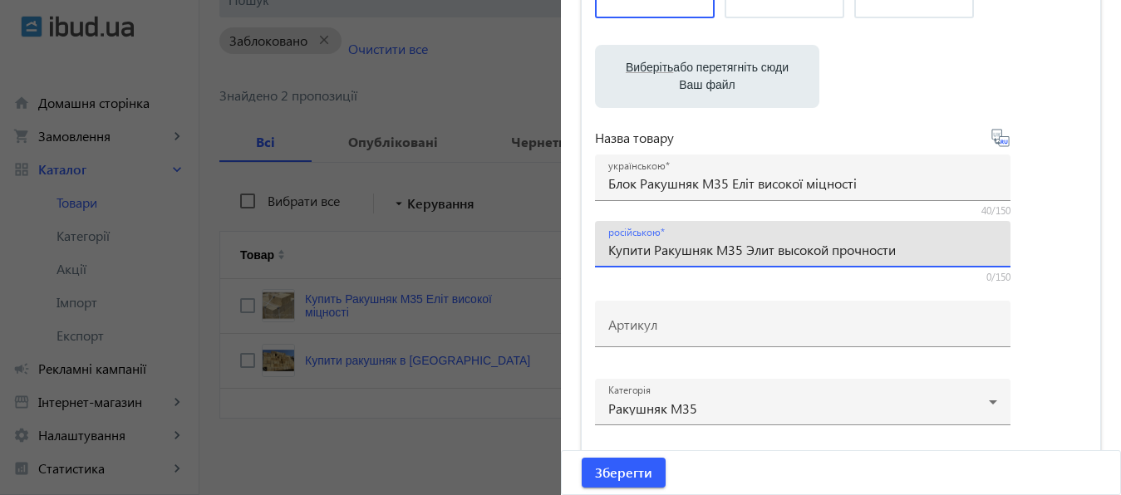
drag, startPoint x: 603, startPoint y: 252, endPoint x: 642, endPoint y: 253, distance: 39.1
click at [642, 253] on input "Купити Ракушняк М35 Элит высокой прочности" at bounding box center [802, 249] width 389 height 17
paste input "Блок"
type input "Блок Ракушняк М35 Элит высокой прочности"
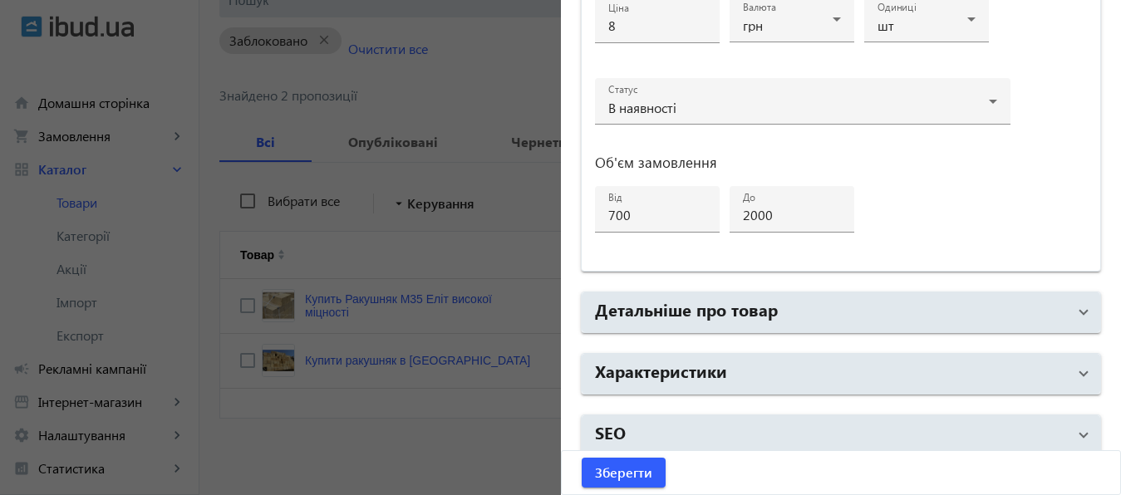
scroll to position [889, 0]
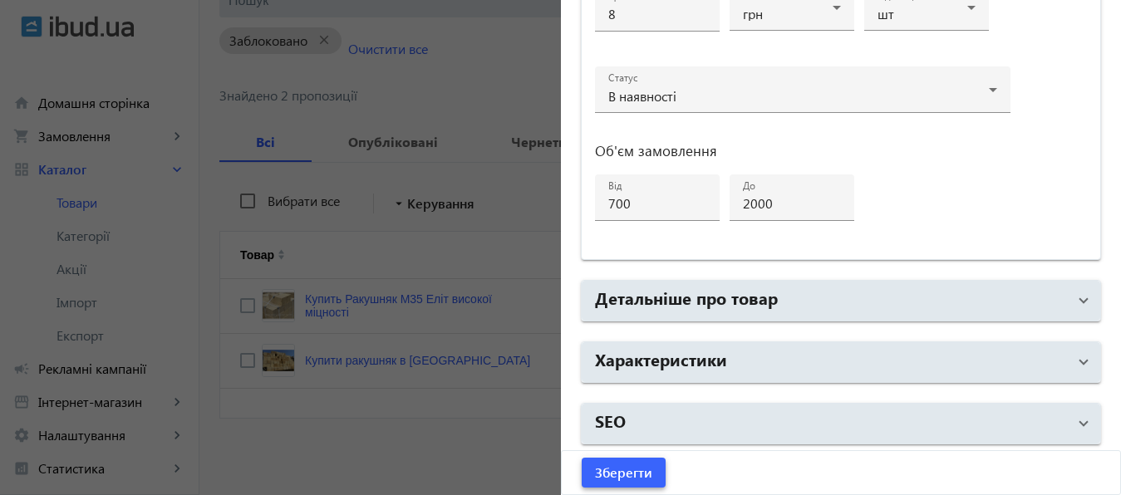
click at [628, 469] on span "Зберегти" at bounding box center [623, 473] width 57 height 18
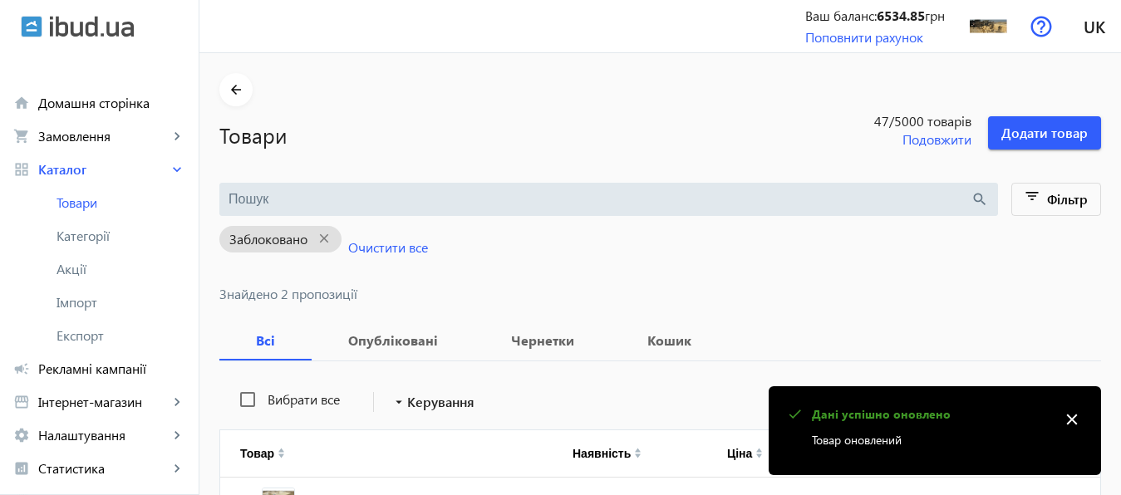
scroll to position [199, 0]
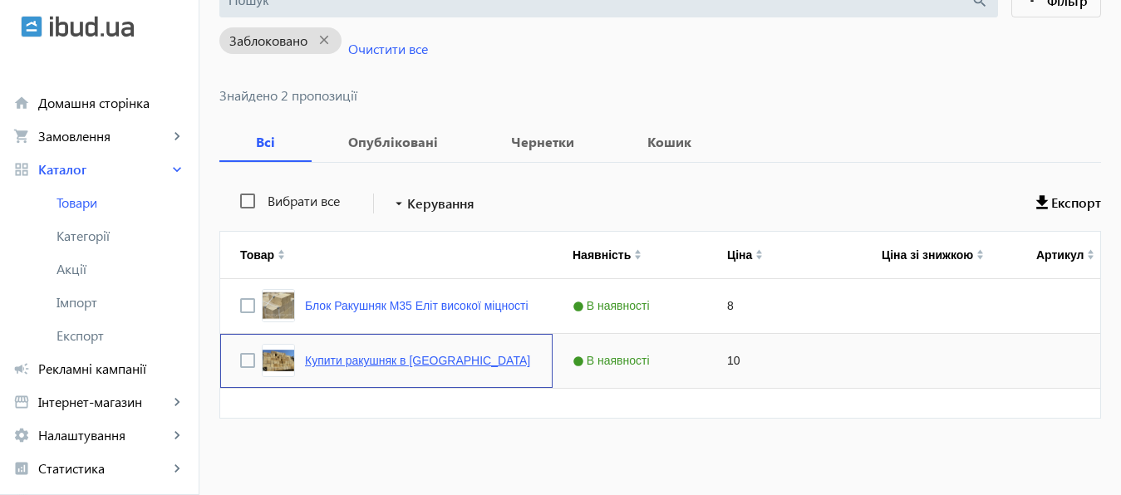
click at [367, 361] on link "Купити ракушняк в Одесі" at bounding box center [417, 360] width 225 height 13
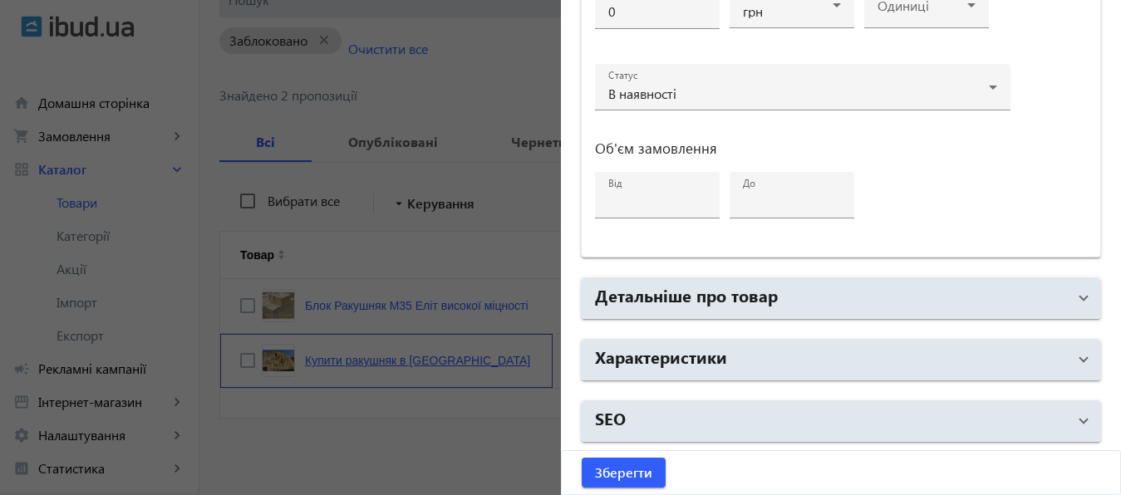
type input "Купити ракушняк в Одесі"
type input "Купить ракушняк в Одессе"
checkbox input "true"
type input "10"
type input "1000"
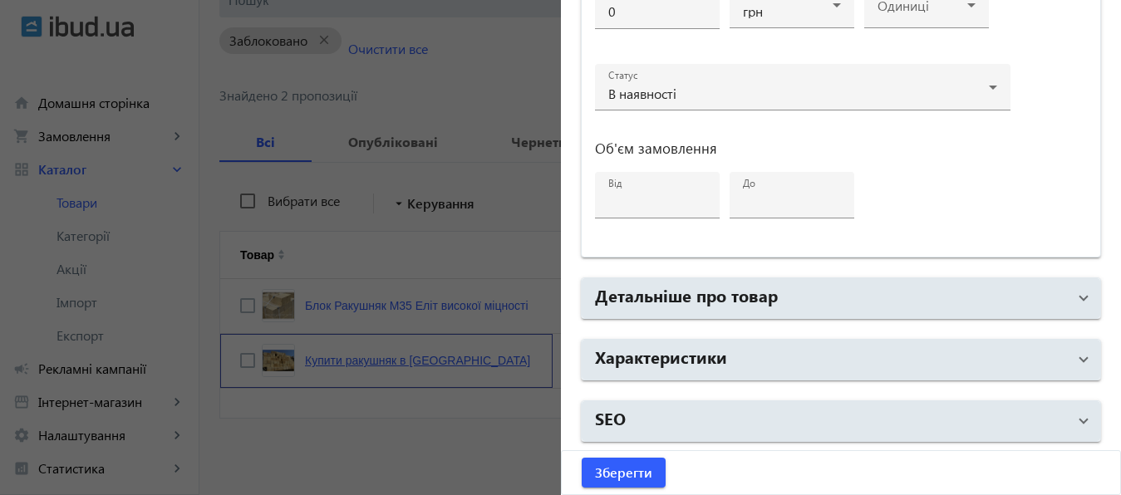
type input "1500"
type input "Купити ракушняк Одеська область, ракушняк в Одеській області, ціна ракушняк оде…"
type input "Купить ракушняк Одесская область, ракушняк в Одесской области, цена ракушняк од…"
type textarea "Блок ракушняк Одеська область, ракушняк в Одеську область, ракушняк ціна одеськ…"
type textarea "Блок ракушняк Одесская область, ракушняк в Одесскую область, ракушняк цена одес…"
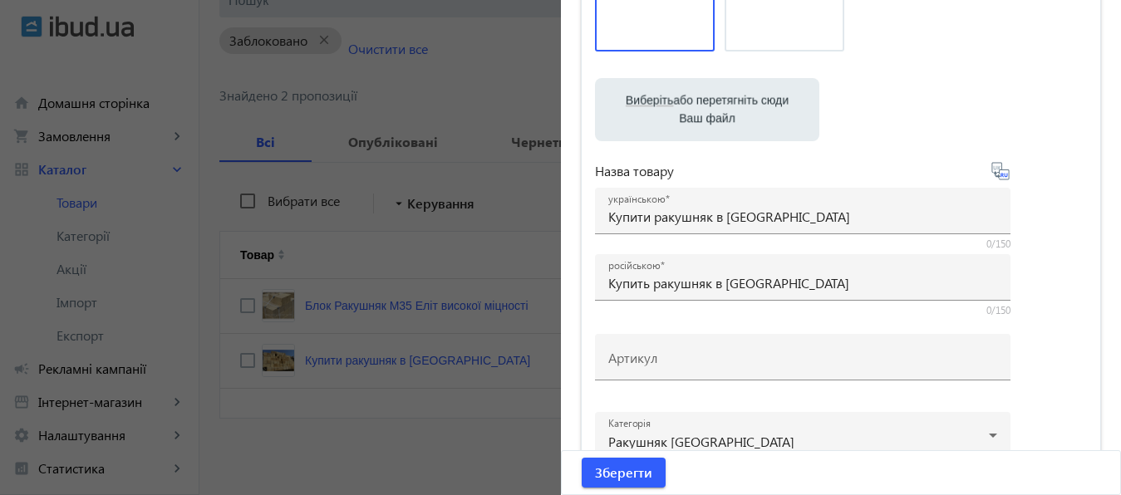
scroll to position [211, 0]
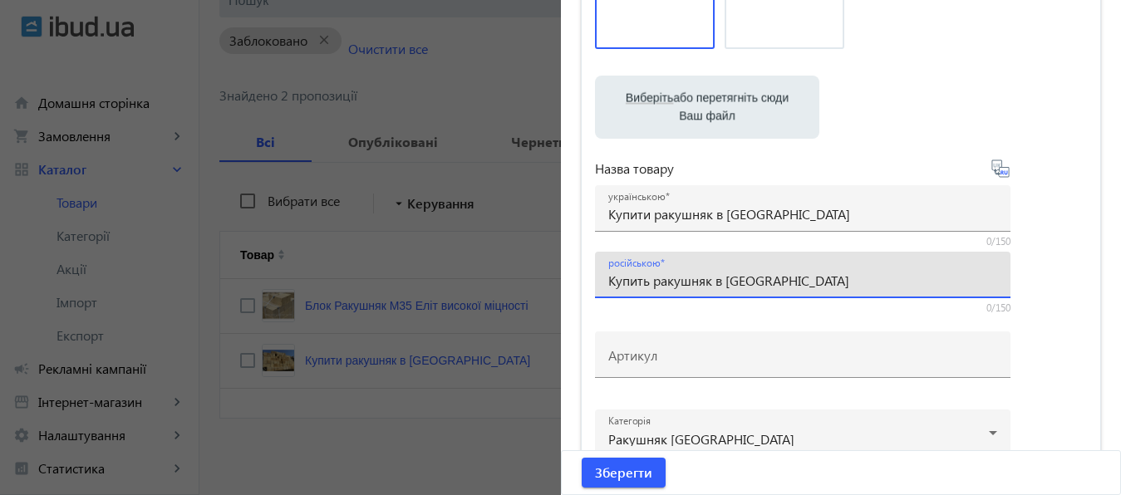
drag, startPoint x: 603, startPoint y: 281, endPoint x: 806, endPoint y: 278, distance: 203.6
click at [806, 278] on input "Купить ракушняк в Одессе" at bounding box center [802, 280] width 389 height 17
paste input "Ракушняк Украина"
type input "Ракушняк Украина"
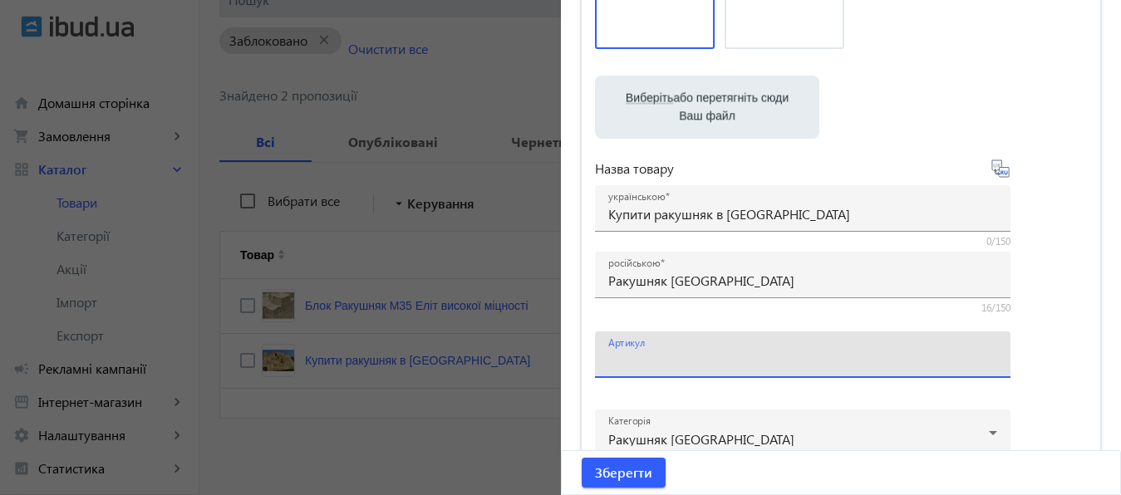
click at [665, 352] on input "Артикул" at bounding box center [802, 360] width 389 height 17
paste input "Ракушняк Україна"
type input "Ракушняк Україна"
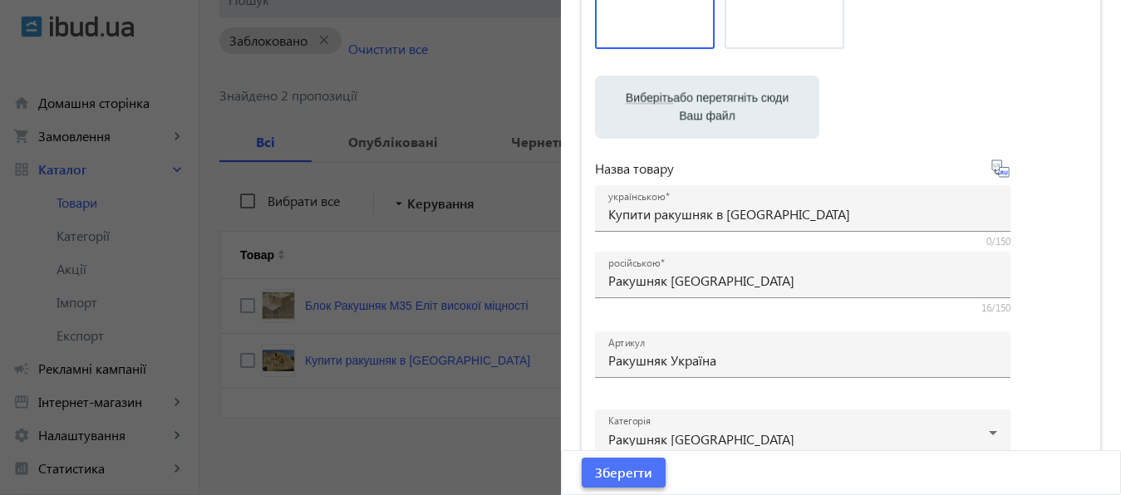
click at [627, 471] on span "Зберегти" at bounding box center [623, 473] width 57 height 18
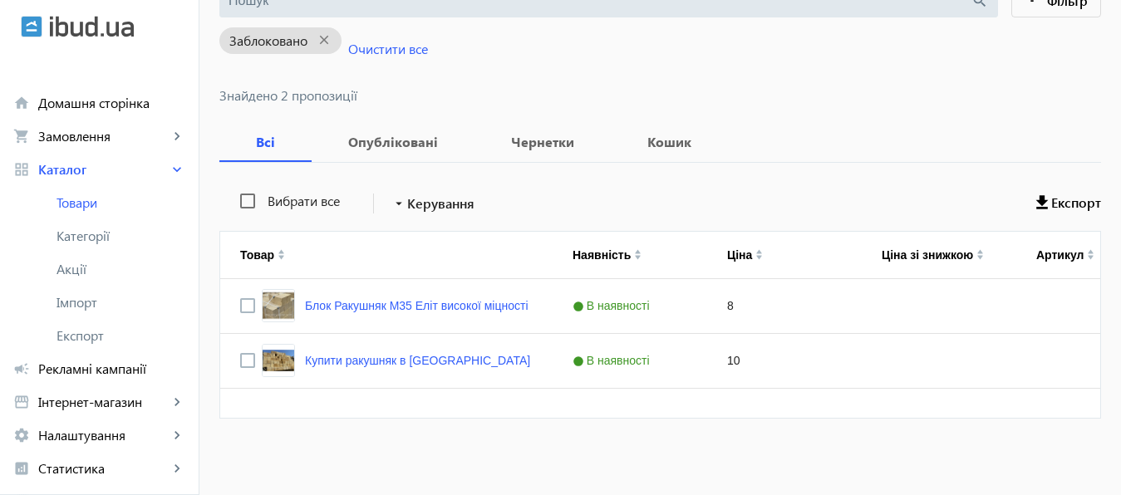
scroll to position [0, 0]
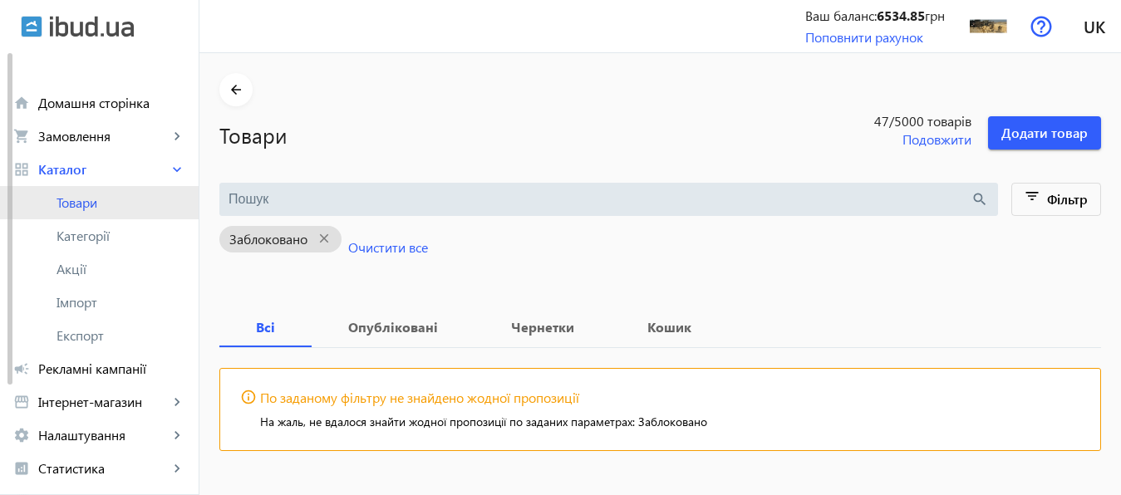
click at [76, 202] on span "Товари" at bounding box center [121, 202] width 129 height 17
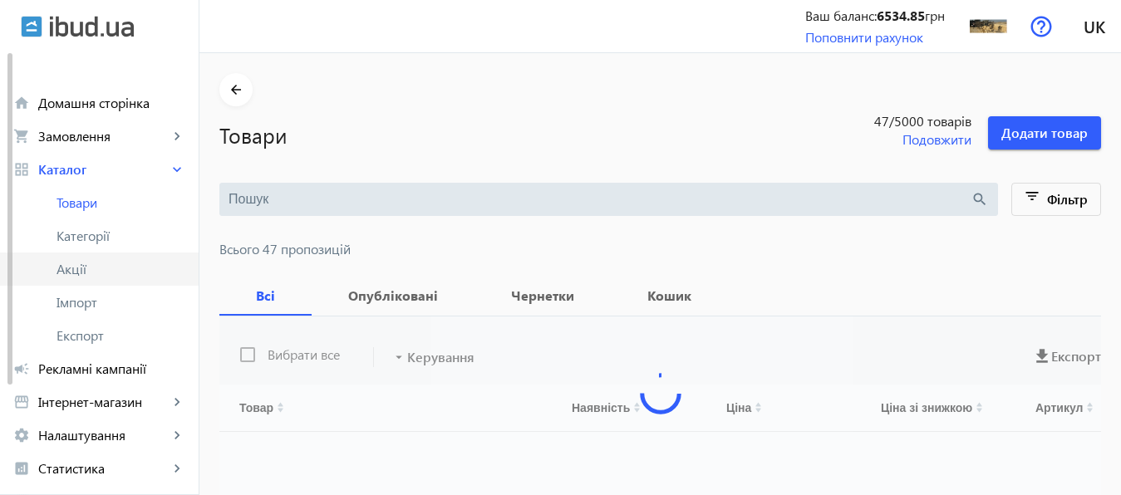
click at [78, 270] on span "Акції" at bounding box center [121, 269] width 129 height 17
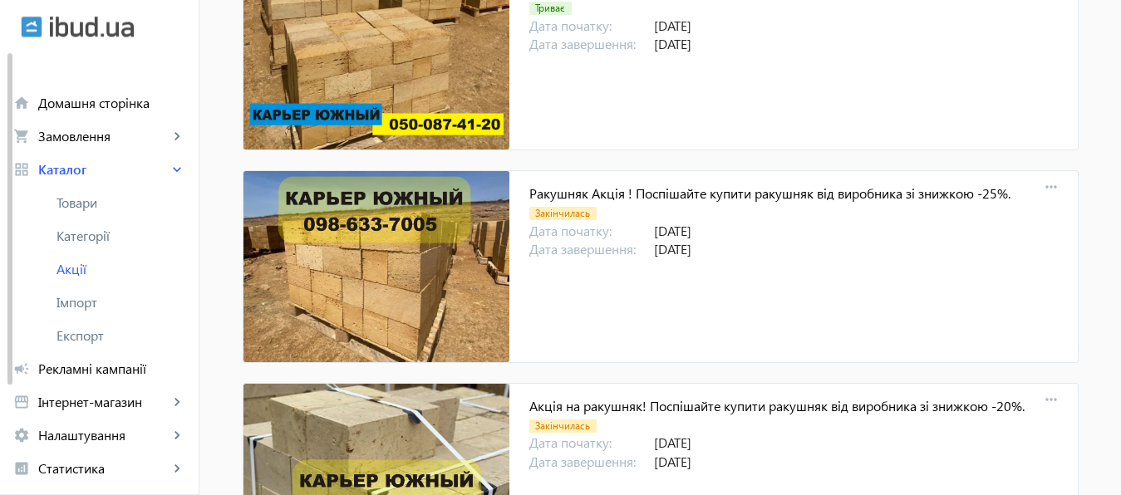
scroll to position [278, 0]
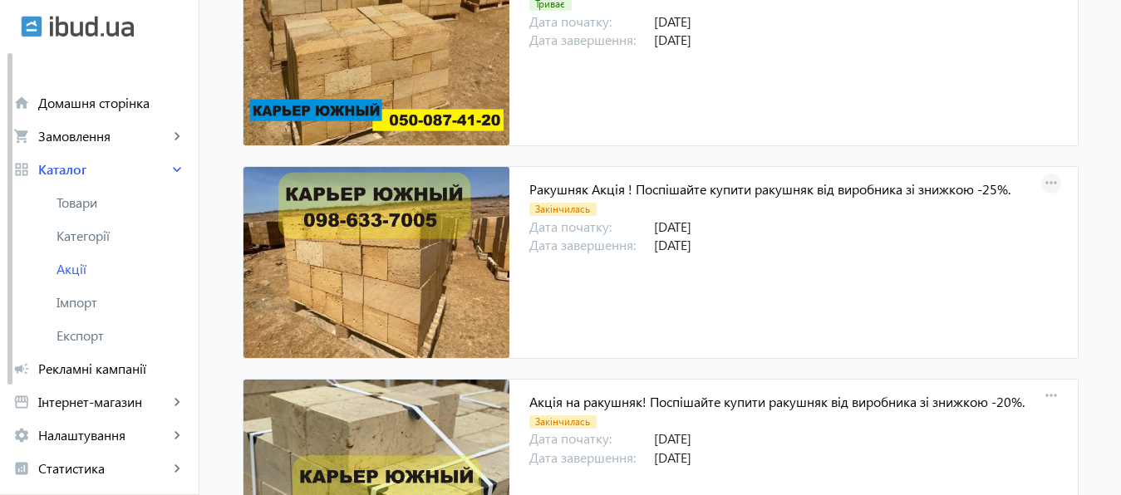
click at [1045, 183] on mat-icon "more_horiz" at bounding box center [1051, 183] width 23 height 23
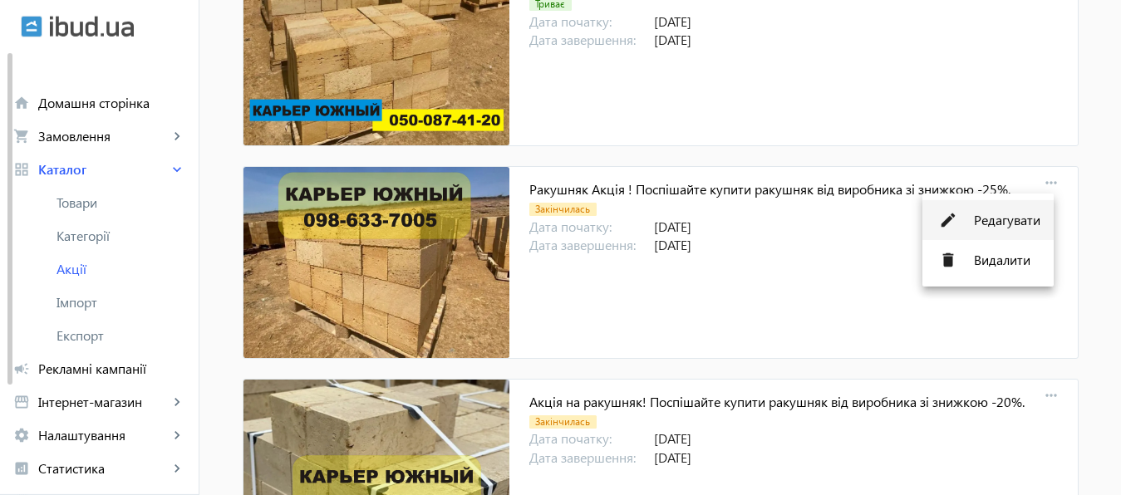
click at [1010, 221] on span "Редагувати" at bounding box center [1007, 220] width 66 height 13
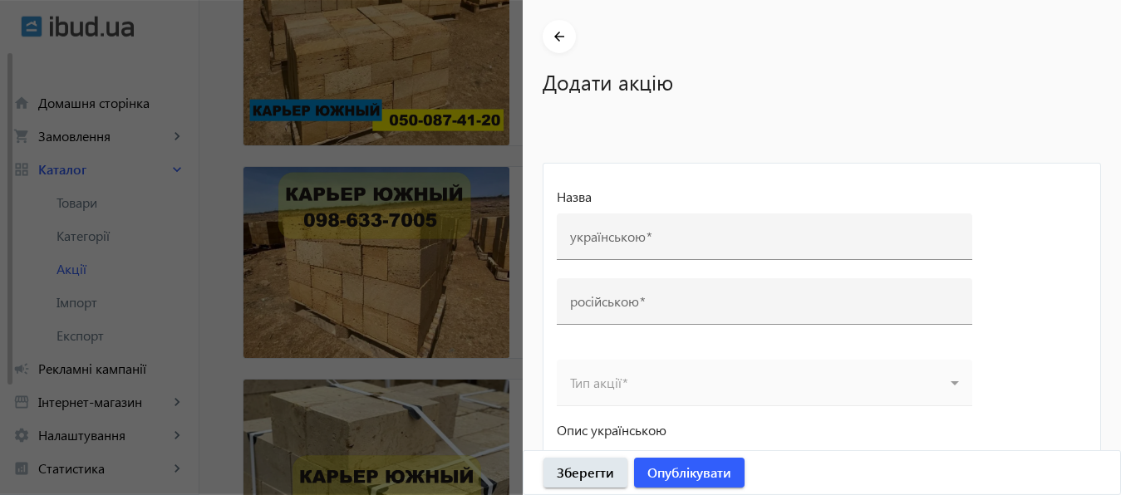
type input "Ракушняк Акція ! Поспішайте купити ракушняк від виробника зі знижкою -25%."
type input "Ракушняк Акция Скидка ! Купить ракушняк от производителя со скидкой -25%"
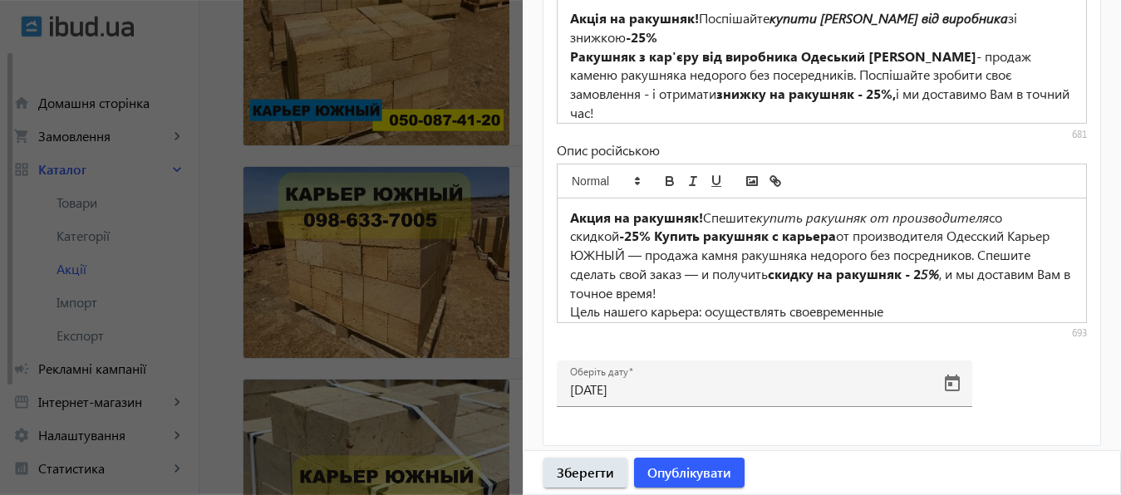
scroll to position [813, 0]
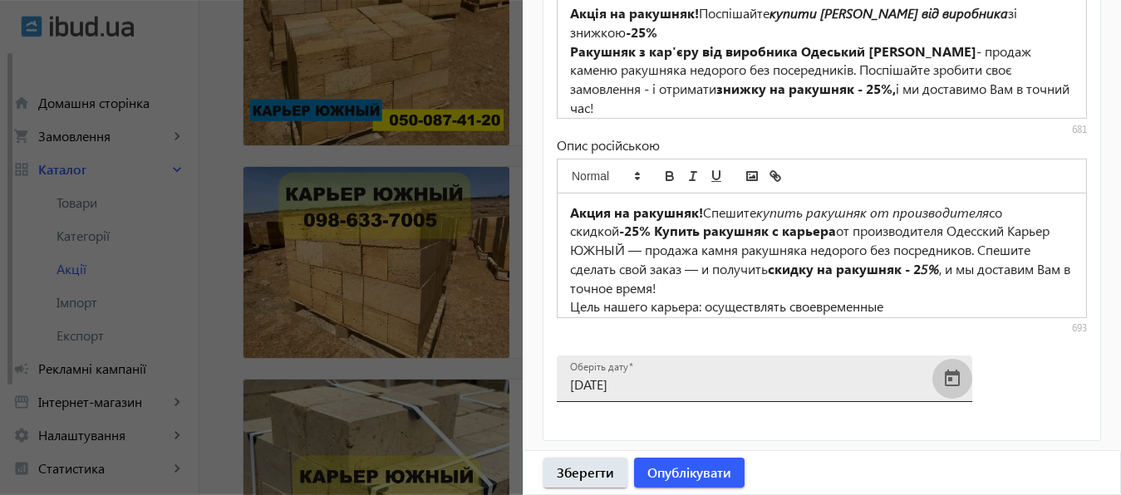
click at [952, 373] on span "Open calendar" at bounding box center [952, 379] width 40 height 40
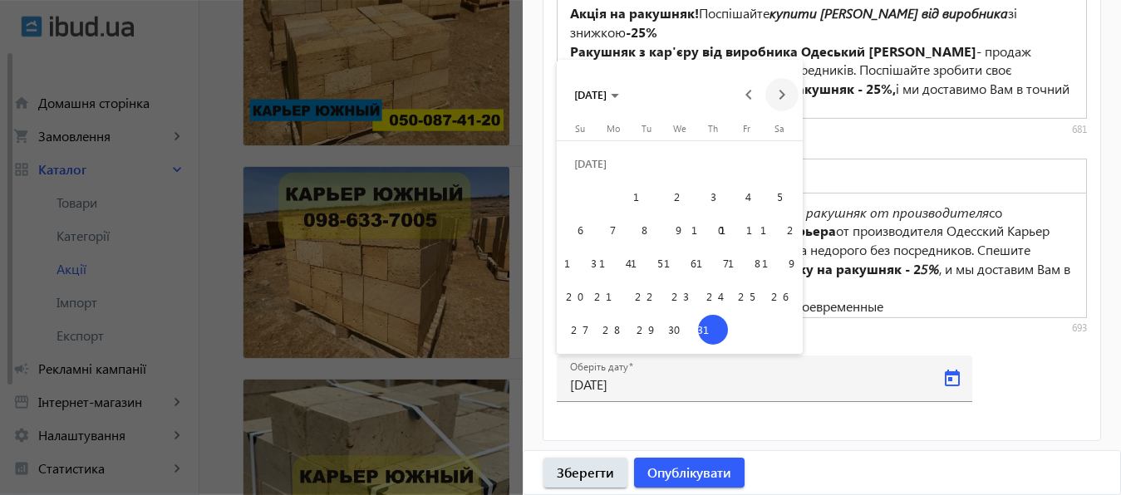
click at [783, 96] on span "Next month" at bounding box center [781, 94] width 33 height 33
click at [650, 330] on span "30" at bounding box center [647, 330] width 30 height 30
type input "[DATE]"
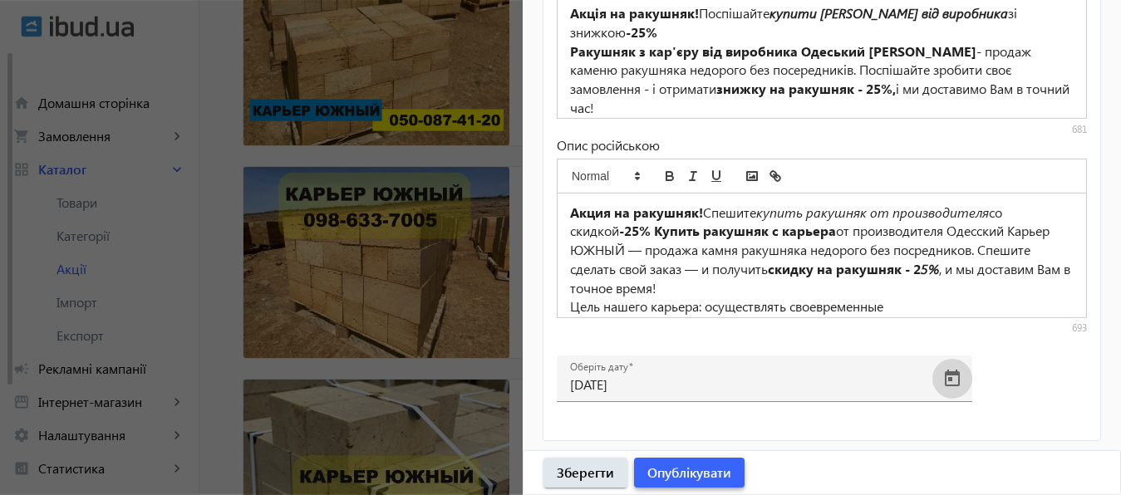
click at [691, 472] on span "Опублікувати" at bounding box center [689, 473] width 84 height 18
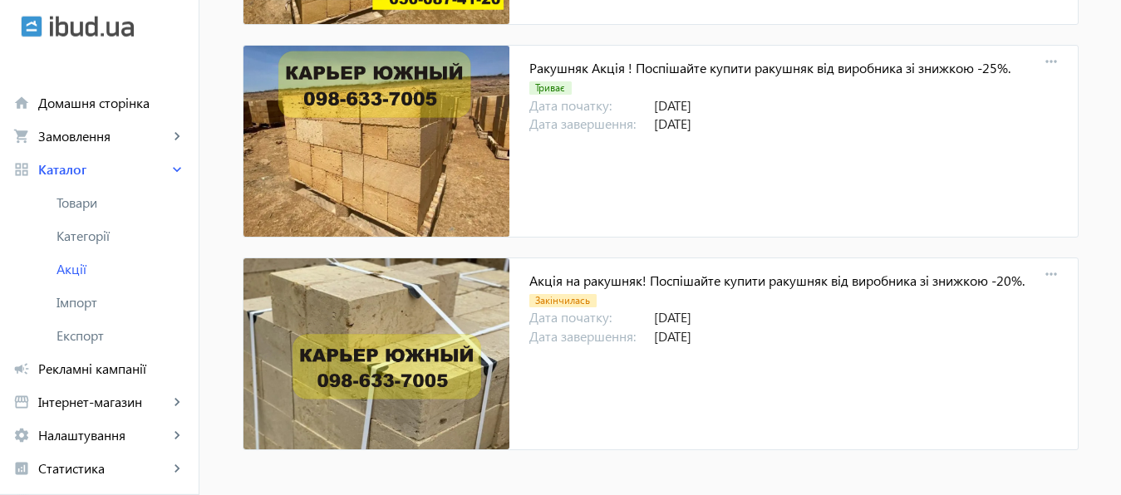
scroll to position [401, 0]
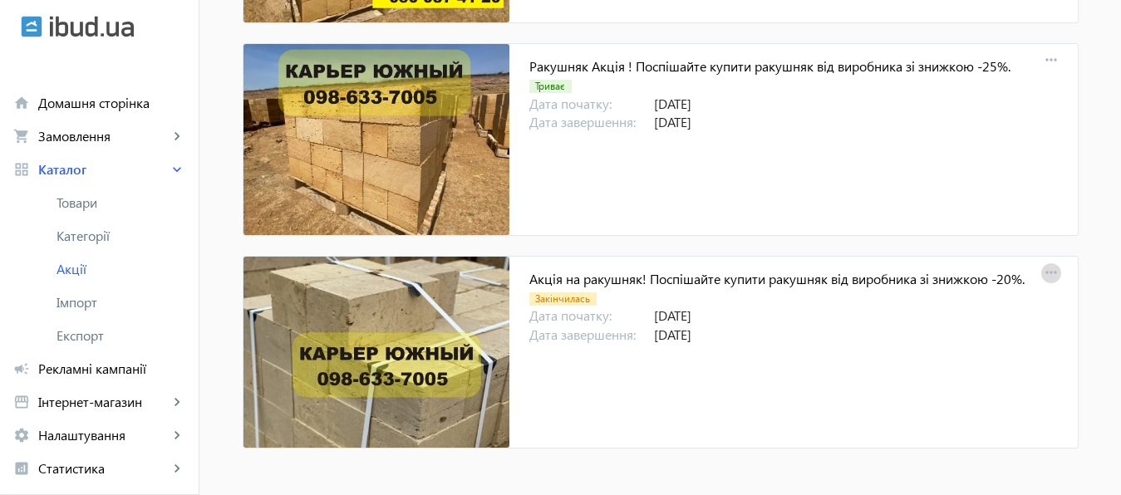
click at [1046, 271] on mat-icon "more_horiz" at bounding box center [1051, 273] width 23 height 23
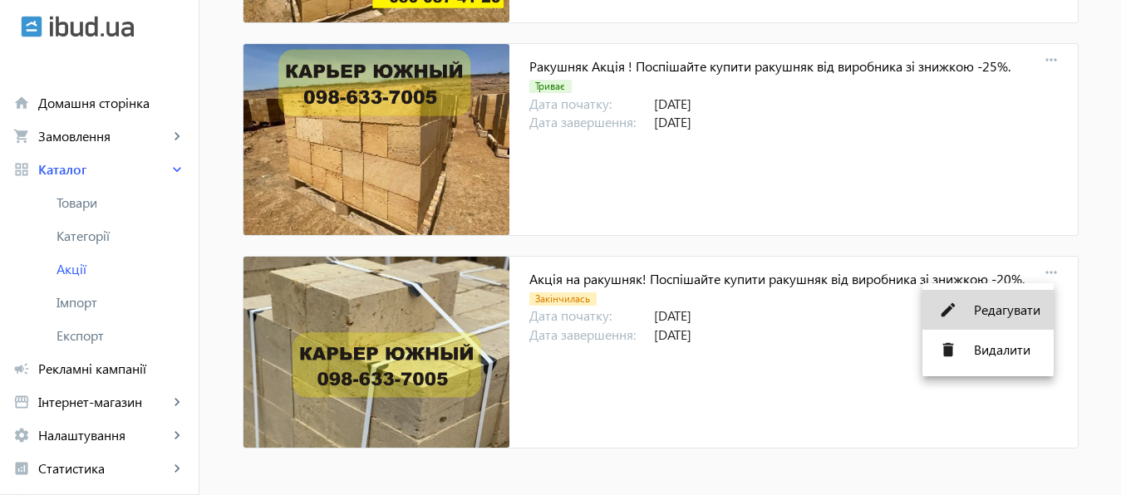
click at [1025, 309] on span "Редагувати" at bounding box center [1007, 309] width 66 height 13
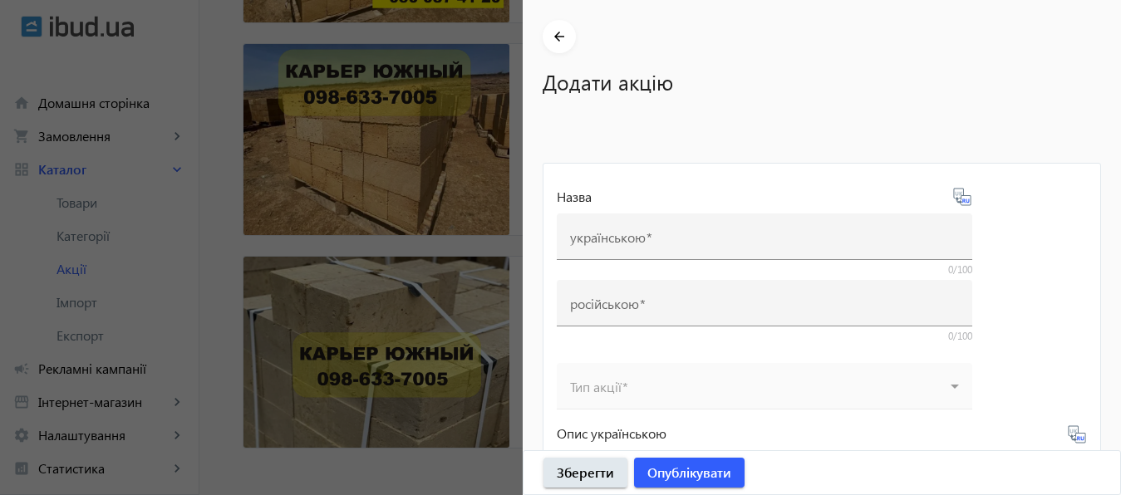
type input "Акція на ракушняк! Поспішайте купити ракушняк від виробника зі знижкою -20%."
type input "Акция Скидка на ракушняк! Купить ракушняк от производителя со скидкой -20%"
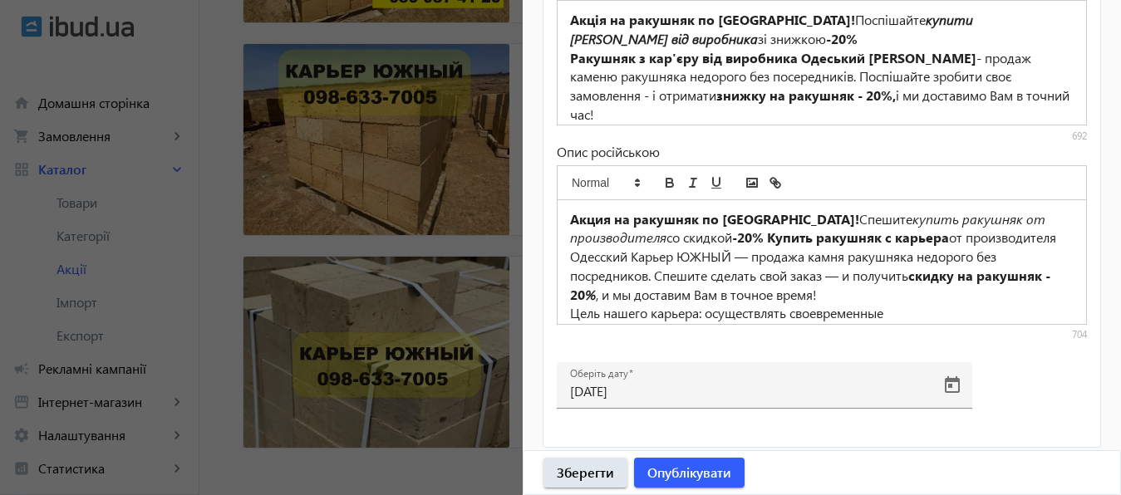
scroll to position [814, 0]
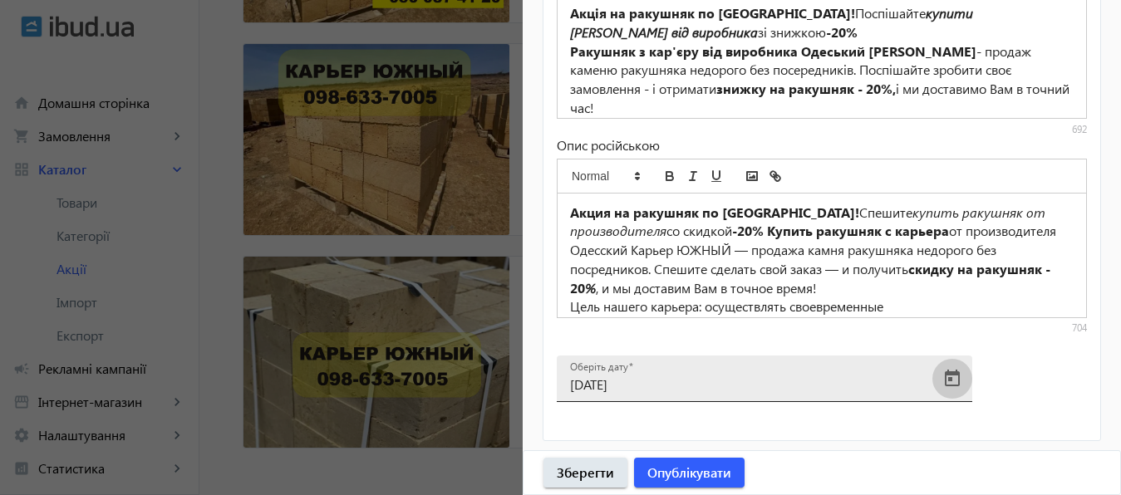
click at [954, 376] on span "Open calendar" at bounding box center [952, 379] width 40 height 40
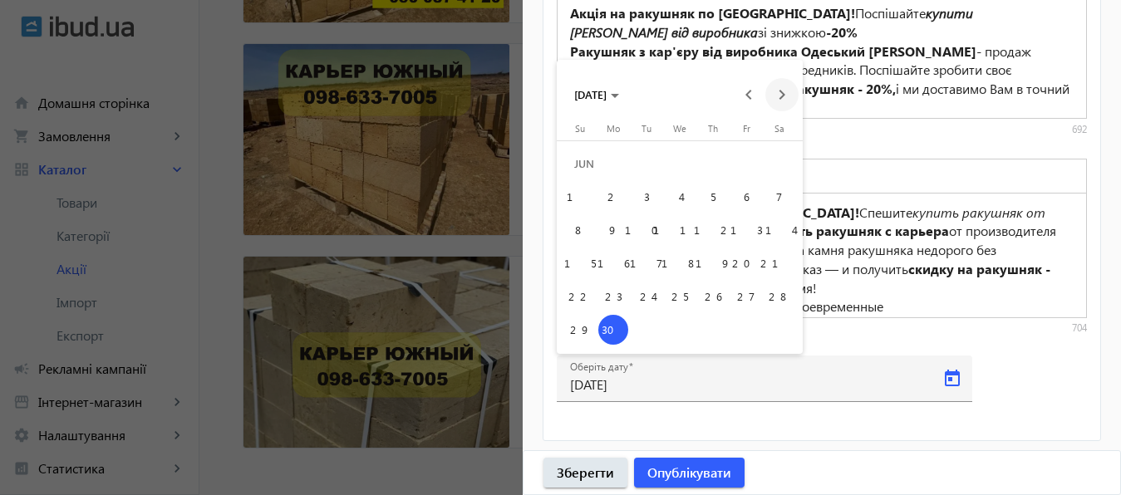
click at [782, 97] on span "Next month" at bounding box center [781, 94] width 33 height 33
click at [574, 332] on span "31" at bounding box center [580, 330] width 30 height 30
type input "[DATE]"
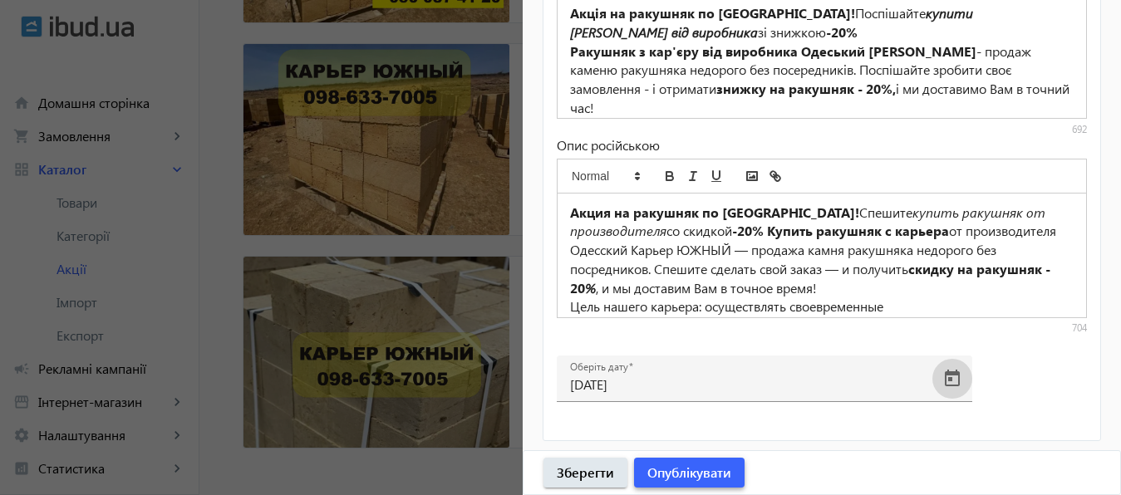
click at [708, 468] on span "Опублікувати" at bounding box center [689, 473] width 84 height 18
click at [696, 480] on span "Опублікувати" at bounding box center [689, 473] width 84 height 18
click at [86, 372] on div at bounding box center [560, 247] width 1121 height 495
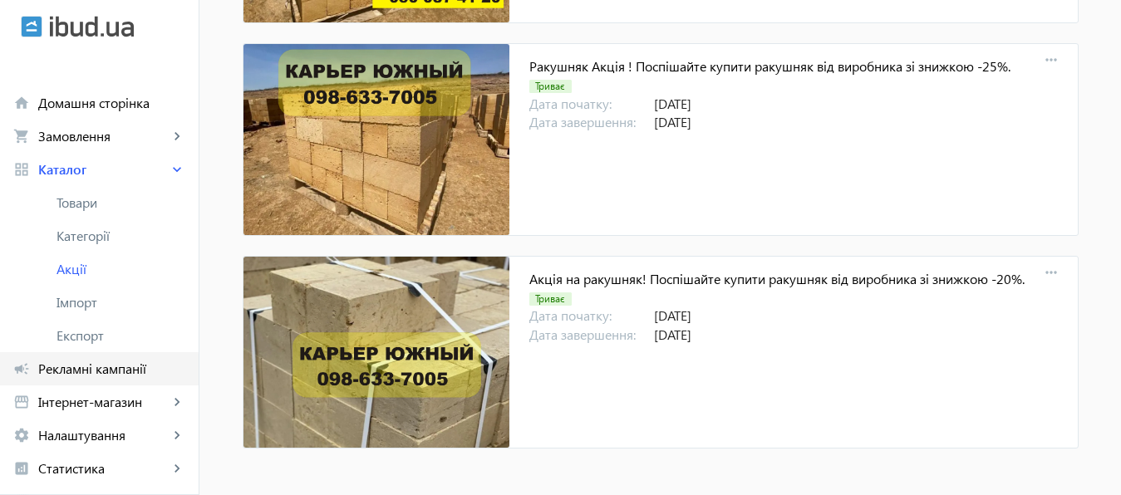
click at [86, 372] on span "Рекламні кампанії" at bounding box center [111, 369] width 147 height 17
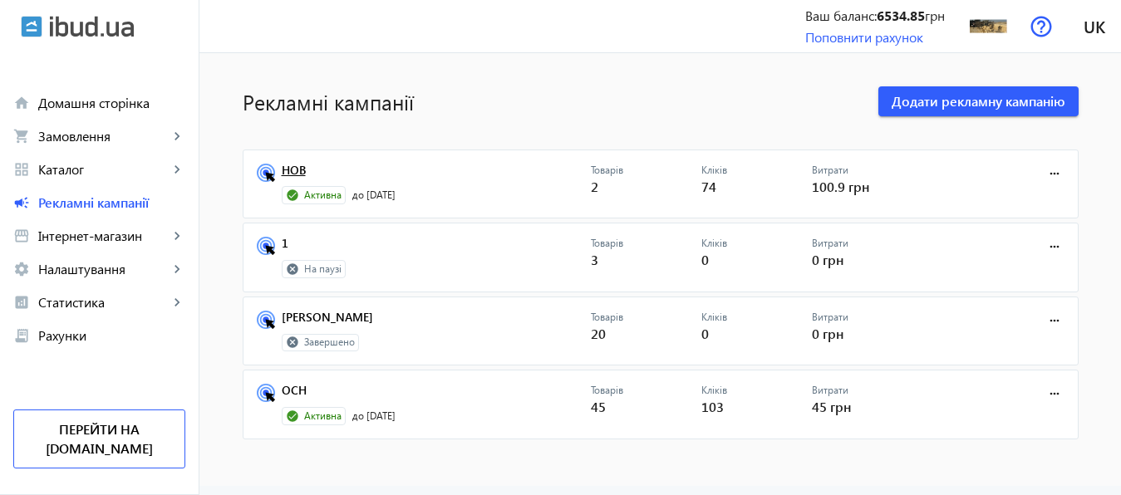
click at [290, 169] on link "НОВ" at bounding box center [436, 175] width 309 height 23
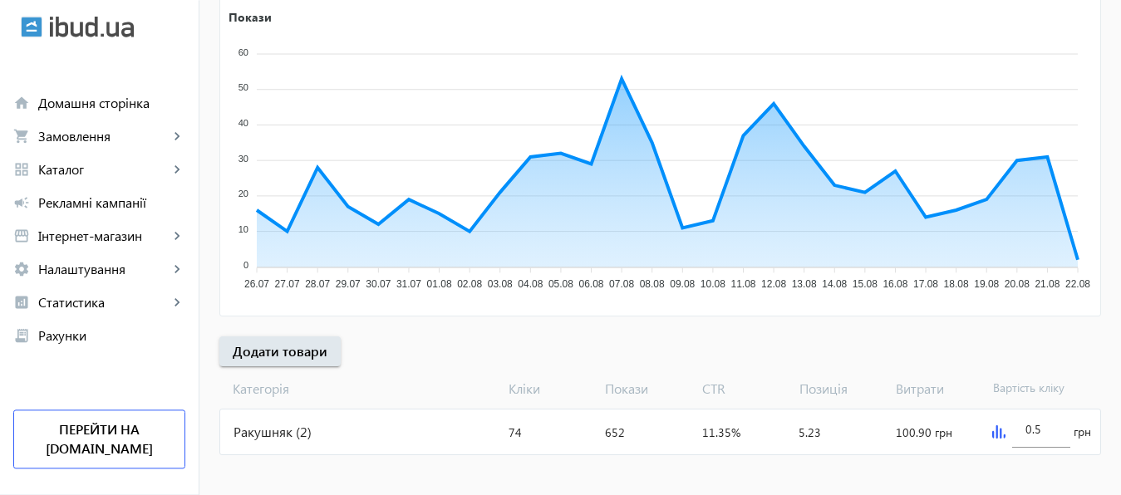
scroll to position [302, 0]
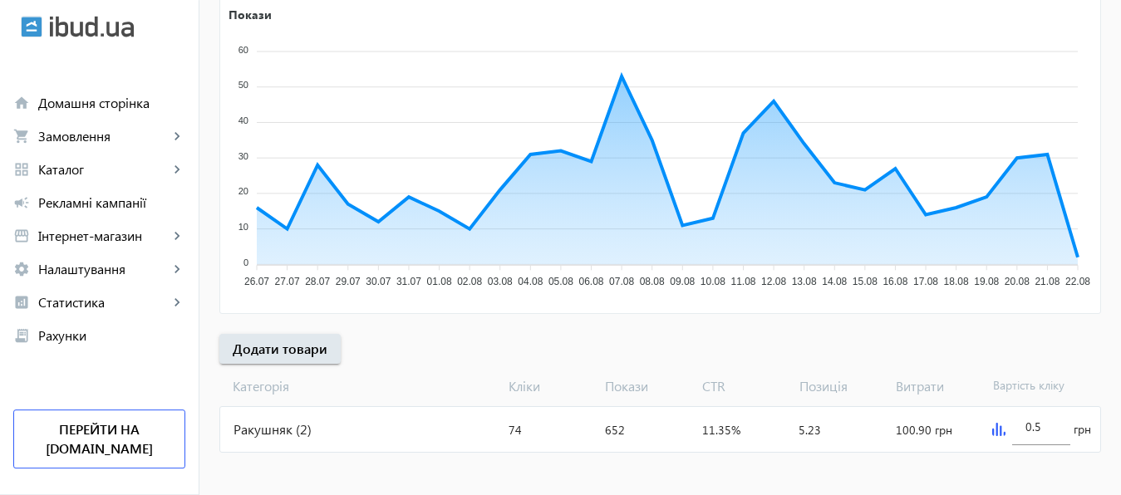
click at [994, 432] on img at bounding box center [998, 429] width 13 height 13
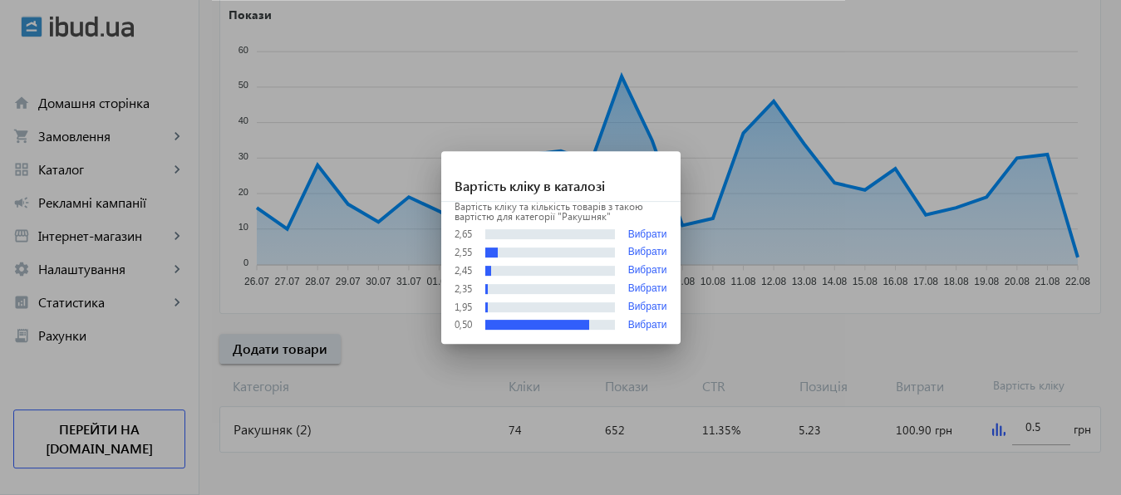
scroll to position [0, 0]
